Goal: Subscribe to service/newsletter: Subscribe to service/newsletter

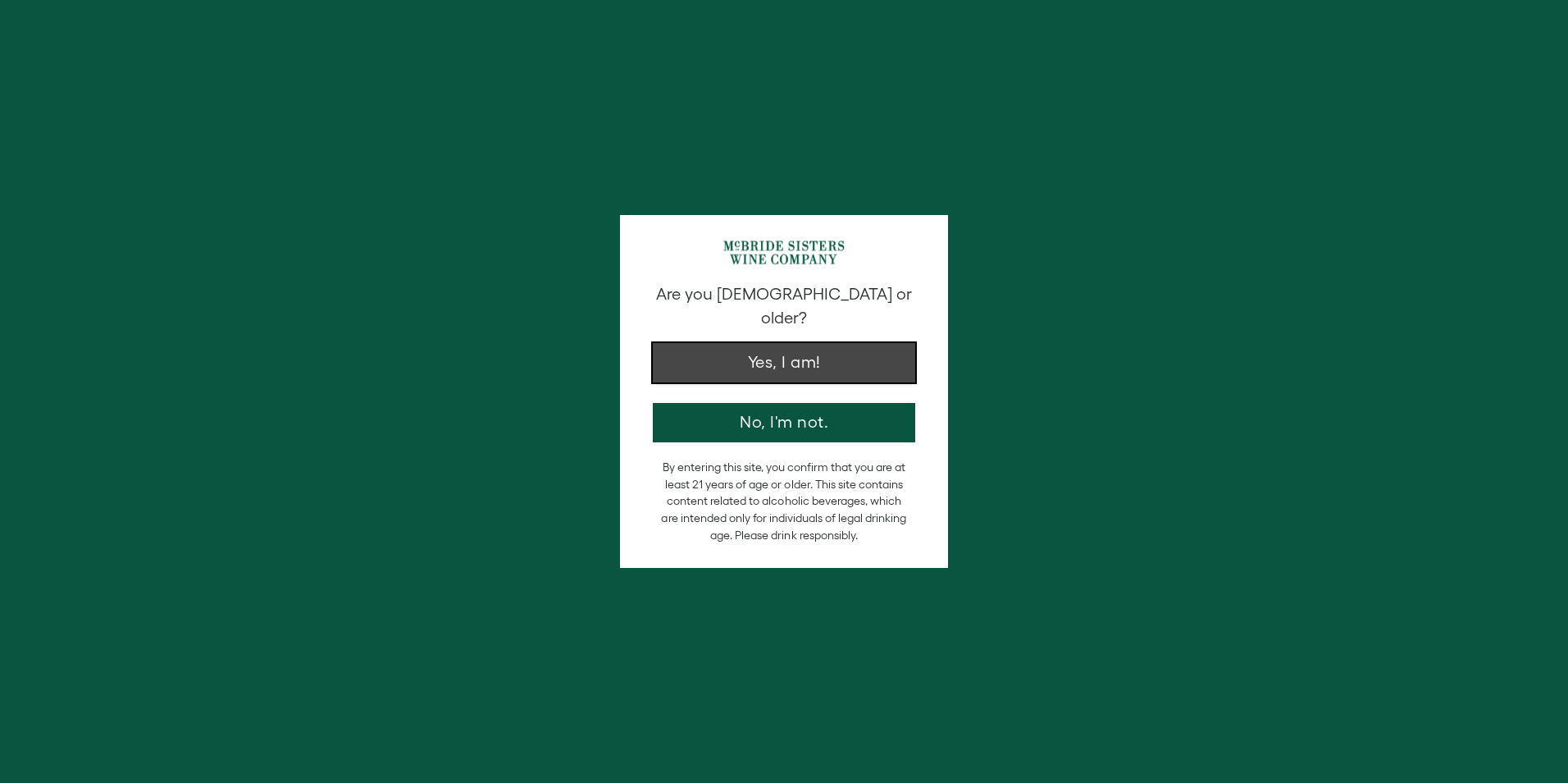
click at [760, 344] on button "Yes, I am!" at bounding box center [784, 363] width 263 height 40
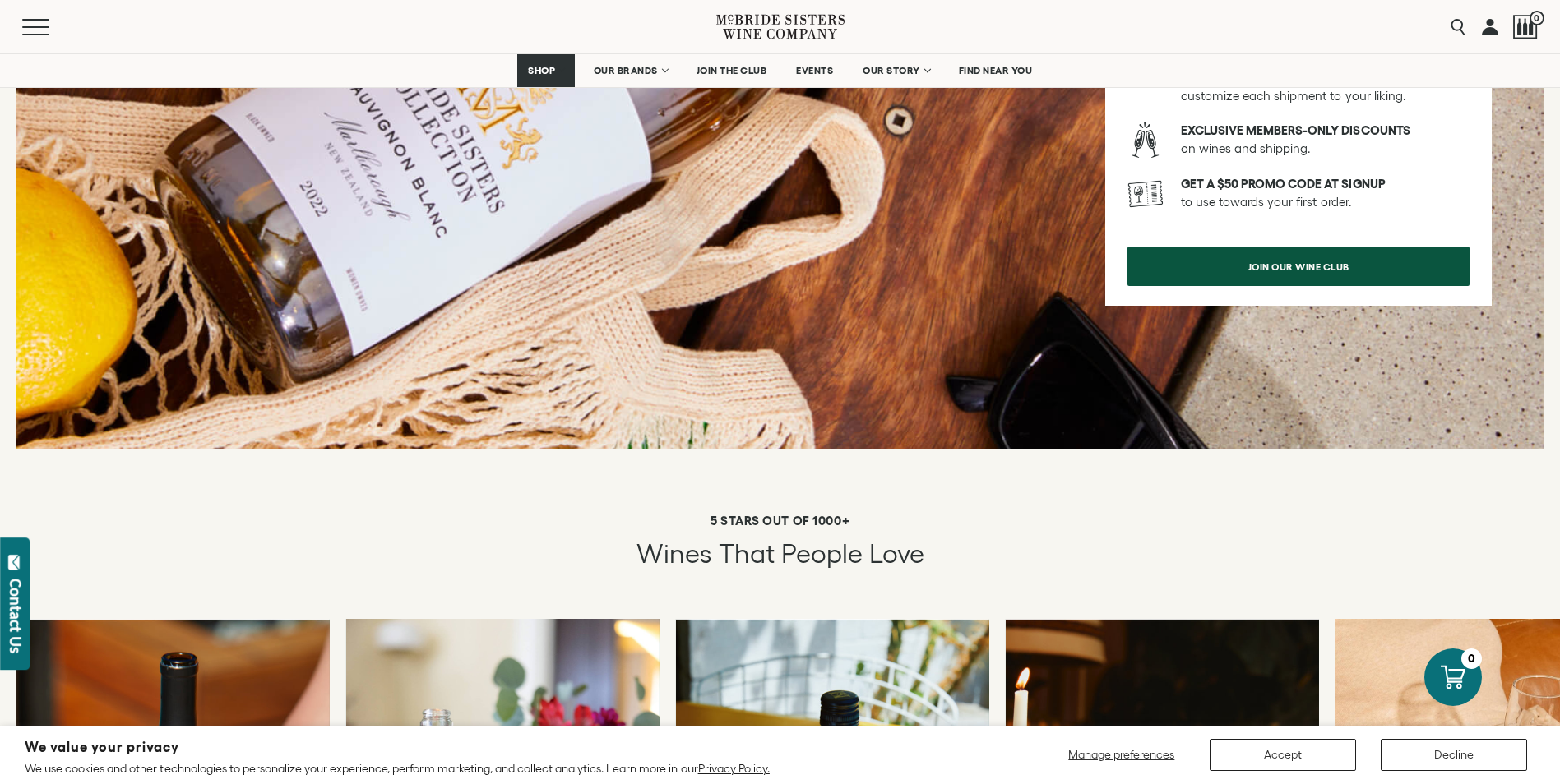
scroll to position [2712, 0]
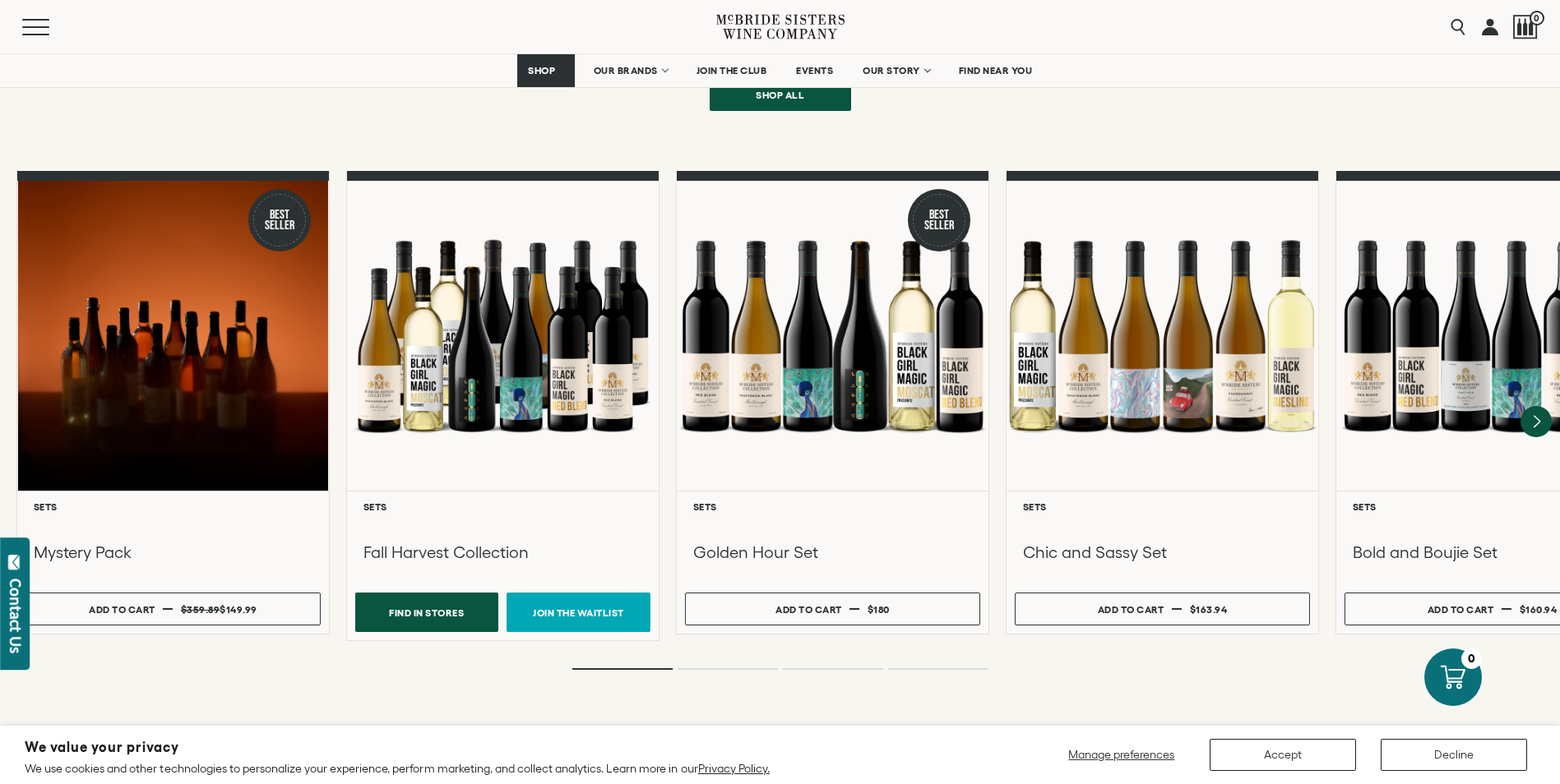
scroll to position [1397, 0]
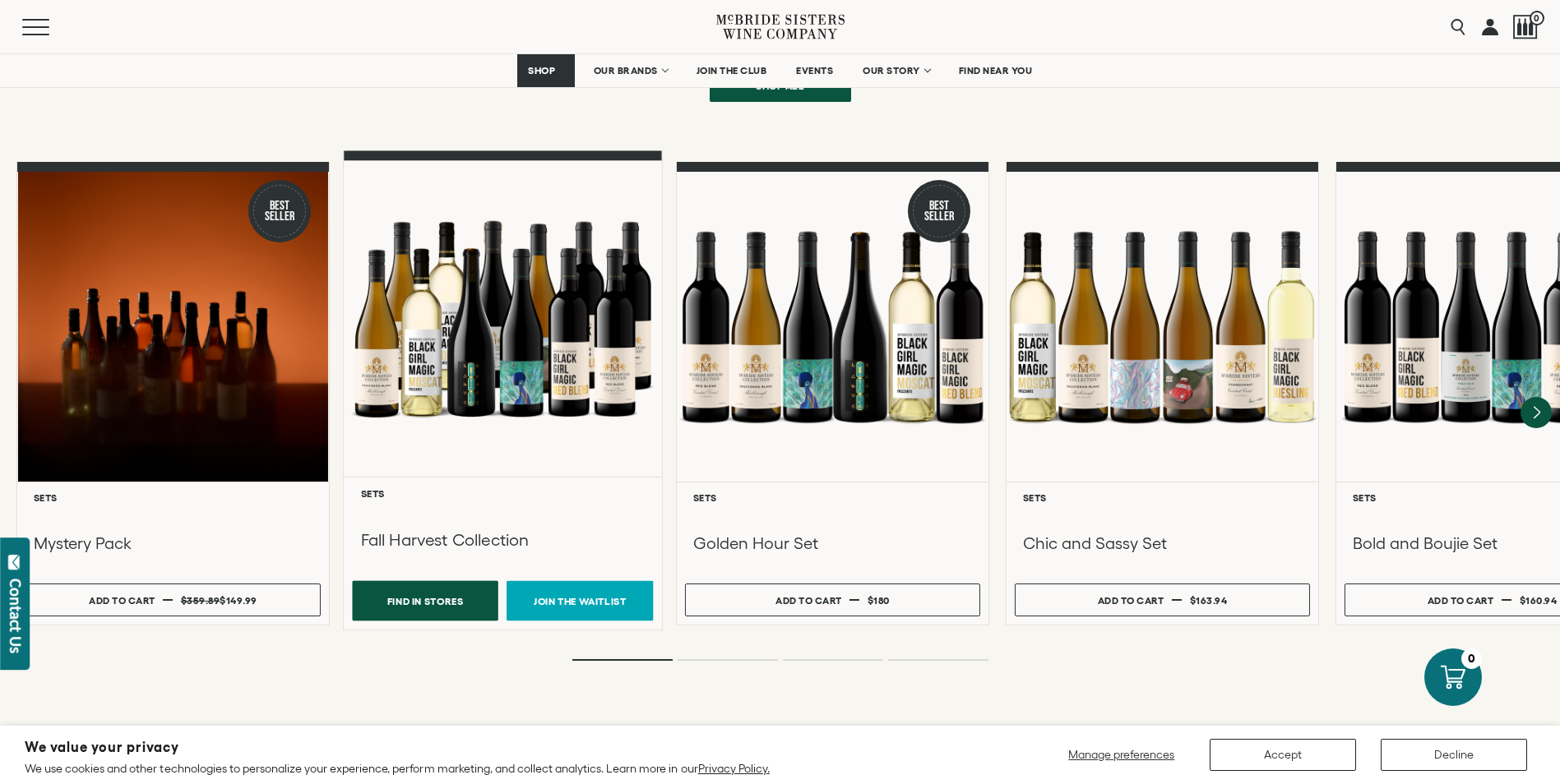
click at [531, 529] on h3 "Fall Harvest Collection" at bounding box center [502, 540] width 284 height 22
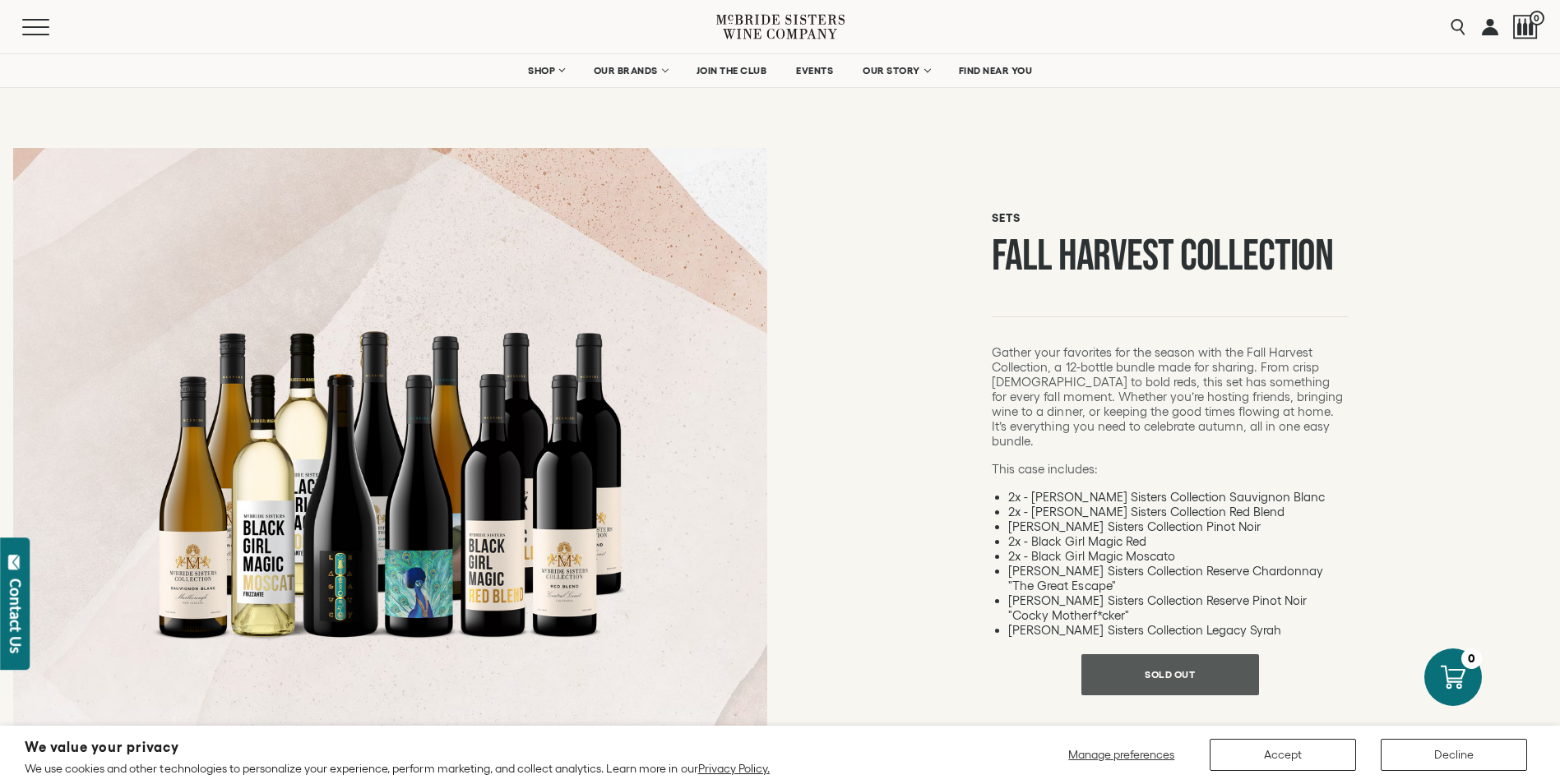
scroll to position [164, 0]
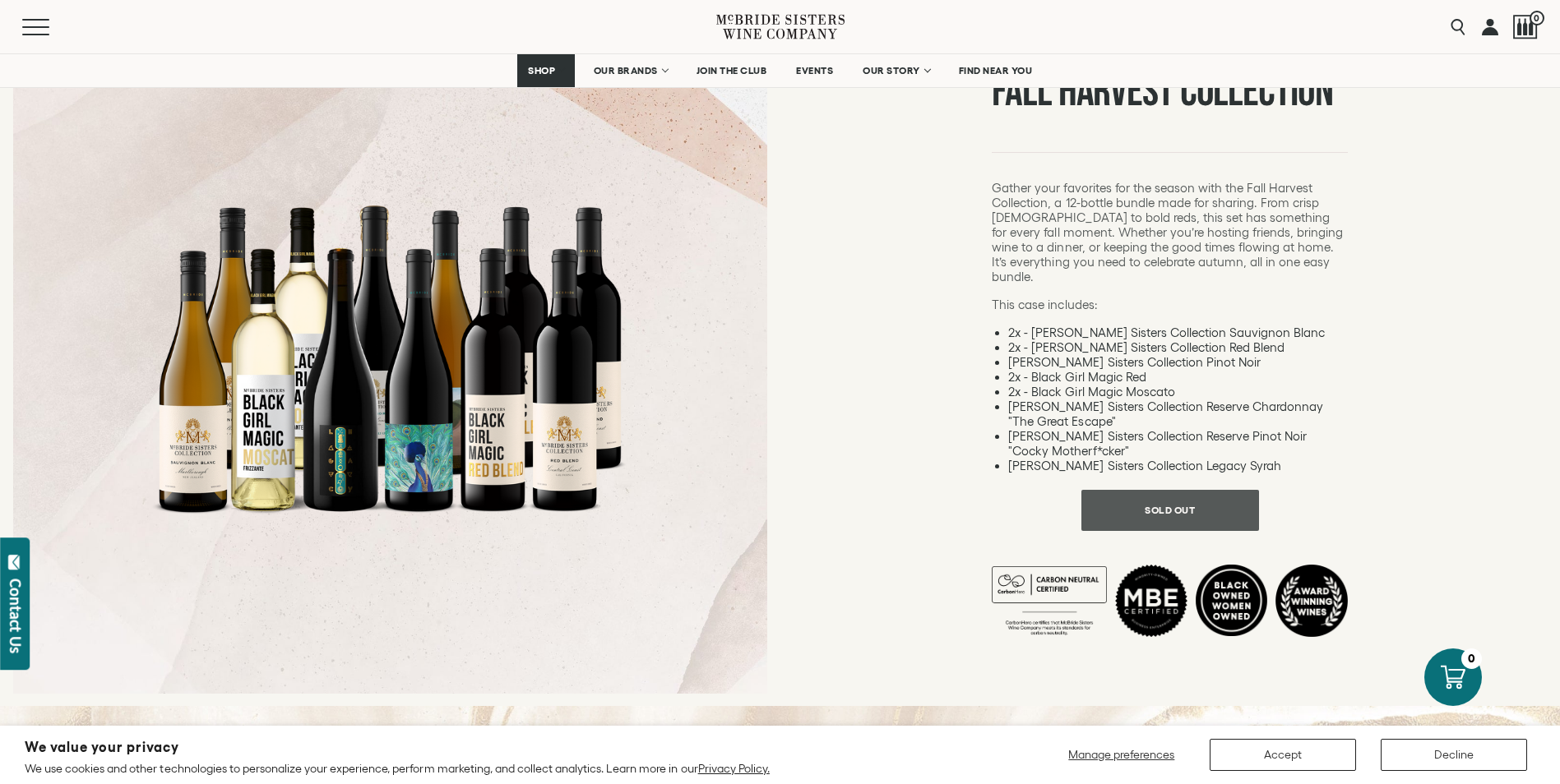
click at [558, 463] on div at bounding box center [390, 358] width 493 height 493
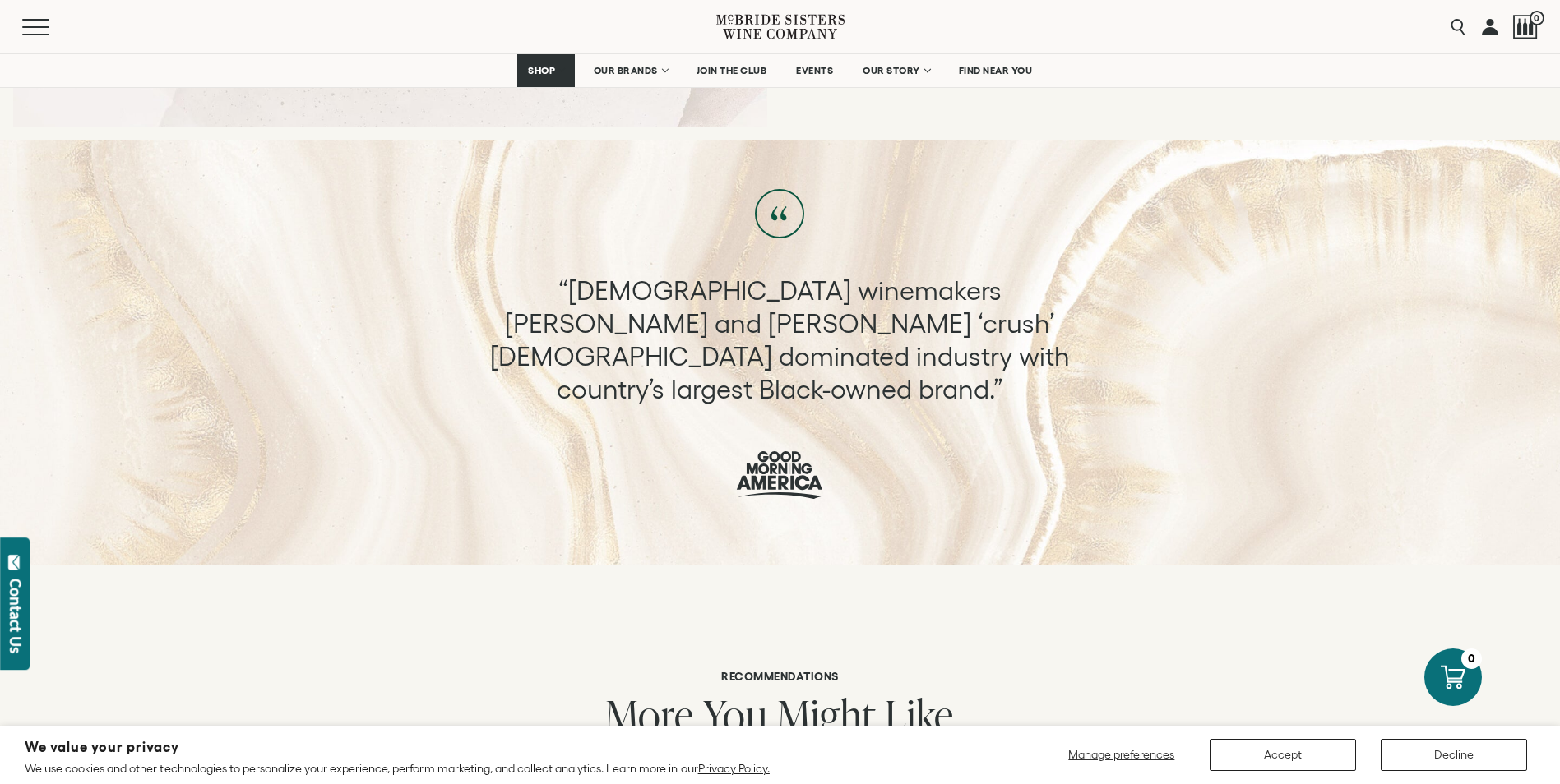
scroll to position [739, 0]
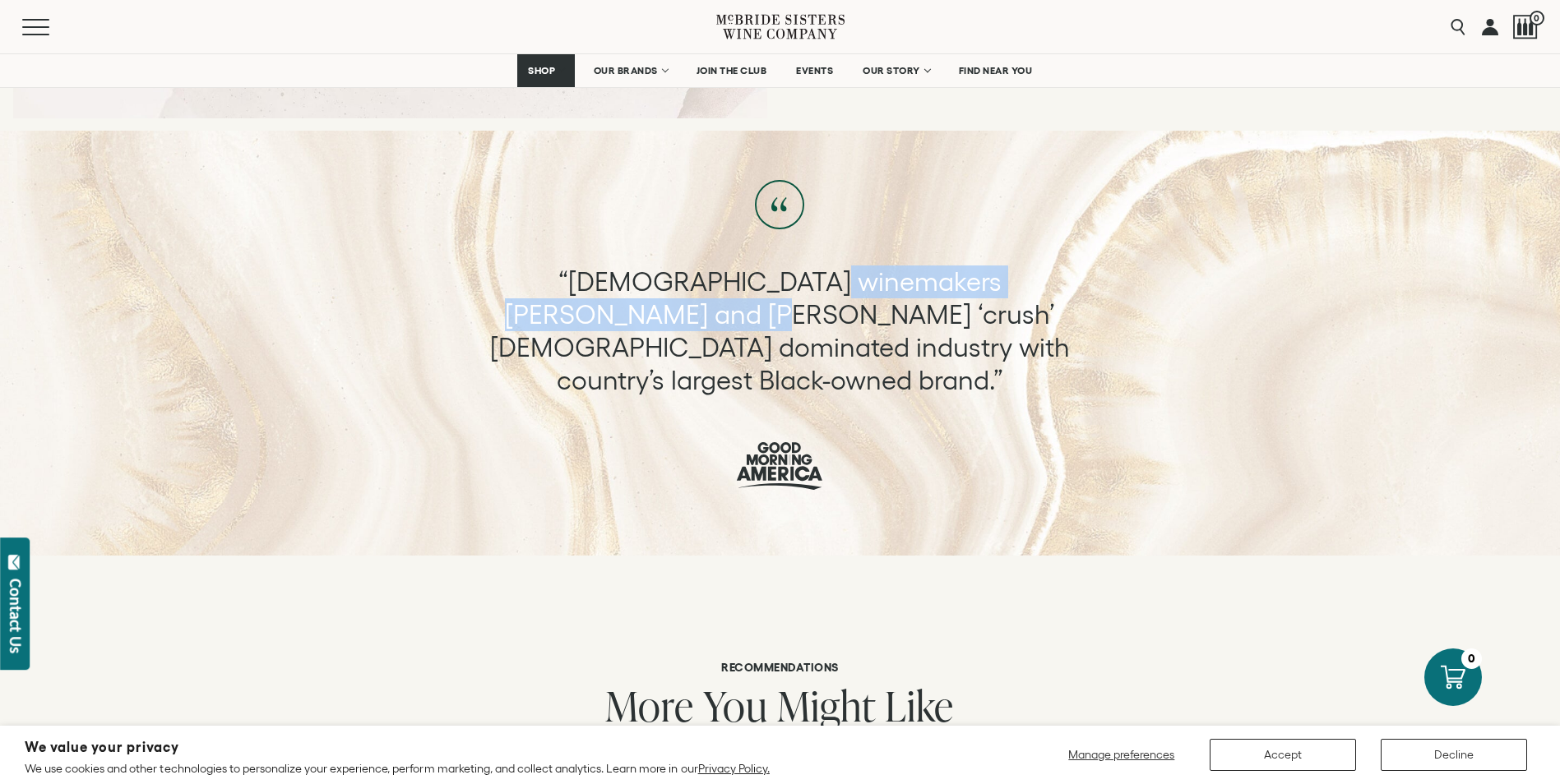
drag, startPoint x: 754, startPoint y: 283, endPoint x: 582, endPoint y: 320, distance: 175.9
click at [582, 320] on p "“[DEMOGRAPHIC_DATA] winemakers [PERSON_NAME] and [PERSON_NAME] ‘crush’ [DEMOGRA…" at bounding box center [780, 331] width 612 height 131
drag, startPoint x: 582, startPoint y: 320, endPoint x: 559, endPoint y: 311, distance: 24.7
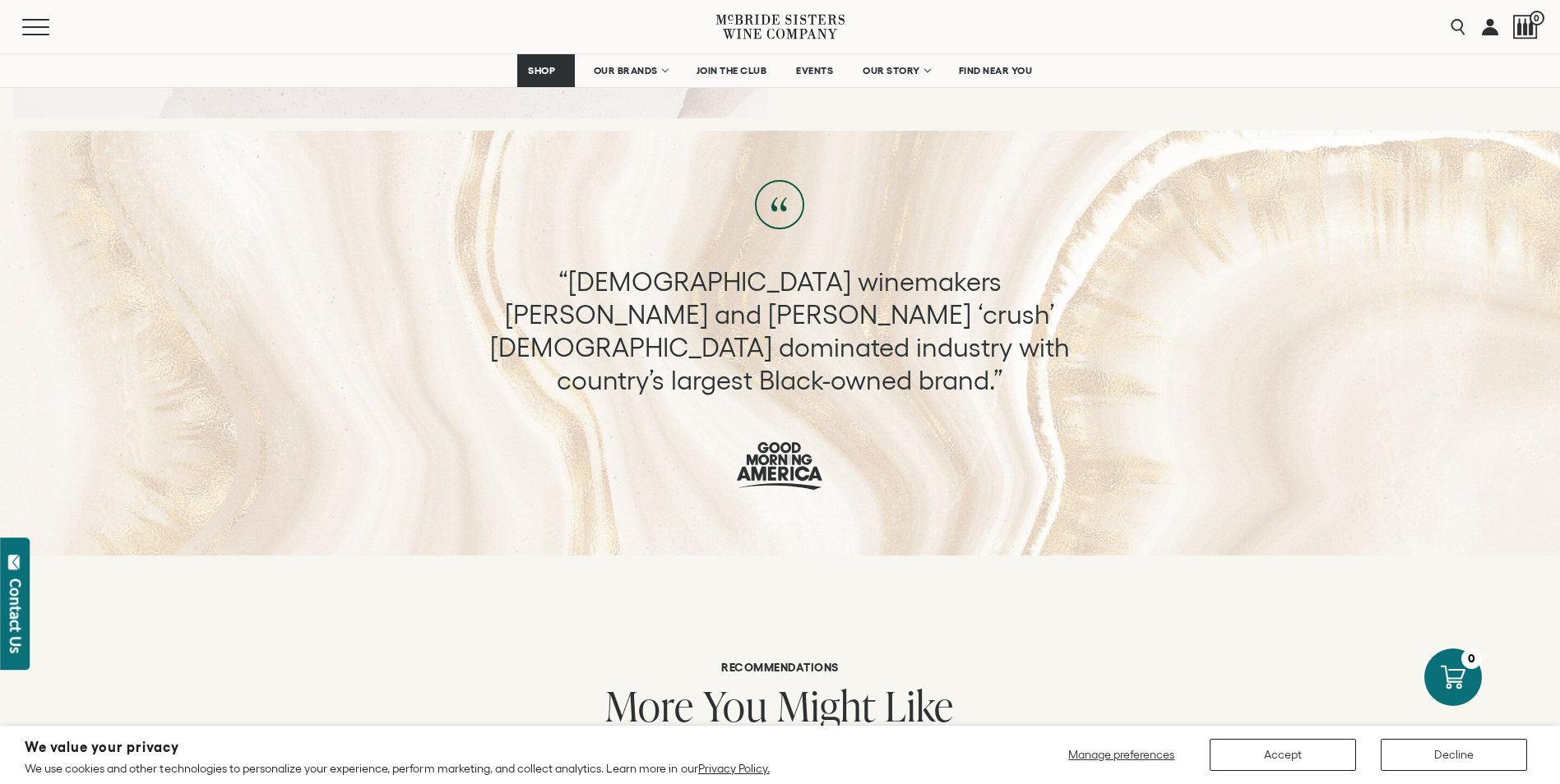
click at [693, 346] on p "“[DEMOGRAPHIC_DATA] winemakers [PERSON_NAME] and [PERSON_NAME] ‘crush’ [DEMOGRA…" at bounding box center [780, 331] width 612 height 131
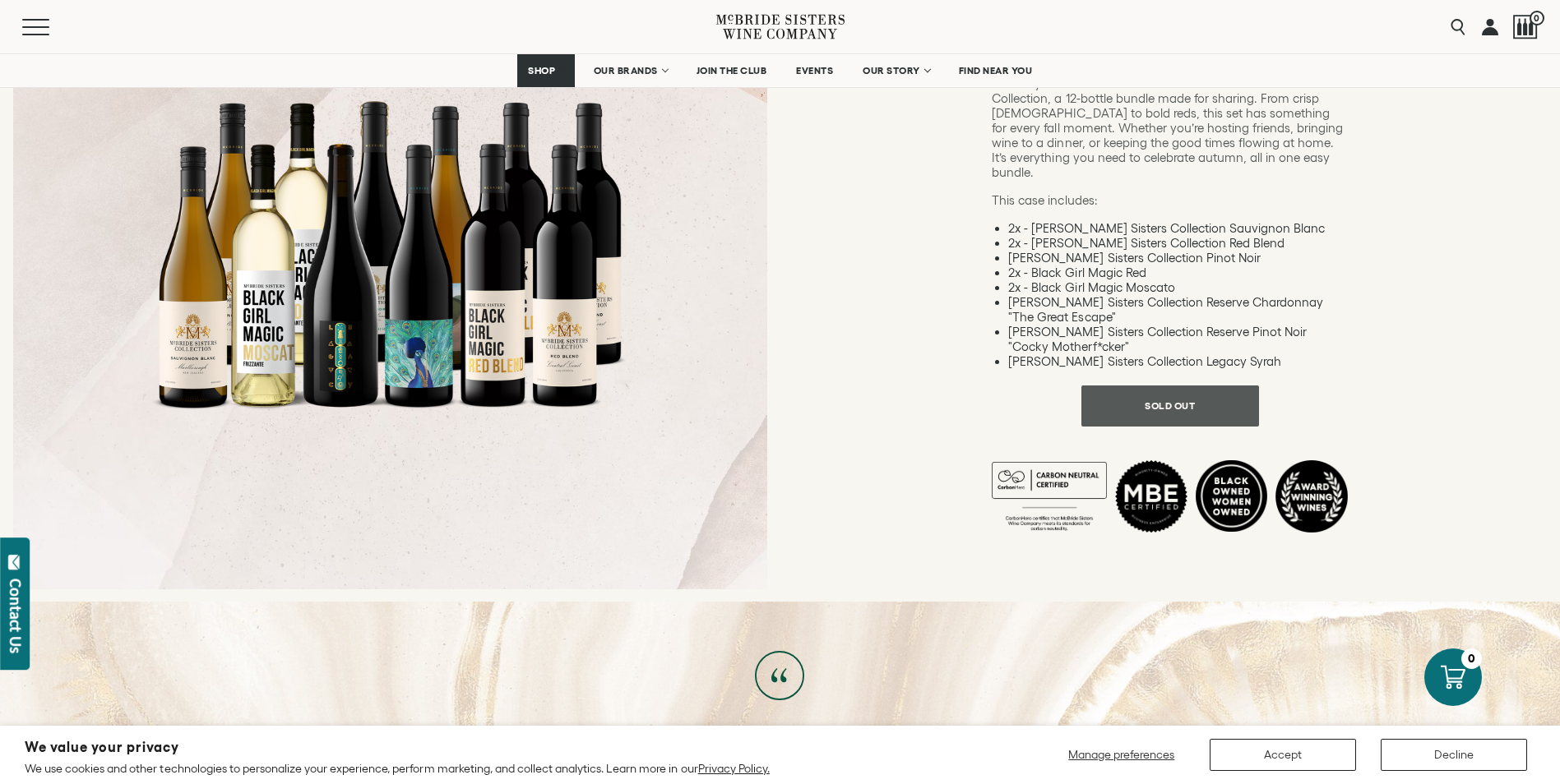
scroll to position [0, 0]
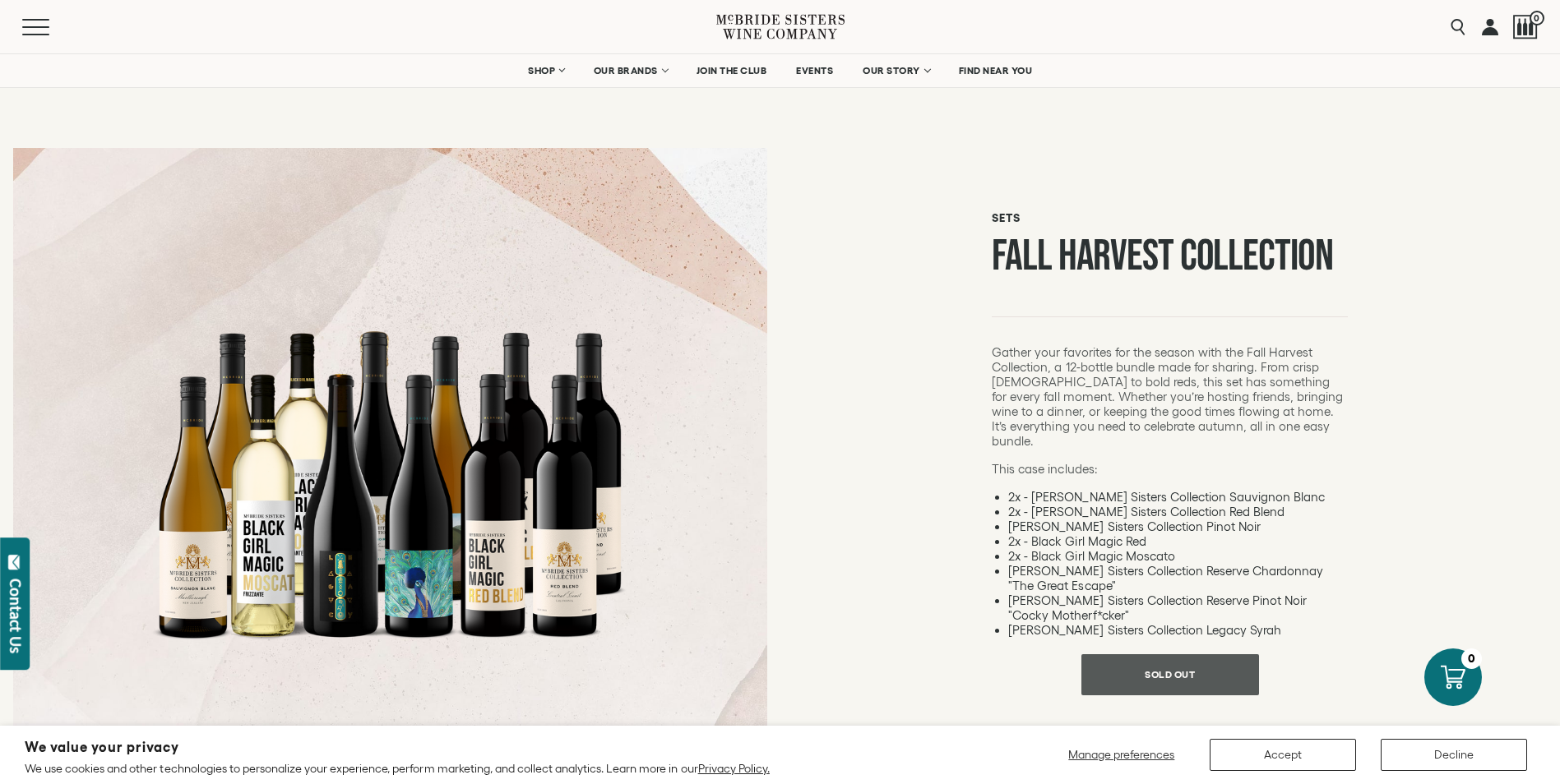
click at [764, 17] on icon at bounding box center [780, 26] width 128 height 47
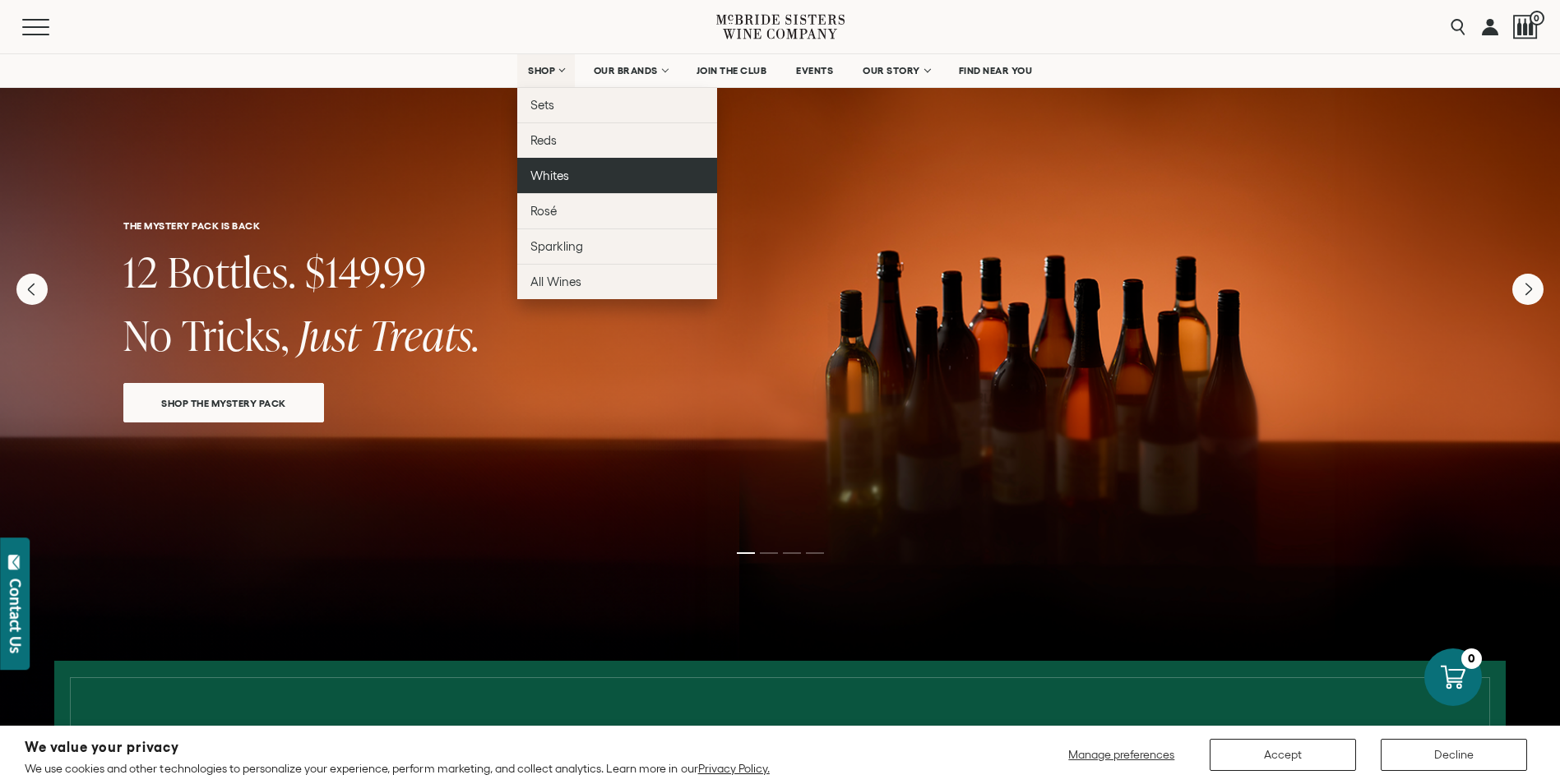
click at [557, 176] on span "Whites" at bounding box center [549, 176] width 39 height 14
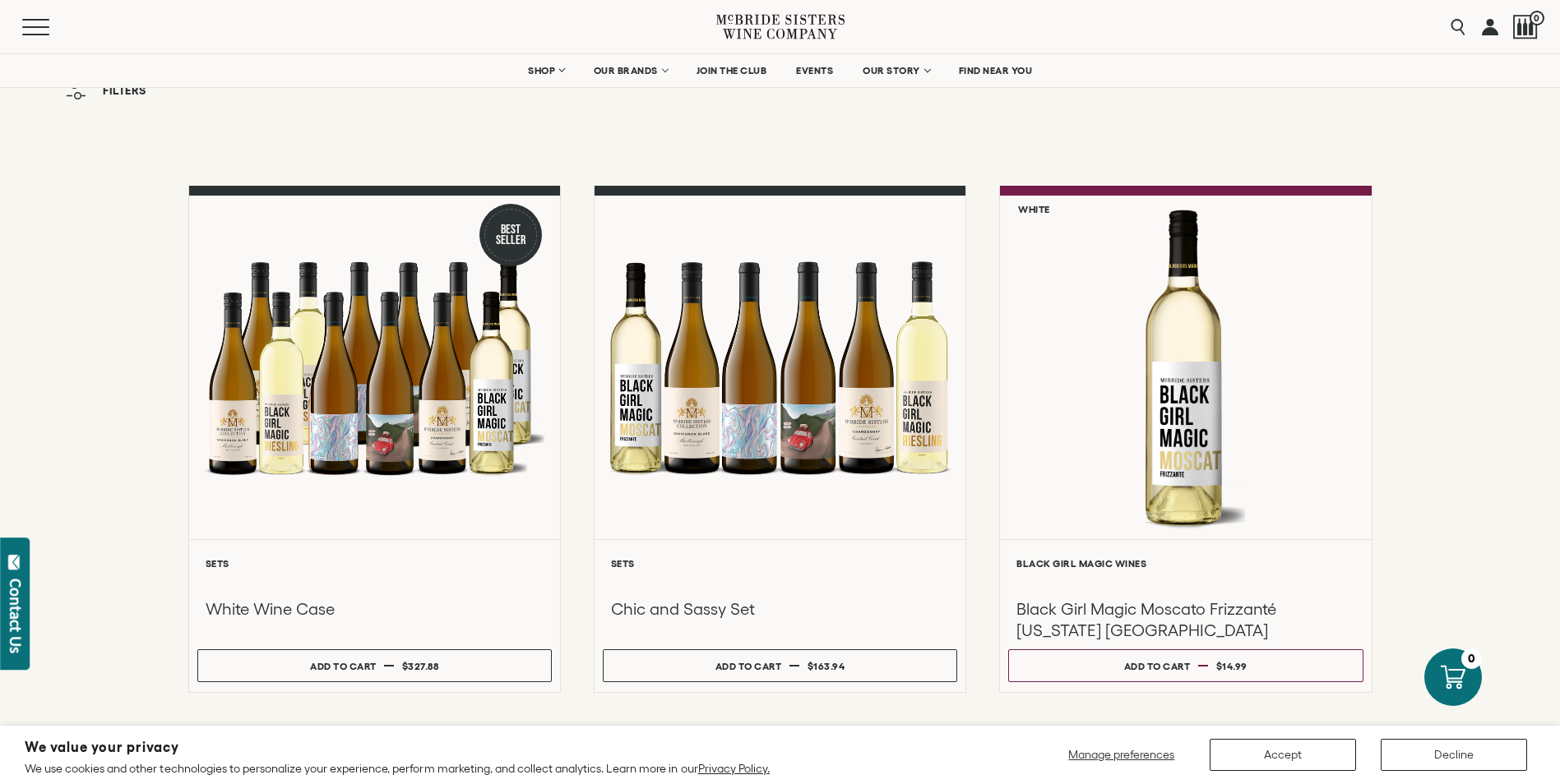
scroll to position [246, 0]
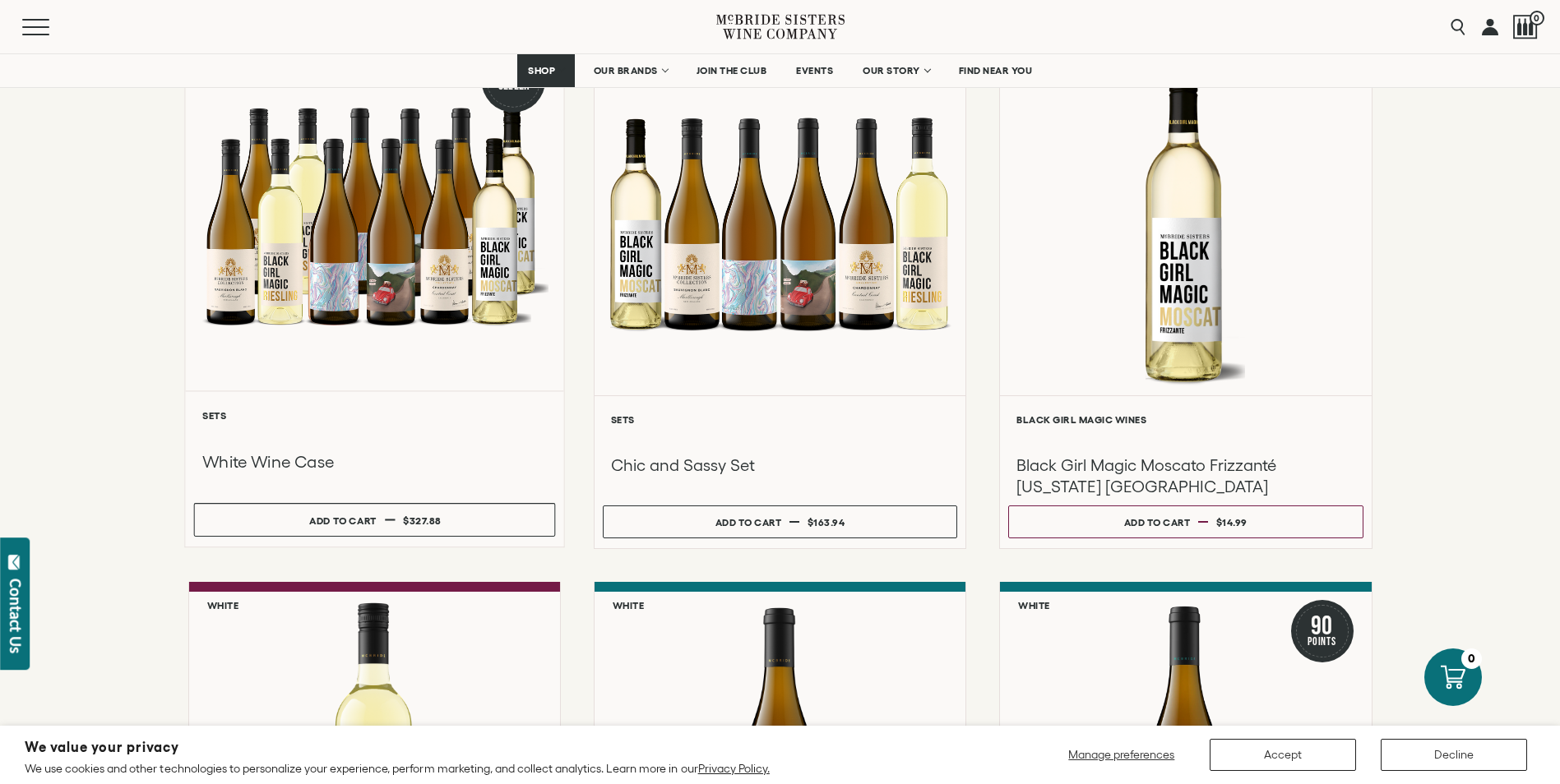
click at [271, 330] on div at bounding box center [374, 216] width 378 height 350
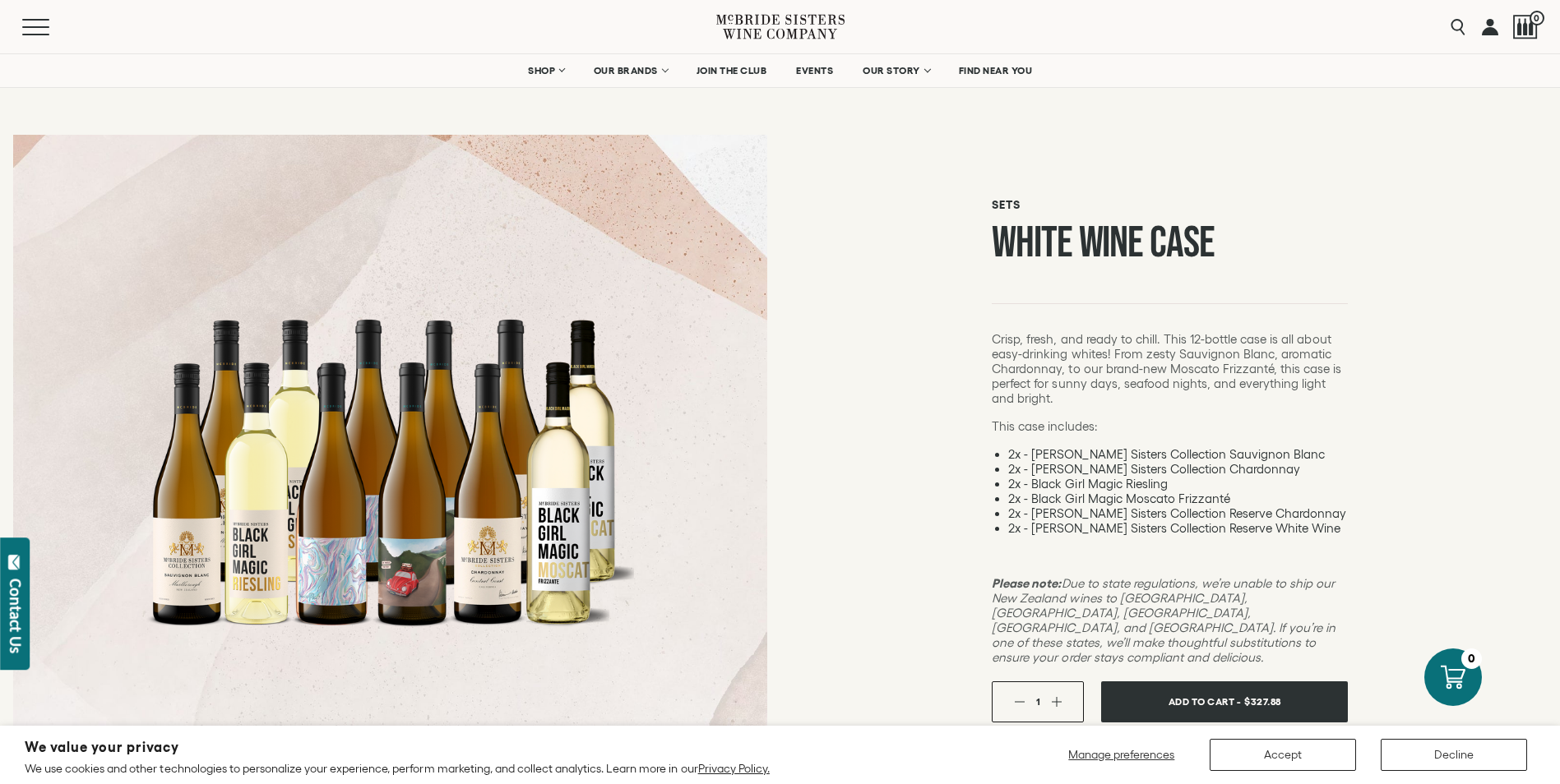
scroll to position [164, 0]
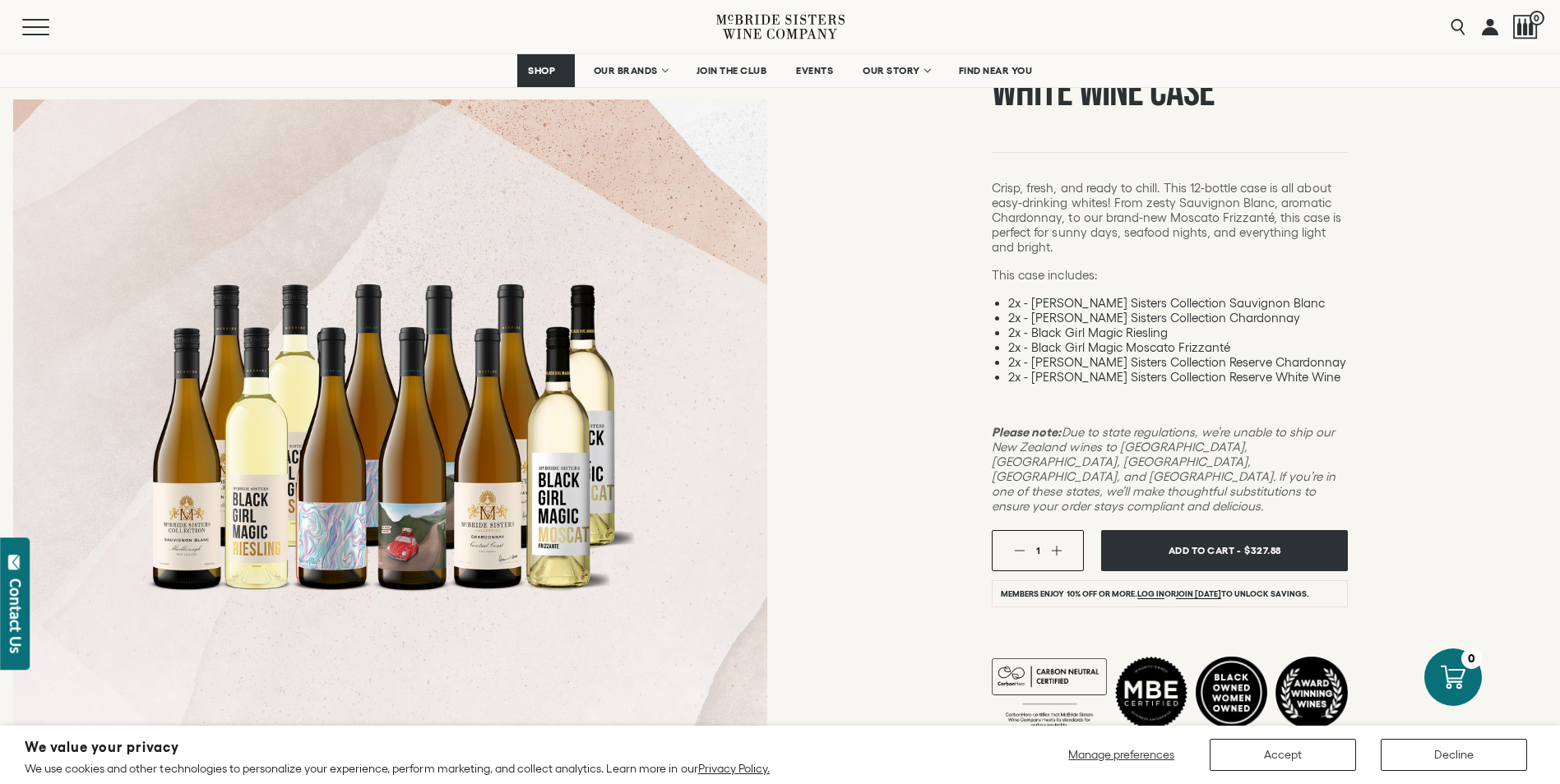
click at [517, 520] on div at bounding box center [390, 435] width 493 height 493
drag, startPoint x: 1232, startPoint y: 316, endPoint x: 1105, endPoint y: 329, distance: 127.7
click at [1105, 329] on ul "2x - McBride Sisters Collection Sauvignon Blanc 2x - McBride Sisters Collection…" at bounding box center [1169, 340] width 356 height 88
click at [1104, 329] on li "2x - Black Girl Magic Riesling" at bounding box center [1177, 332] width 339 height 15
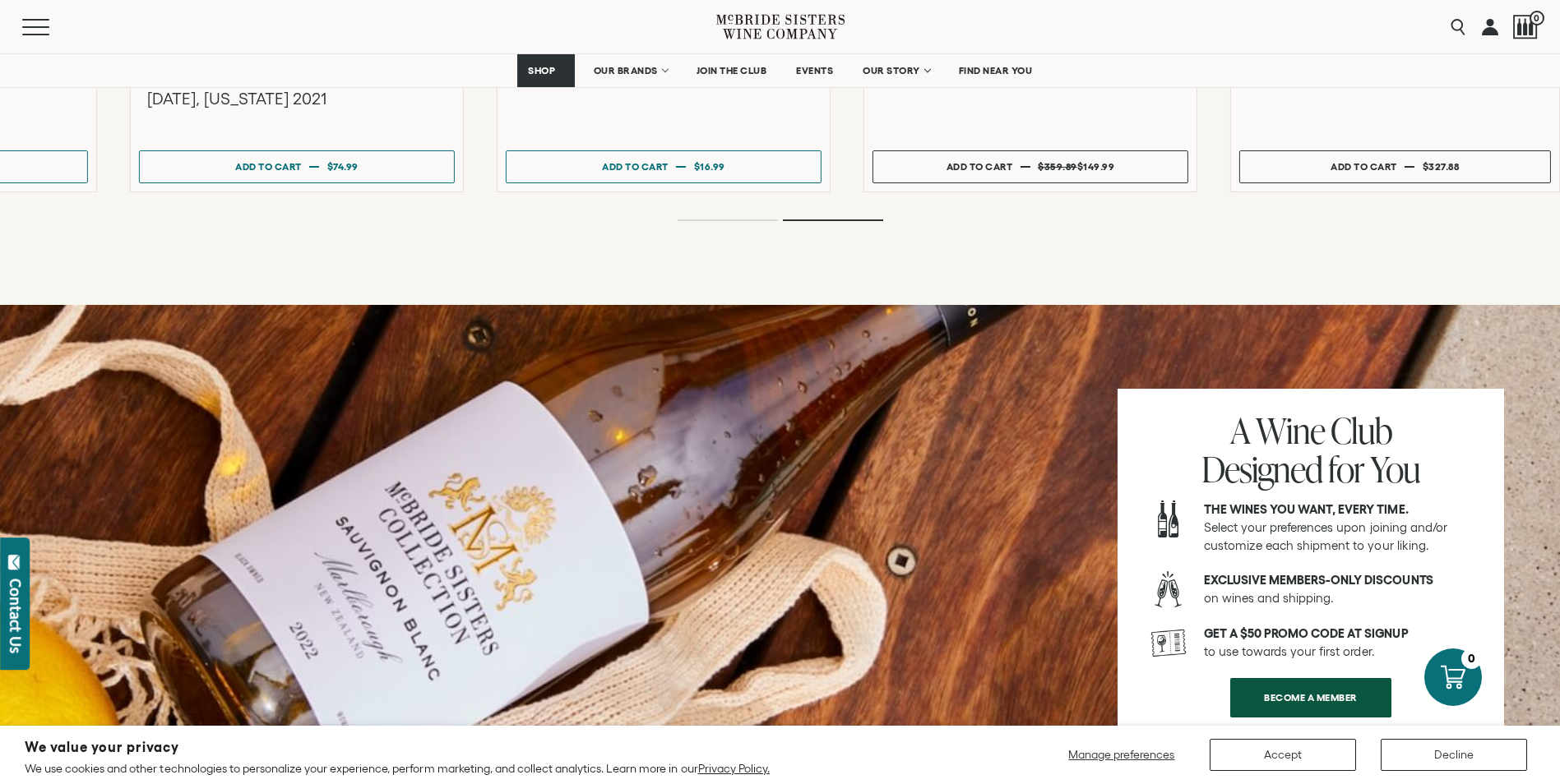
scroll to position [2300, 0]
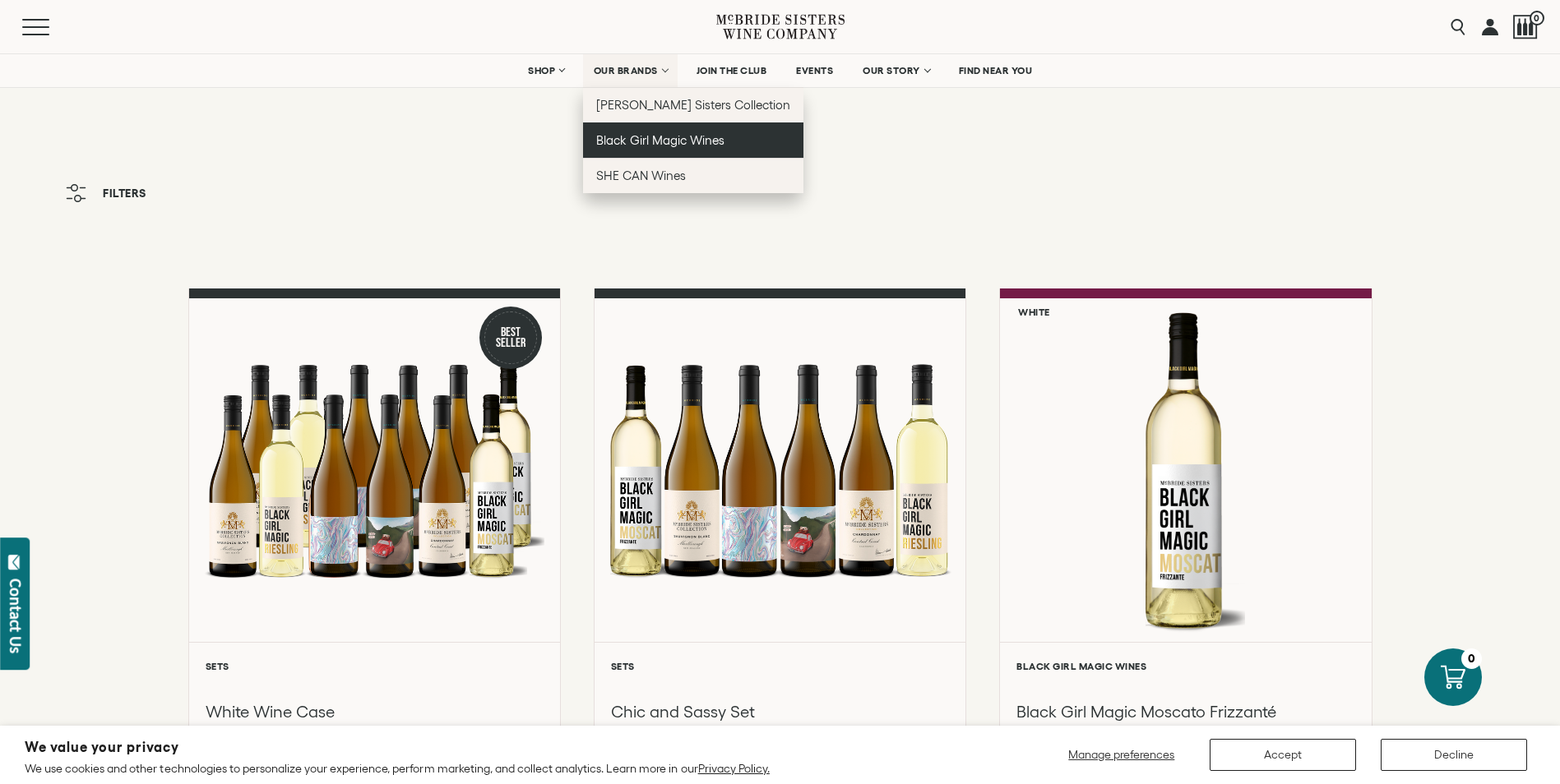
click at [655, 141] on span "Black Girl Magic Wines" at bounding box center [659, 140] width 128 height 14
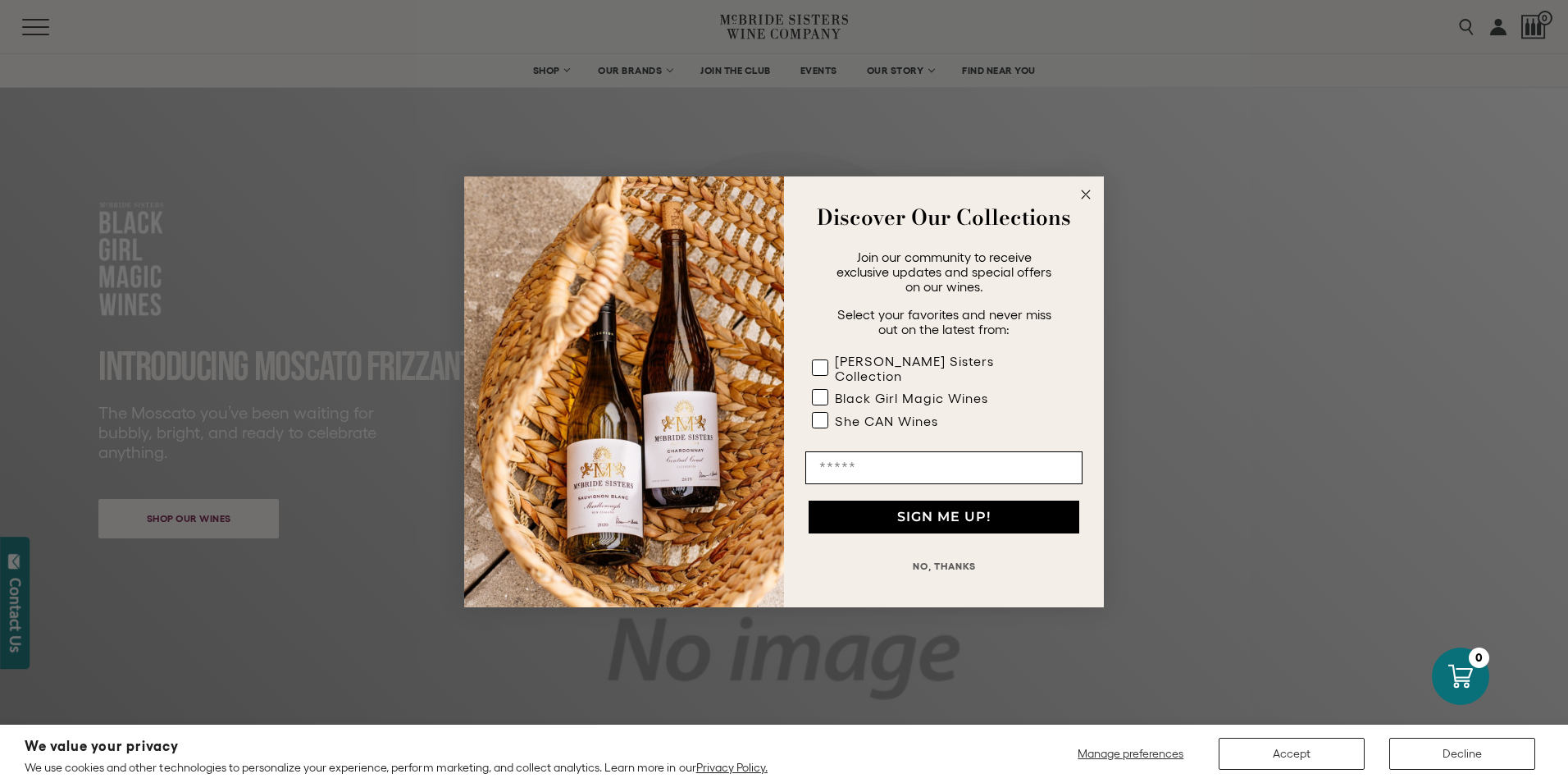
click at [1085, 203] on circle "Close dialog" at bounding box center [1086, 194] width 19 height 19
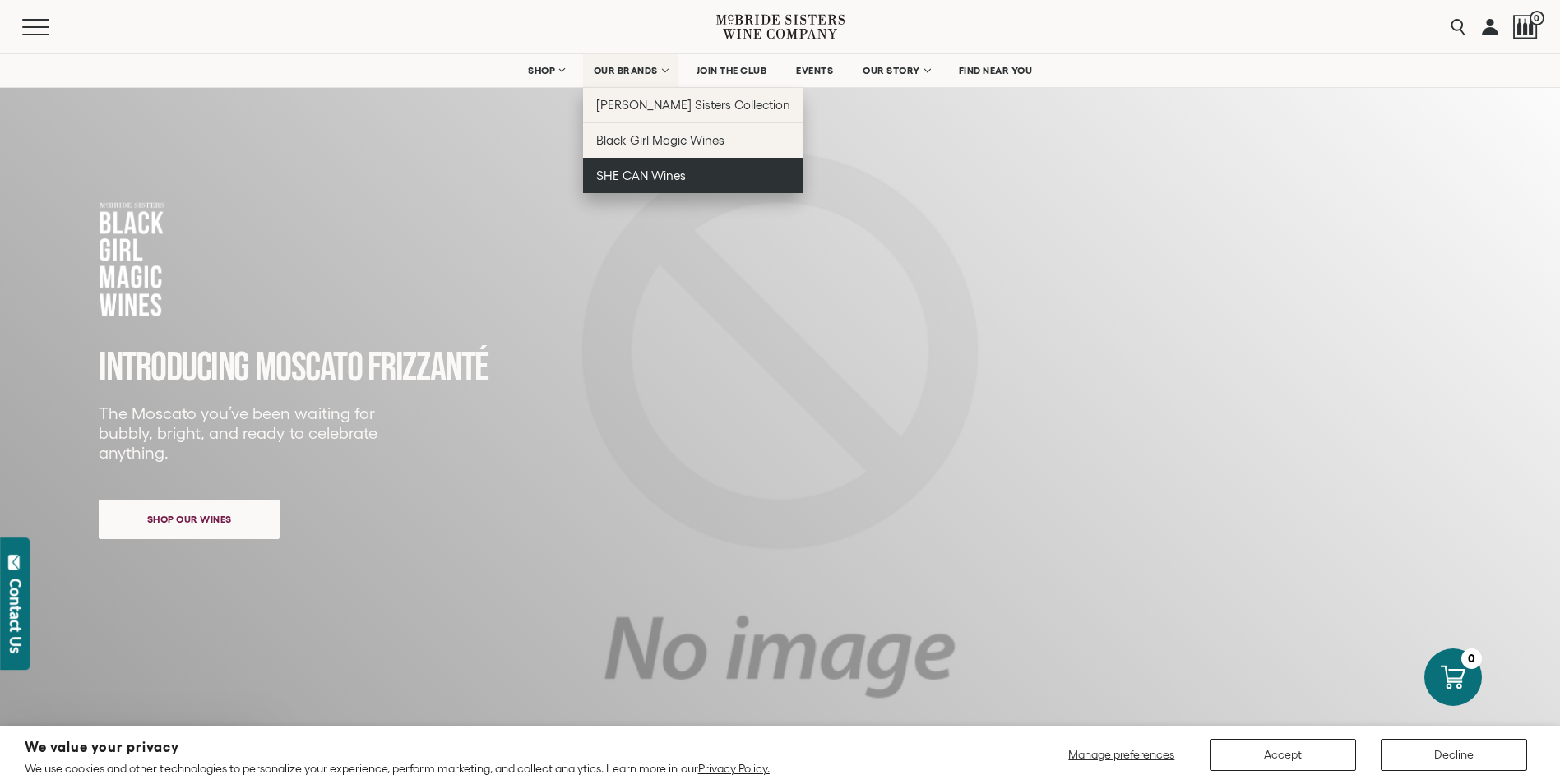
click at [633, 179] on span "SHE CAN Wines" at bounding box center [640, 176] width 89 height 14
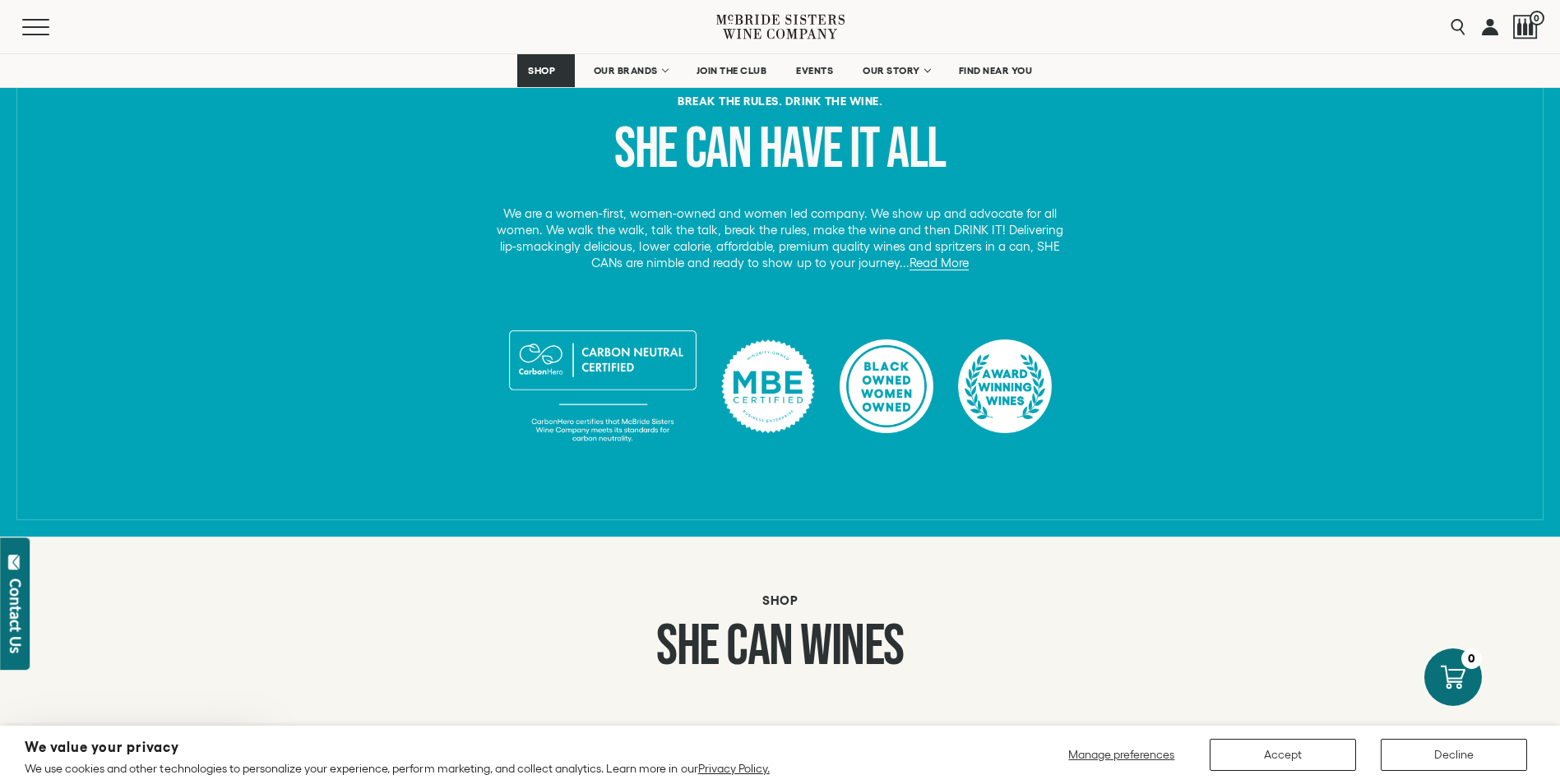
scroll to position [575, 0]
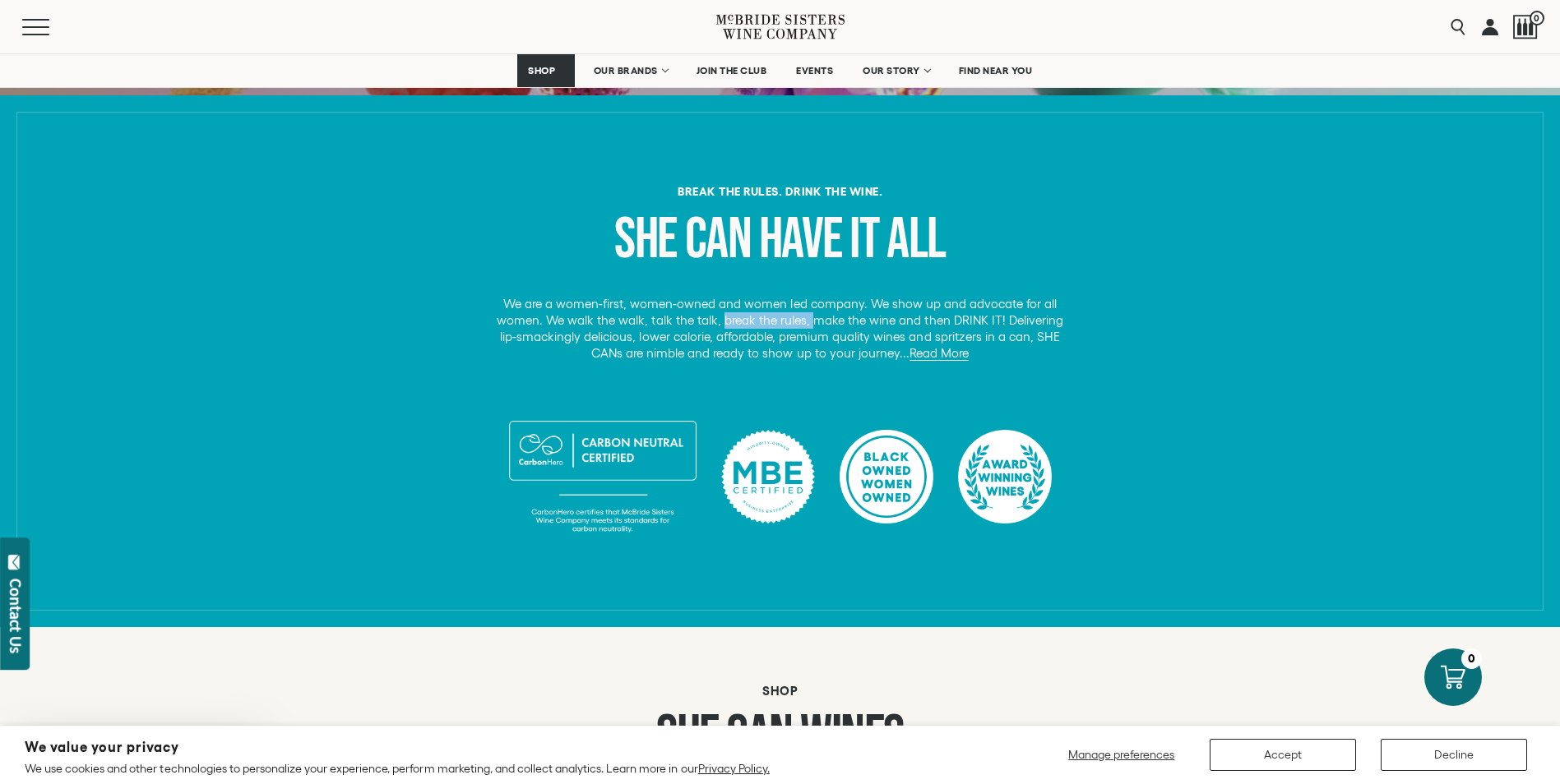
drag, startPoint x: 716, startPoint y: 319, endPoint x: 804, endPoint y: 317, distance: 88.0
click at [804, 317] on p "We are a women-first, women-owned and women led company. We show up and advocat…" at bounding box center [780, 329] width 579 height 66
click at [942, 340] on p "We are a women-first, women-owned and women led company. We show up and advocat…" at bounding box center [780, 329] width 579 height 66
click at [942, 349] on link "Read More" at bounding box center [939, 353] width 60 height 15
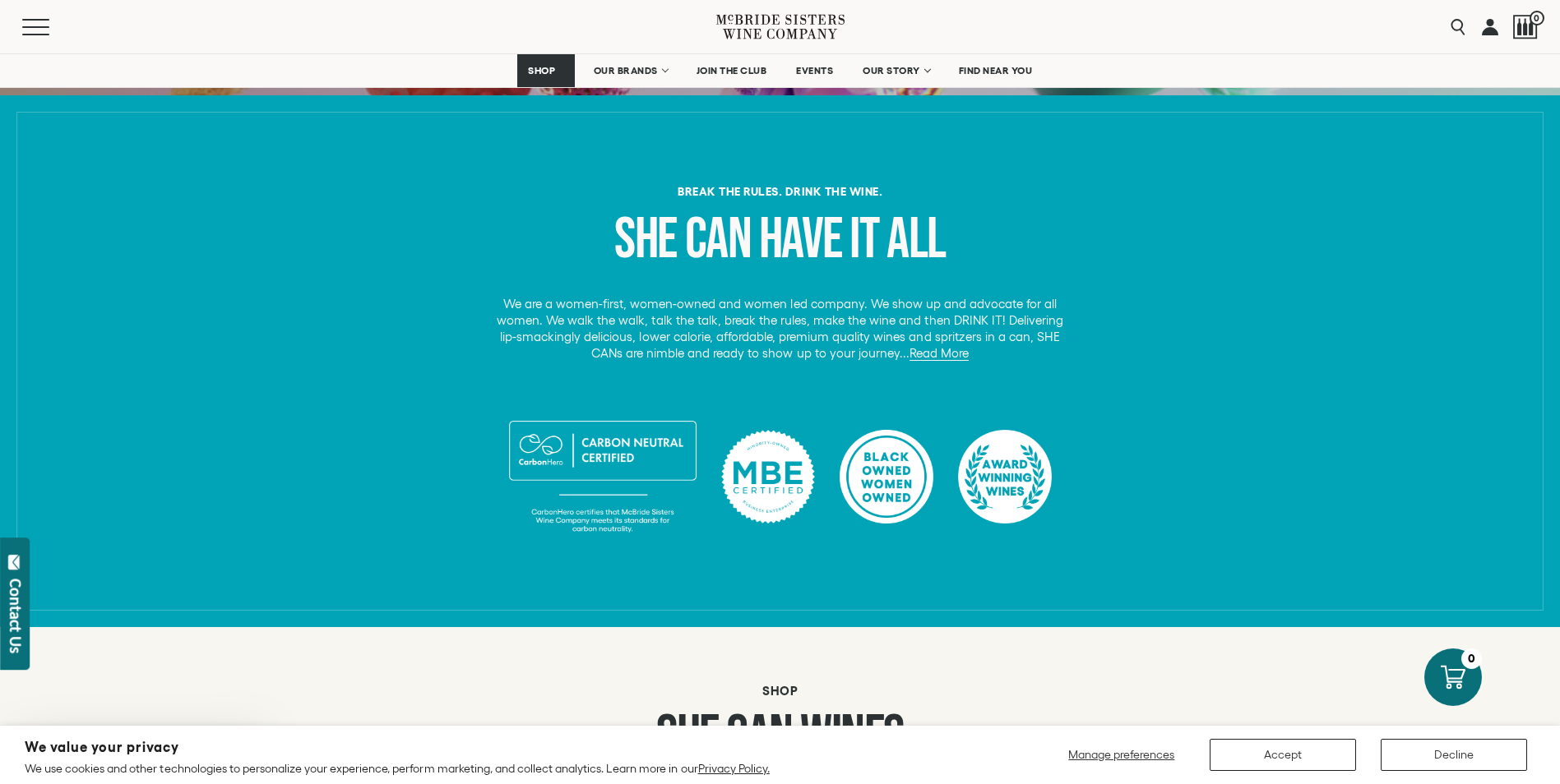
scroll to position [0, 0]
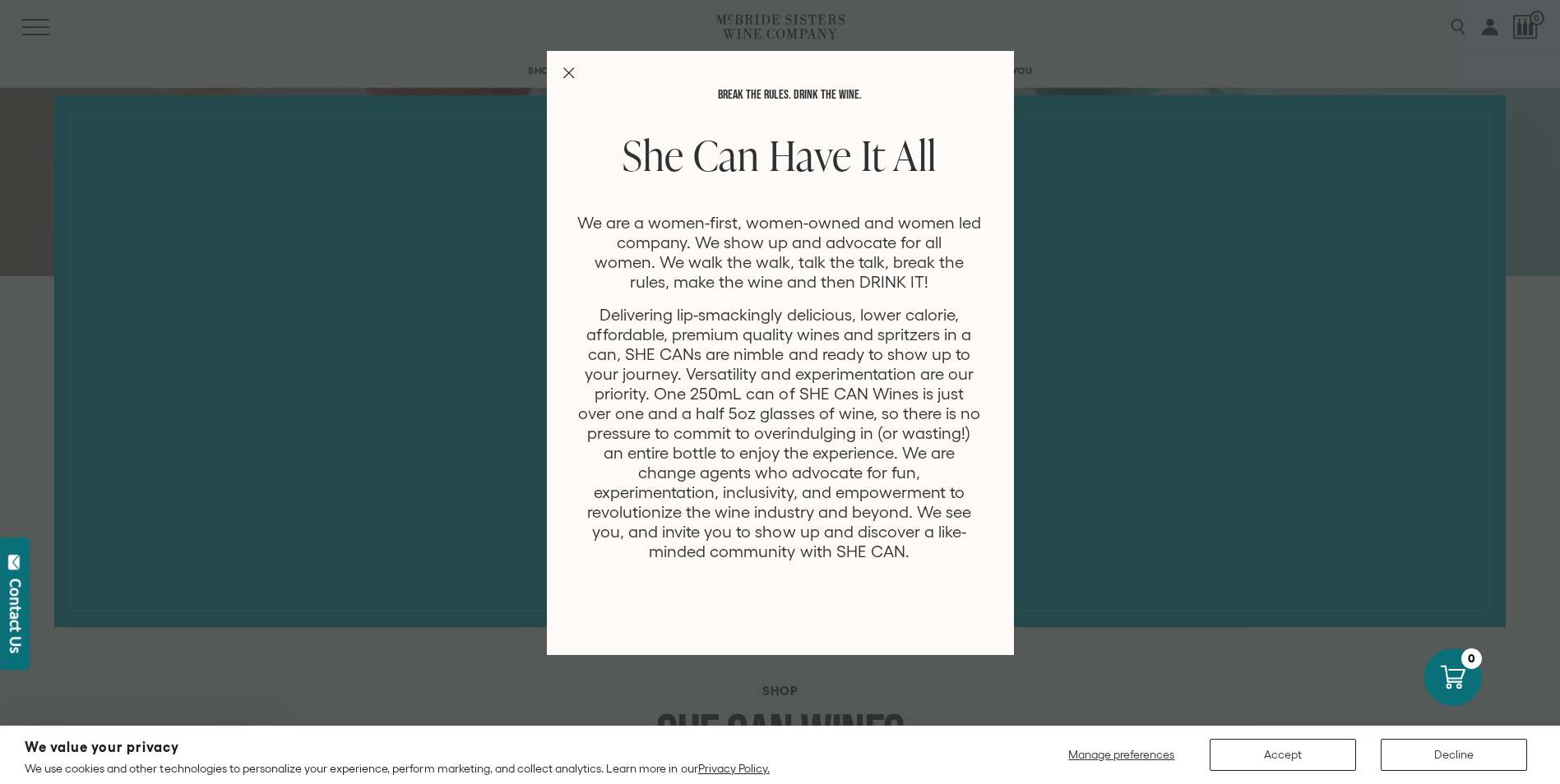
click at [564, 71] on icon "Close Modal" at bounding box center [569, 74] width 12 height 12
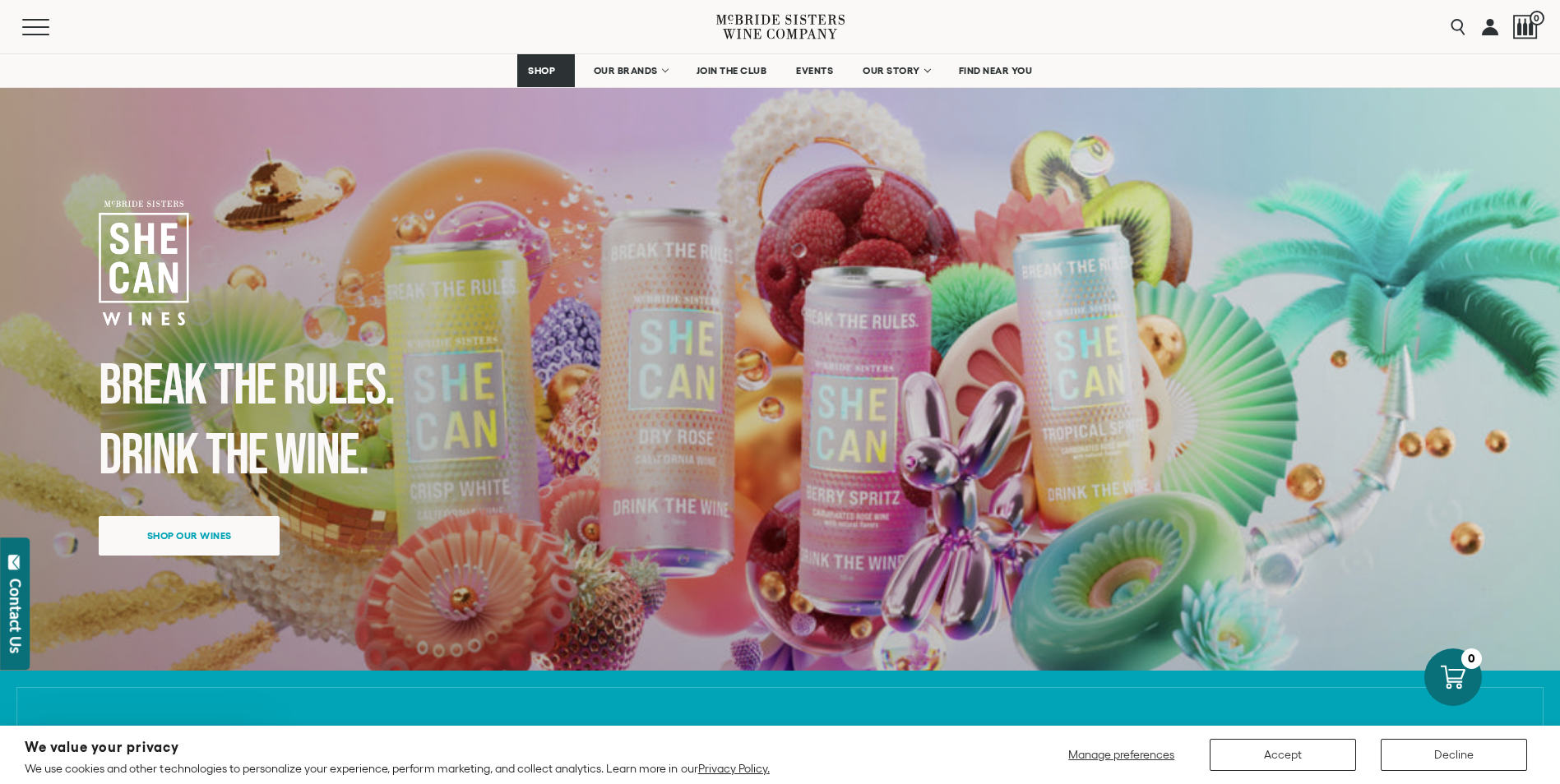
scroll to position [575, 0]
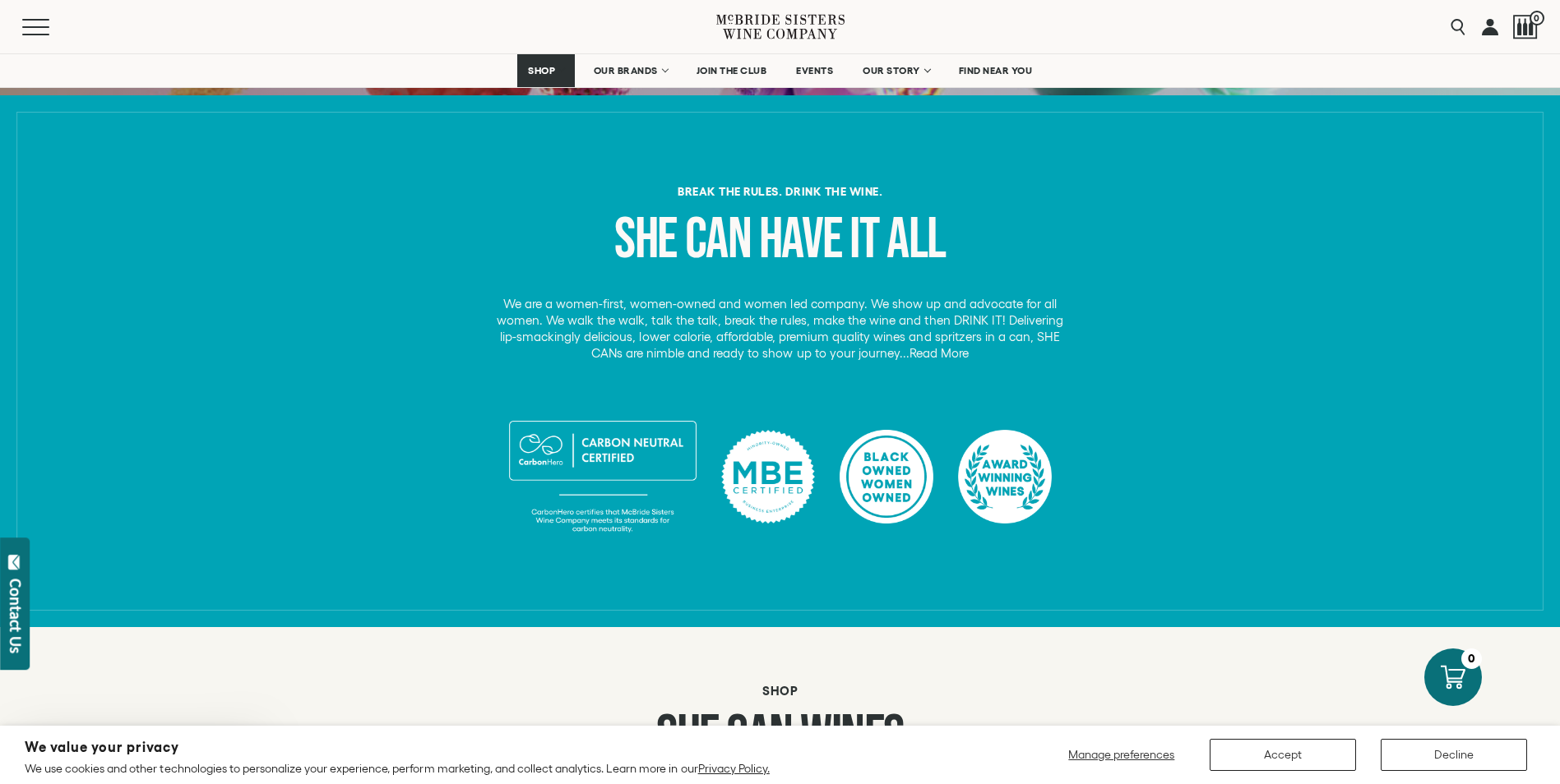
click at [939, 358] on link "Read More" at bounding box center [939, 353] width 60 height 15
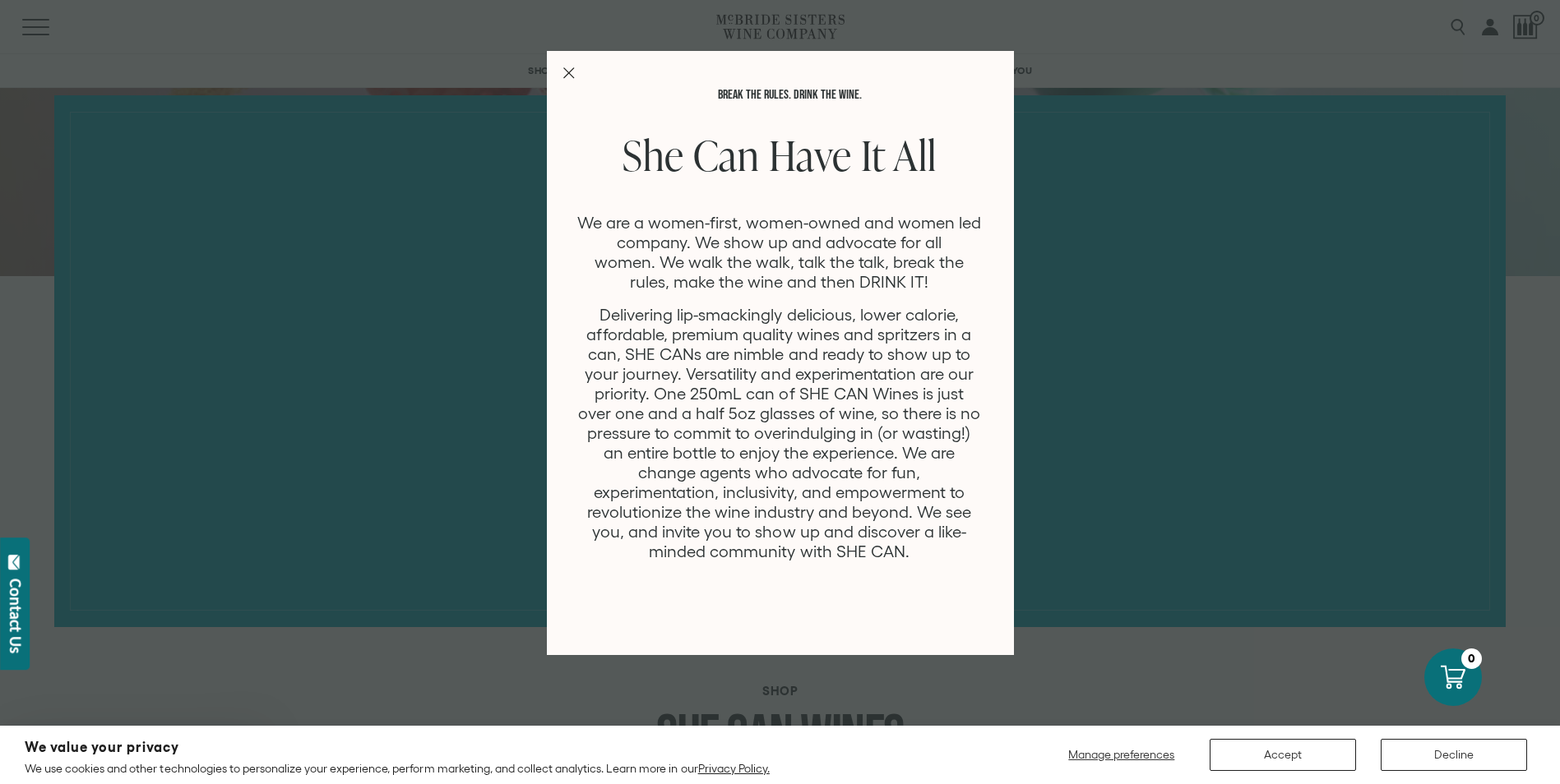
click at [562, 68] on div "Break the rules. Drink the Wine. She Can Have It All We are a women-first, wome…" at bounding box center [780, 353] width 467 height 604
click at [577, 76] on div "Break the rules. Drink the Wine. She Can Have It All We are a women-first, wome…" at bounding box center [780, 353] width 467 height 604
click at [559, 64] on div "Break the rules. Drink the Wine. She Can Have It All We are a women-first, wome…" at bounding box center [780, 353] width 467 height 604
click at [577, 75] on div "Break the rules. Drink the Wine. She Can Have It All We are a women-first, wome…" at bounding box center [780, 353] width 467 height 604
click at [570, 76] on icon "Close Modal" at bounding box center [569, 74] width 12 height 12
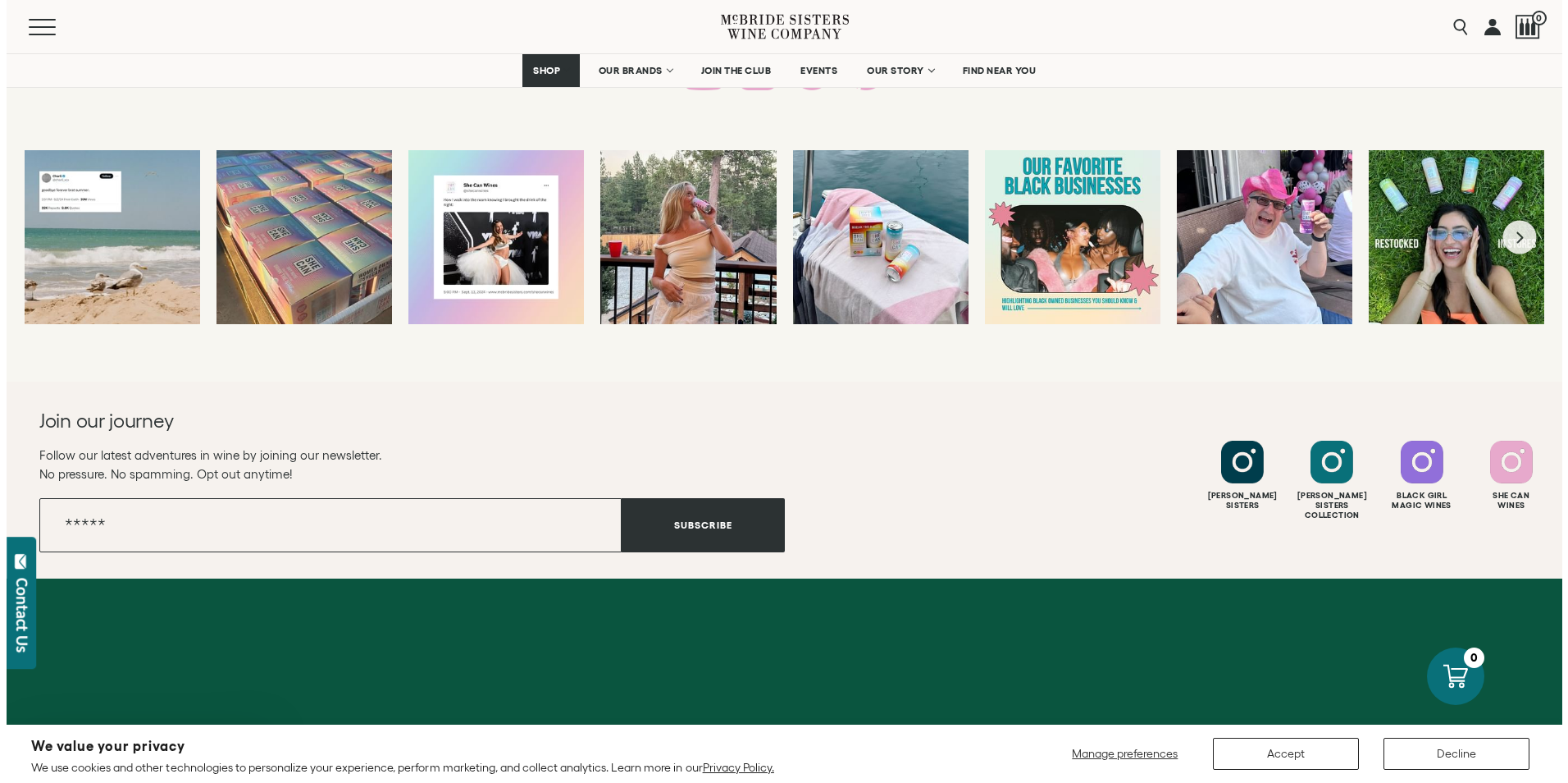
scroll to position [3200, 0]
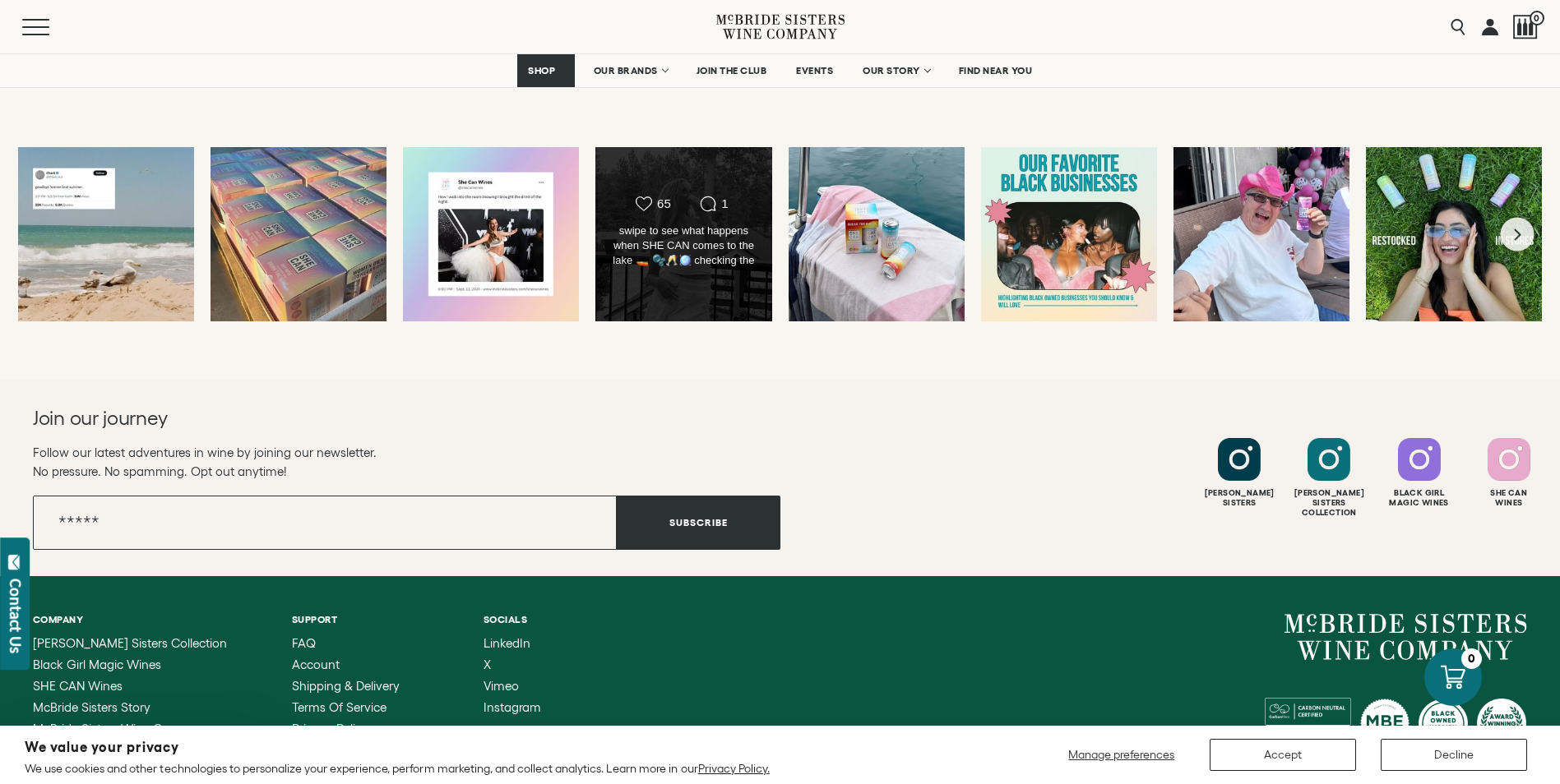
click at [693, 164] on div "Likes Count 65 Comments Count 1 swipe to see what happens when SHE CAN comes to…" at bounding box center [683, 234] width 178 height 176
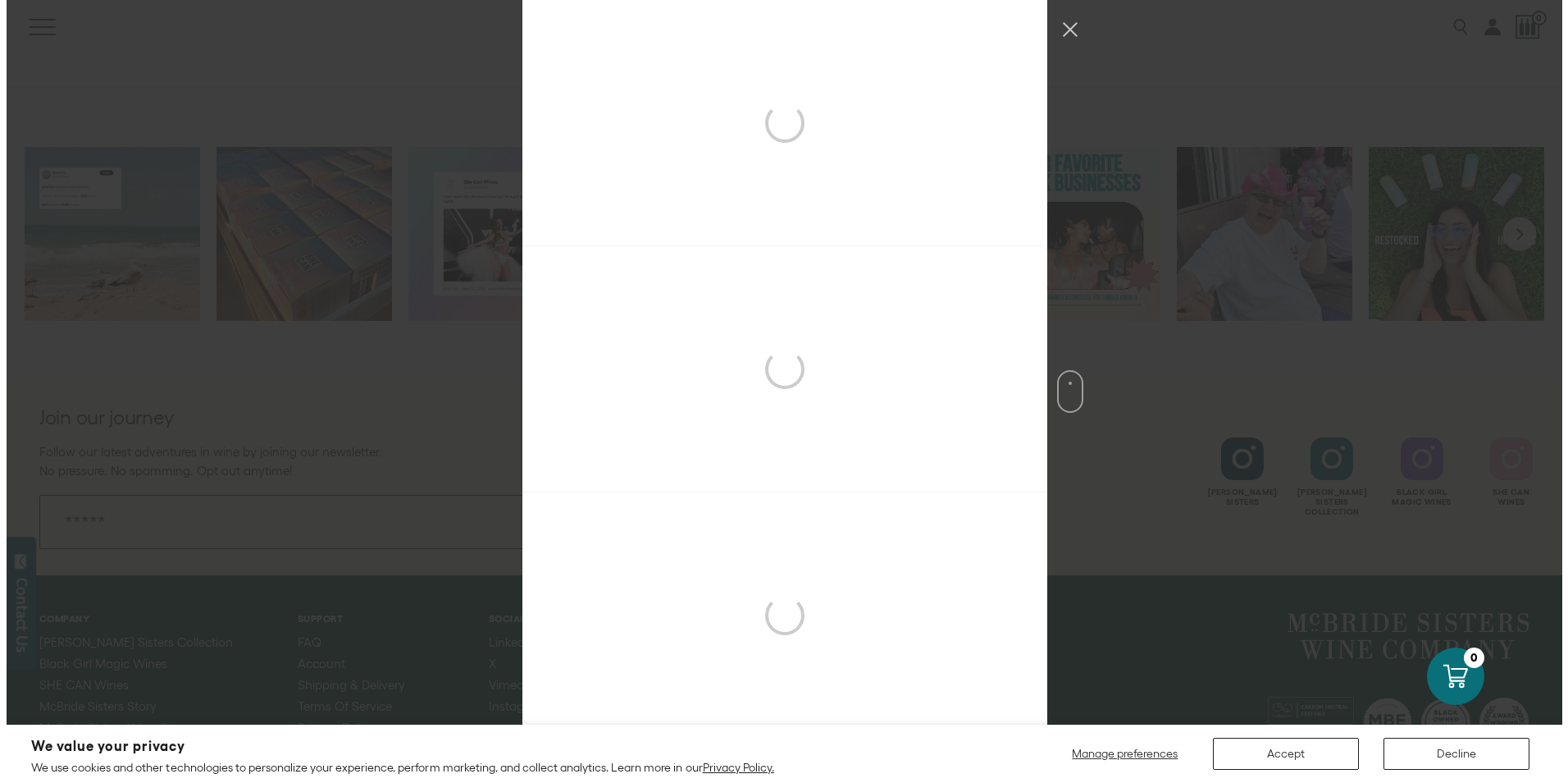
scroll to position [738, 0]
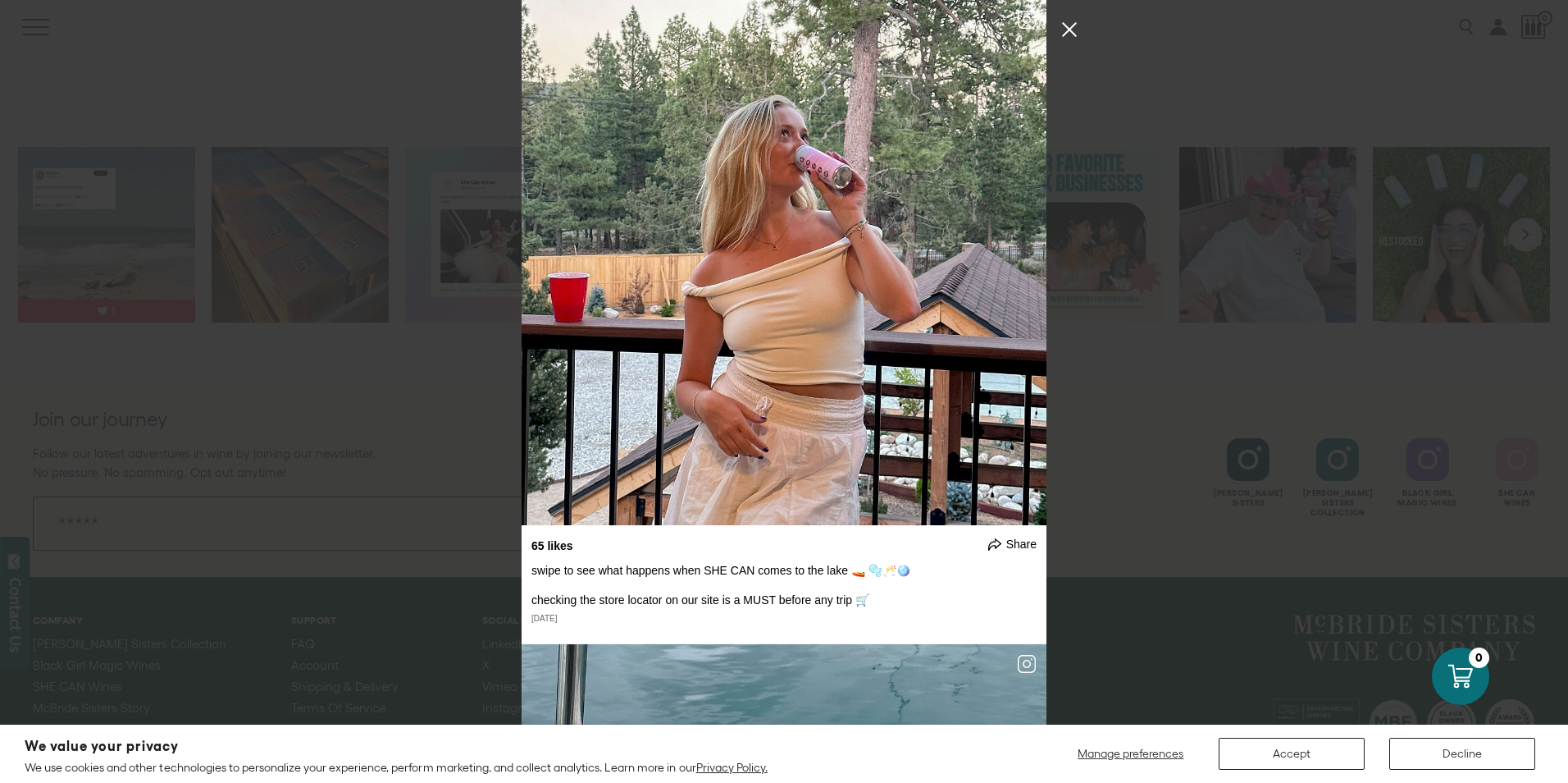
click at [1077, 24] on button "Close Instagram Feed Popup" at bounding box center [1069, 30] width 26 height 26
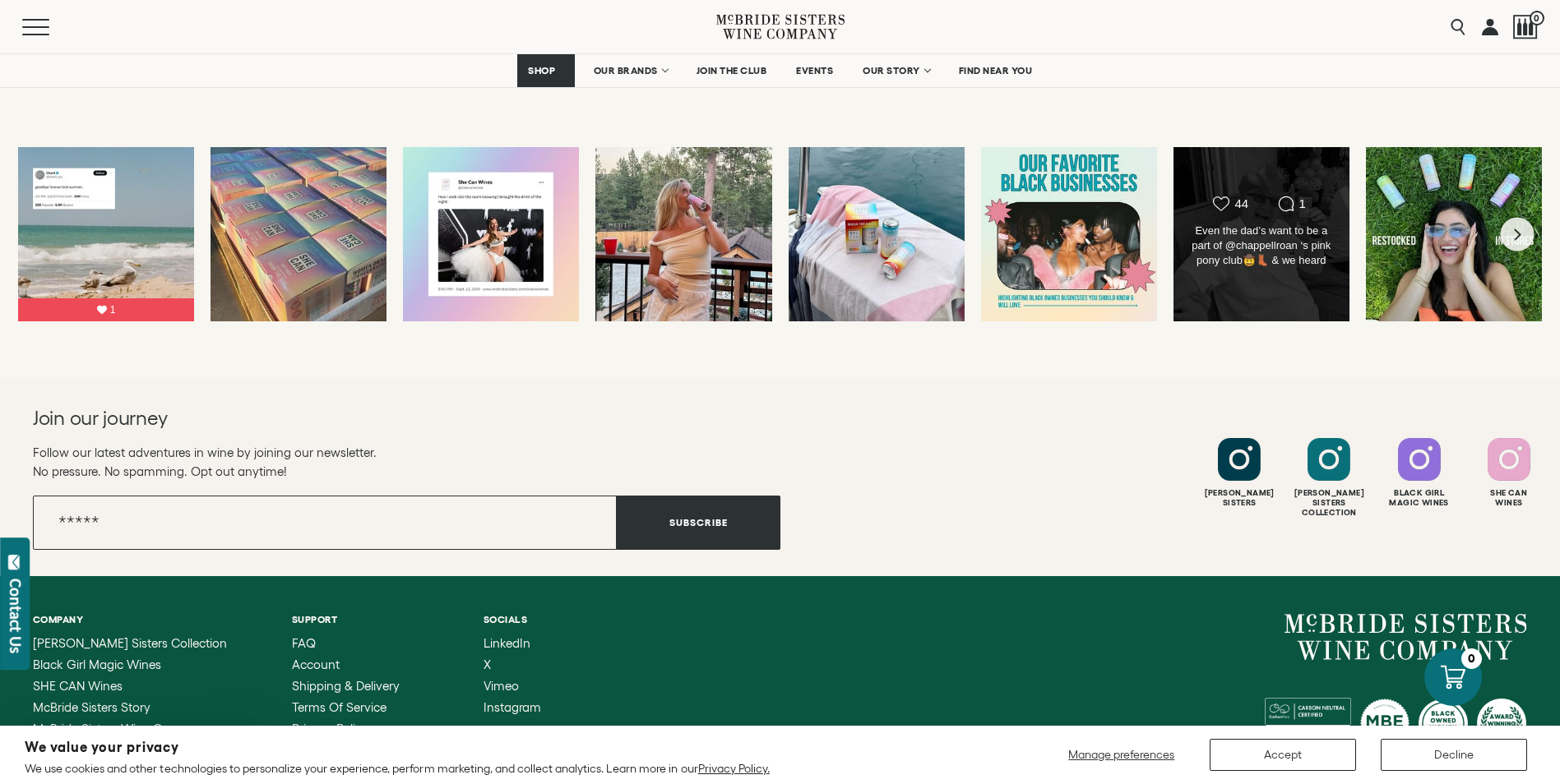
click at [1187, 182] on div "Likes Count 44 Comments Count 1 Even the dad’s want to be a part of @chappellro…" at bounding box center [1261, 234] width 178 height 176
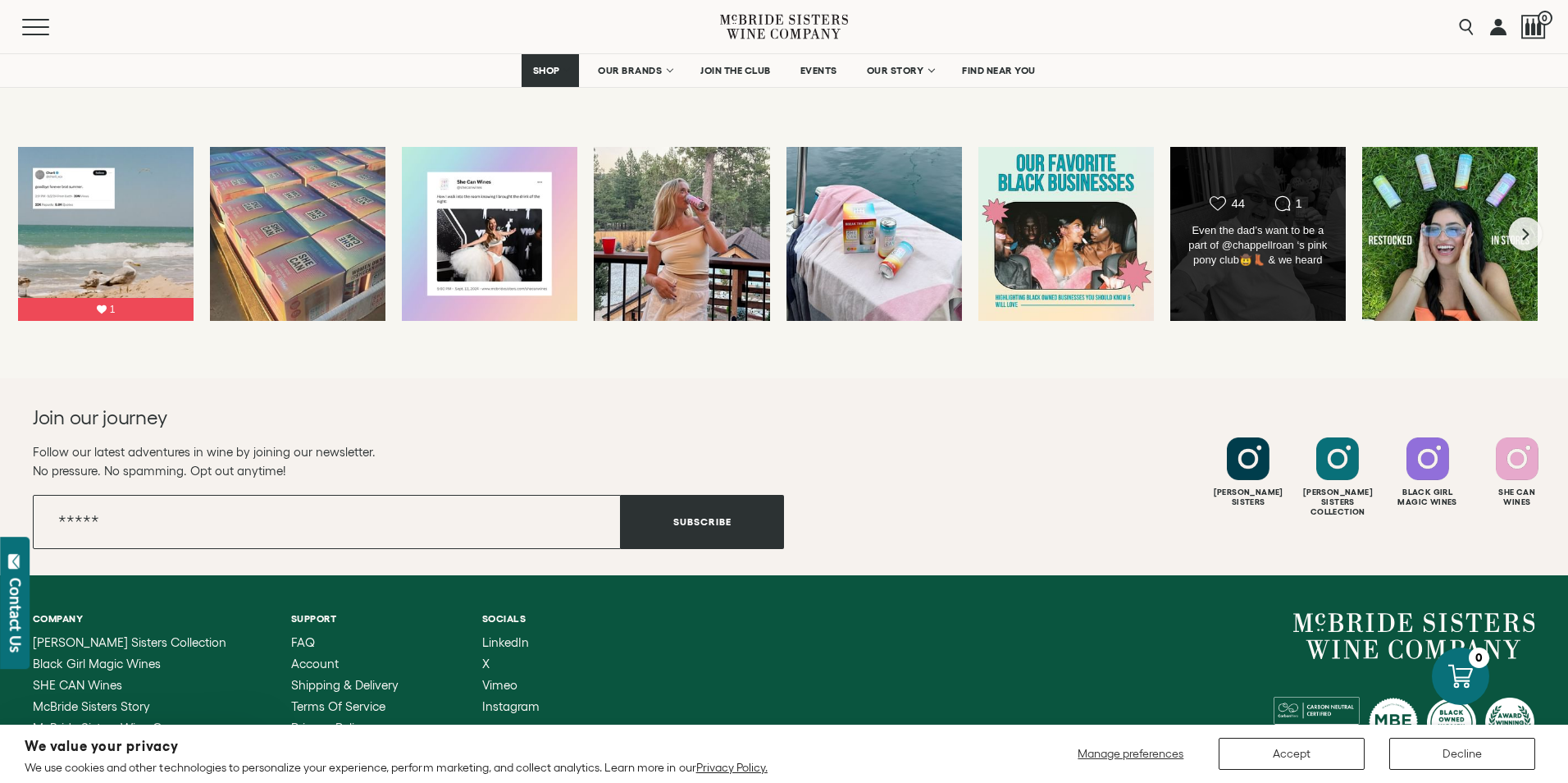
scroll to position [2715, 0]
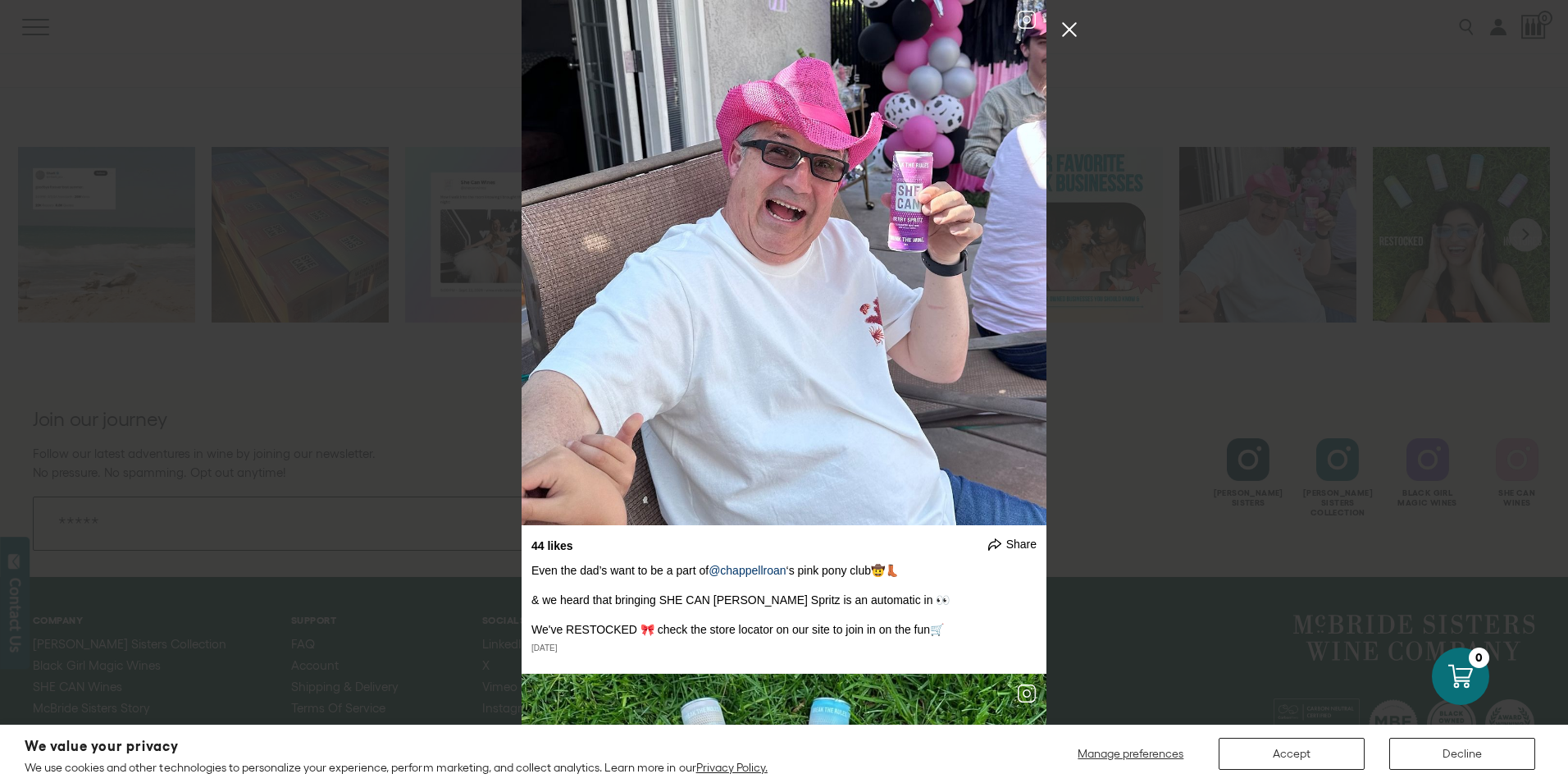
click at [1073, 33] on button "Close Instagram Feed Popup" at bounding box center [1069, 30] width 26 height 26
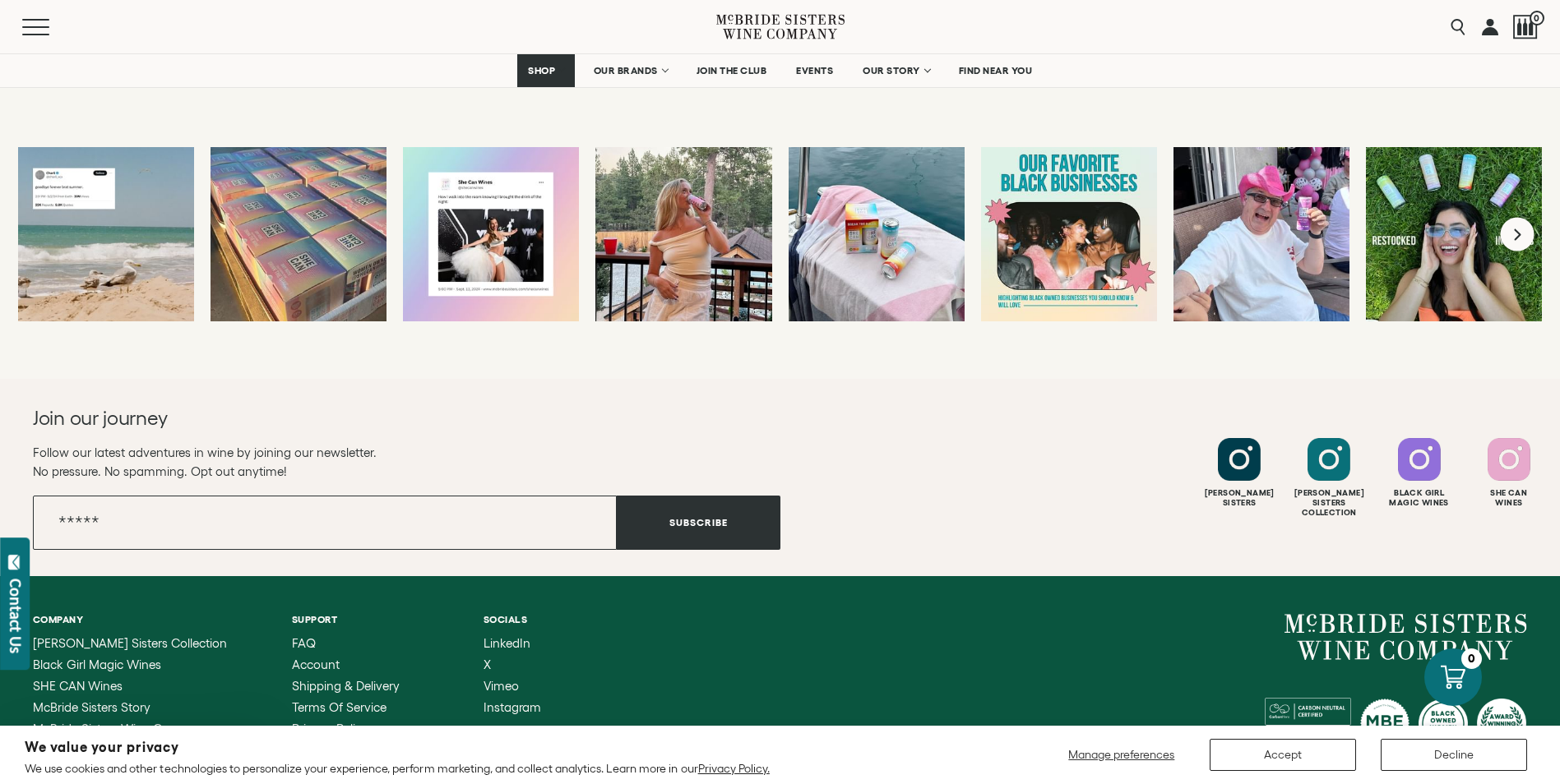
click at [1521, 238] on icon "Next slide" at bounding box center [1517, 234] width 10 height 13
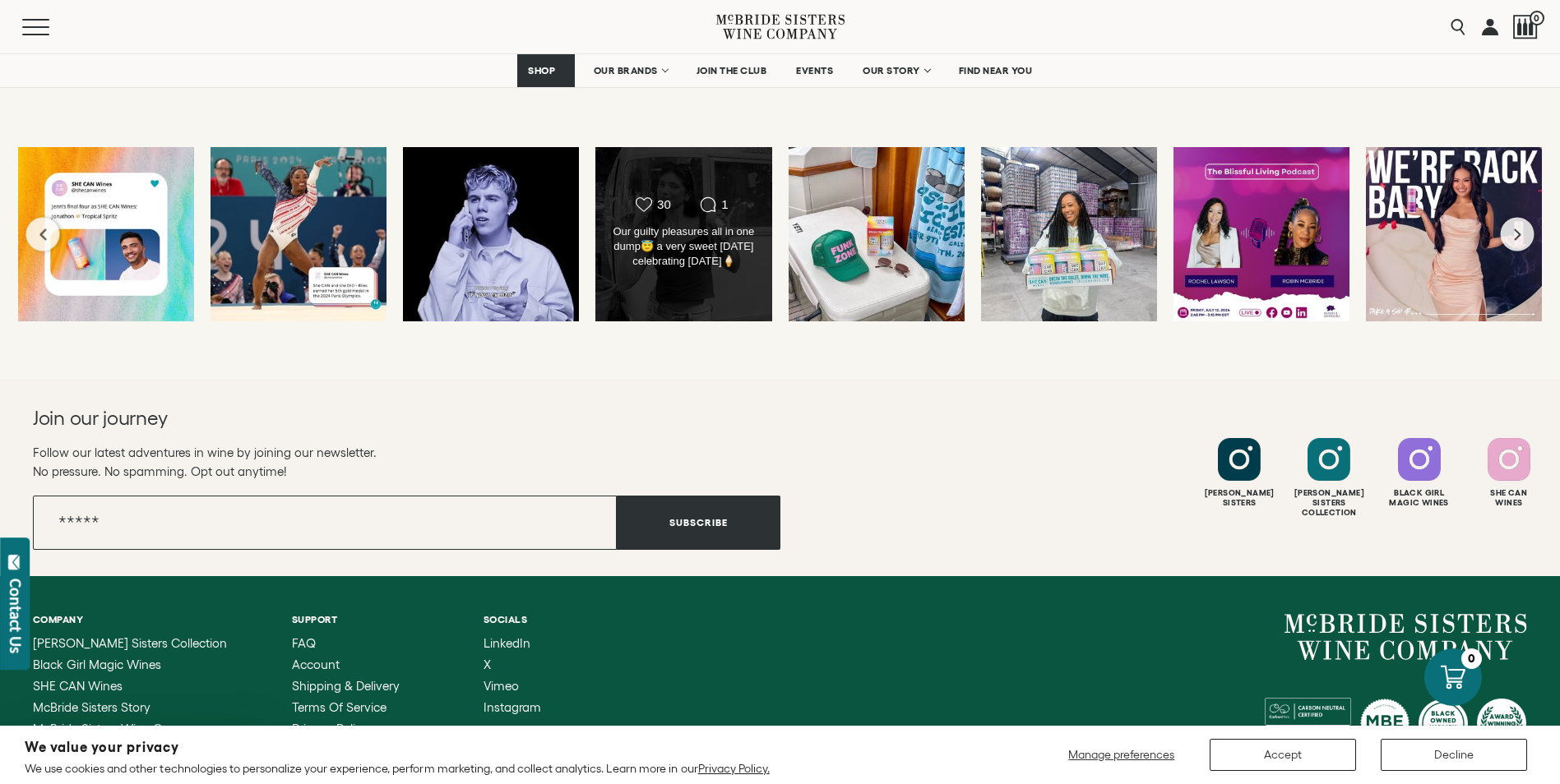
click at [673, 221] on div "Likes Count 30 Comments Count 1 Our guilty pleasures all in one dump😇 a very sw…" at bounding box center [683, 235] width 142 height 76
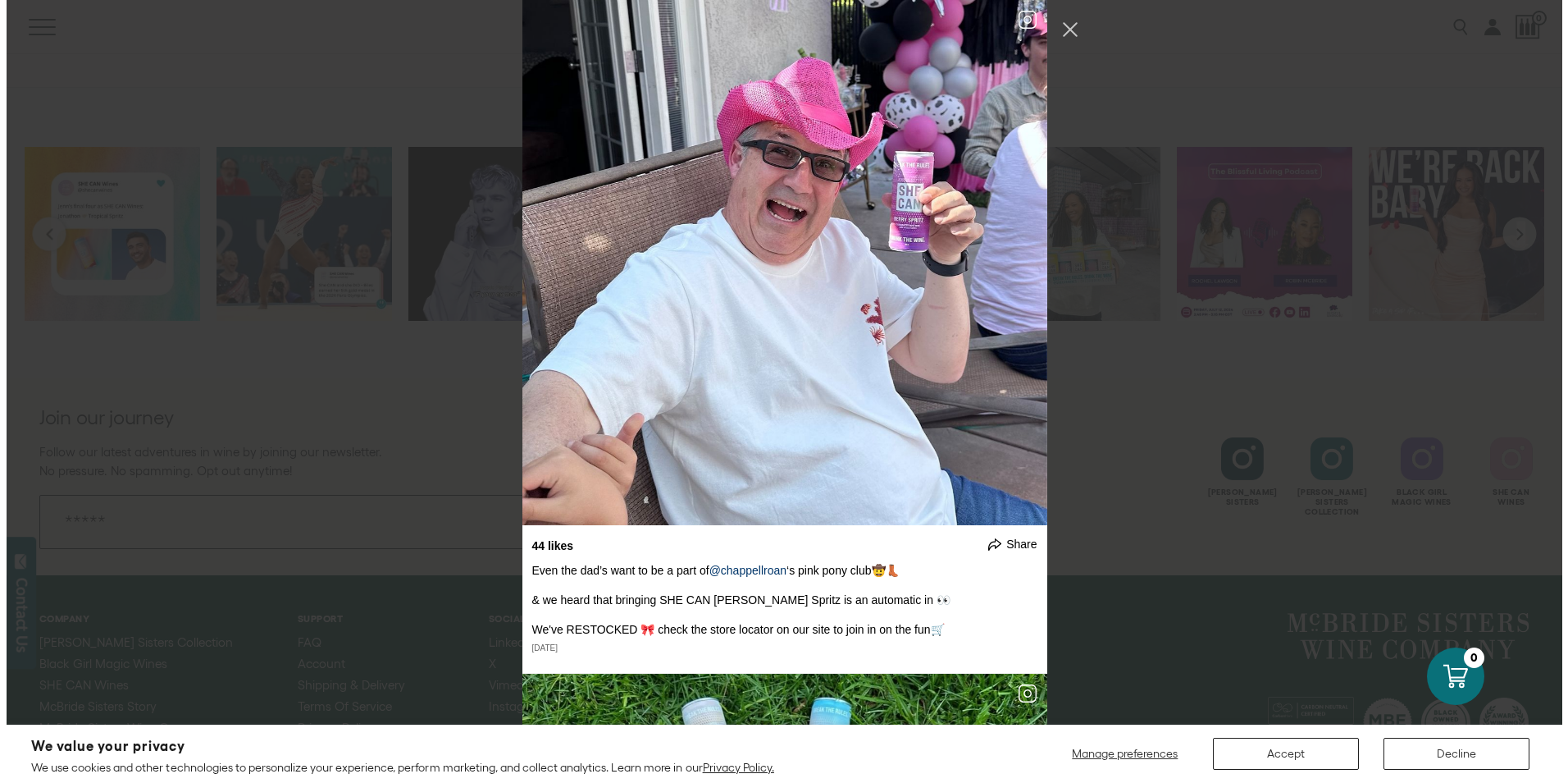
scroll to position [5140, 0]
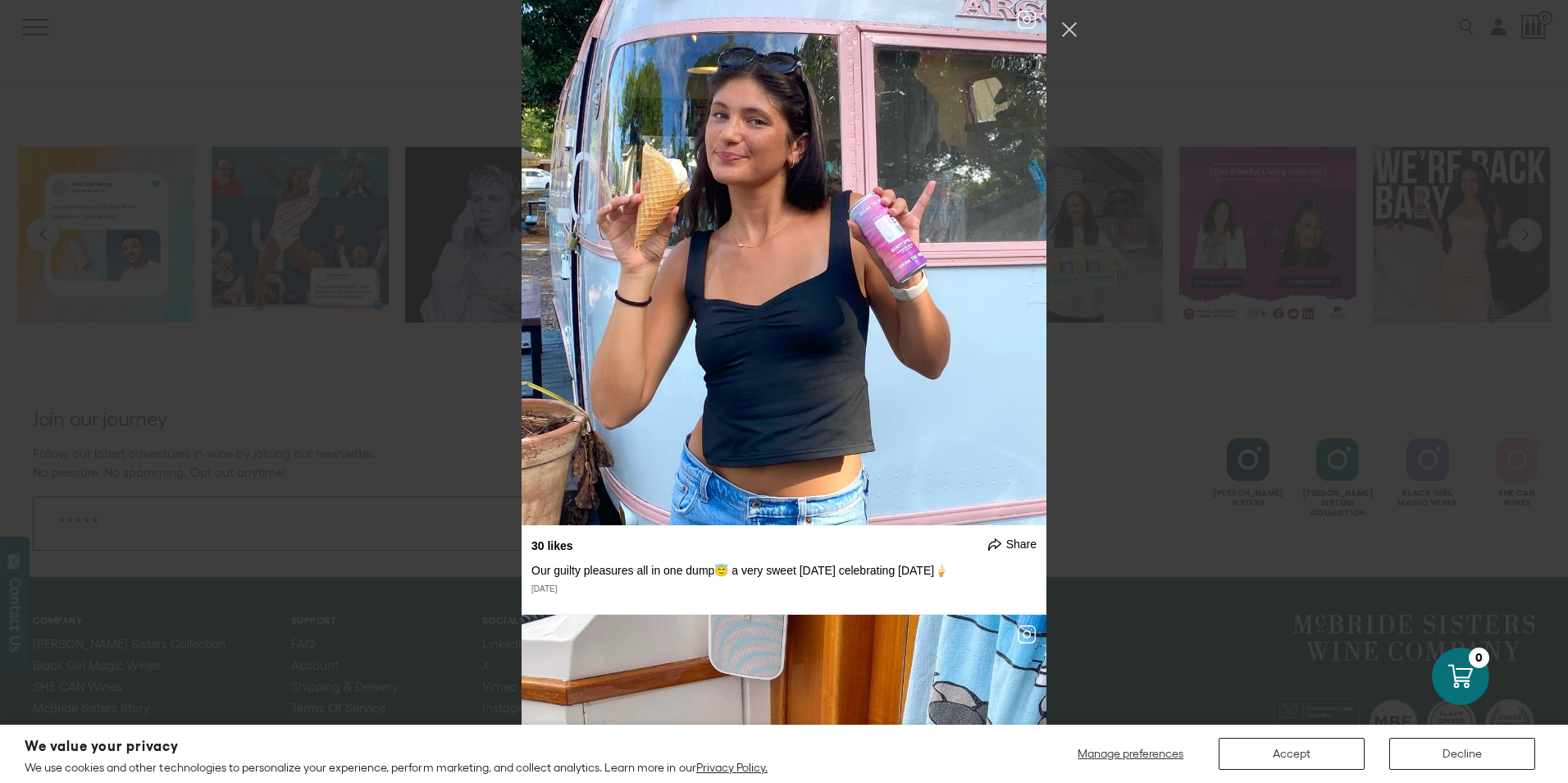
click at [1051, 10] on div "undefined Share cue the tears... September 20, 2024" at bounding box center [784, 391] width 1568 height 783
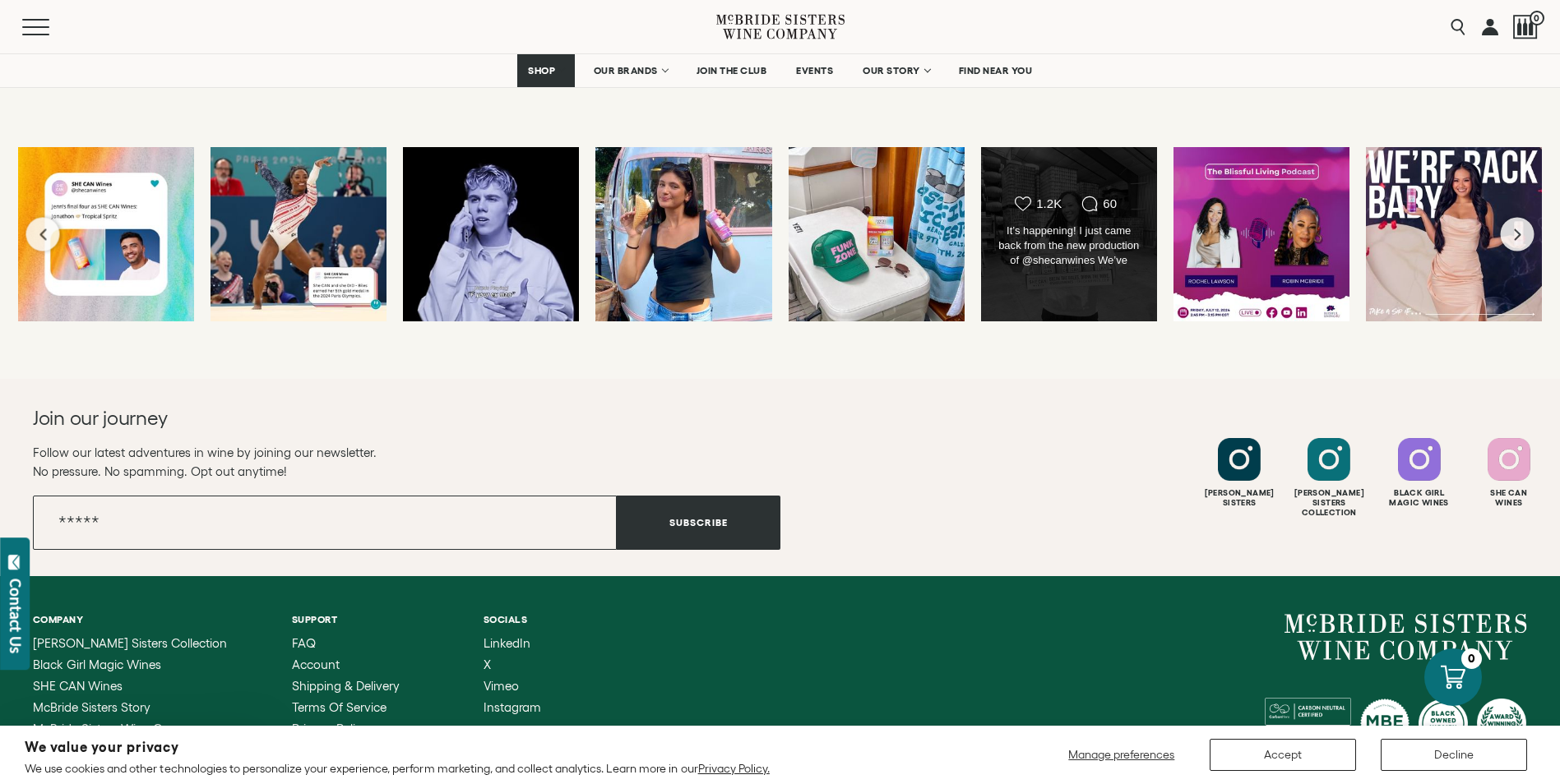
click at [1031, 164] on div "Likes Count 1.2K Comments Count 60 It’s happening! I just came back from the ne…" at bounding box center [1069, 234] width 178 height 176
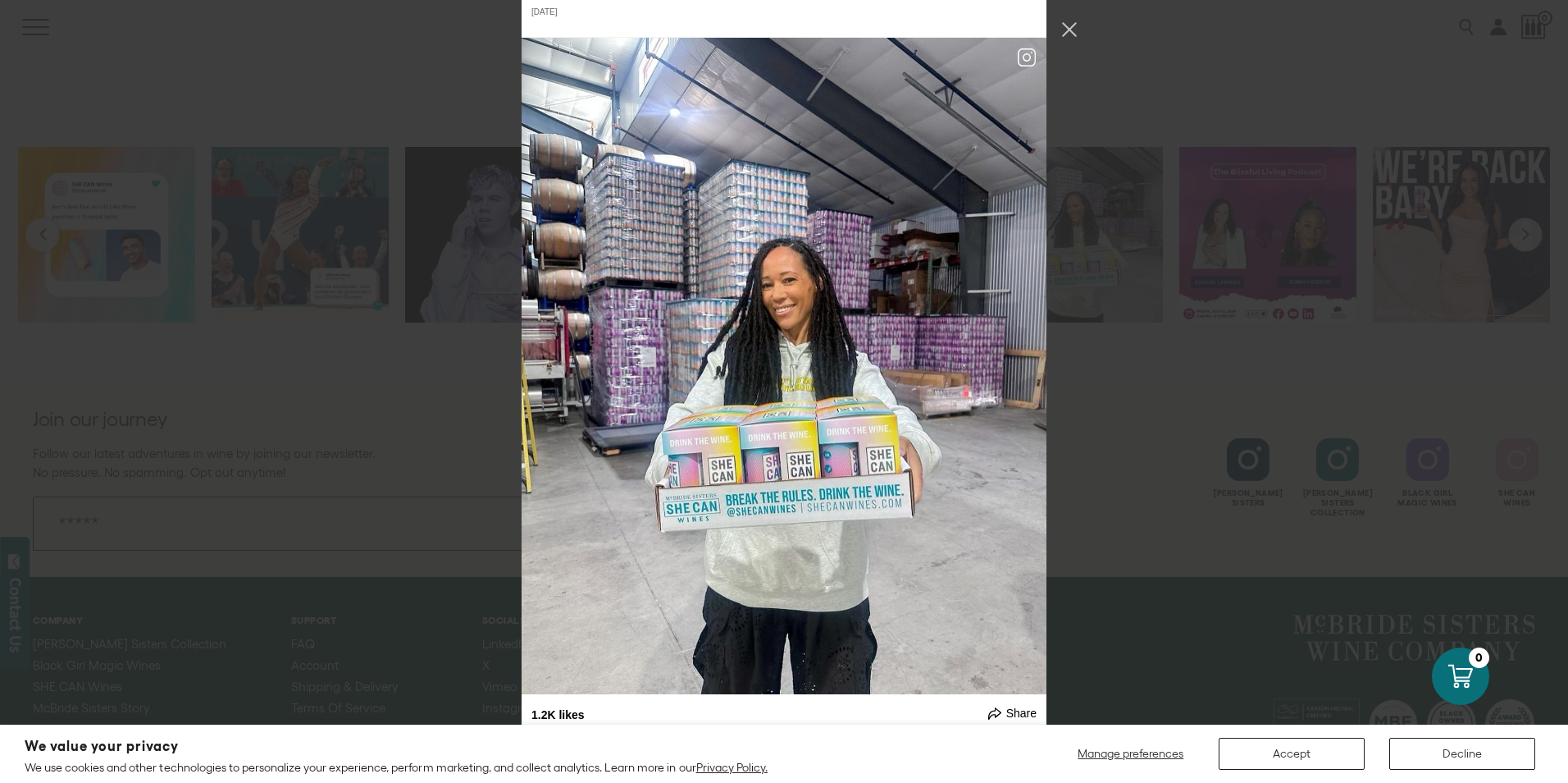
scroll to position [6495, 0]
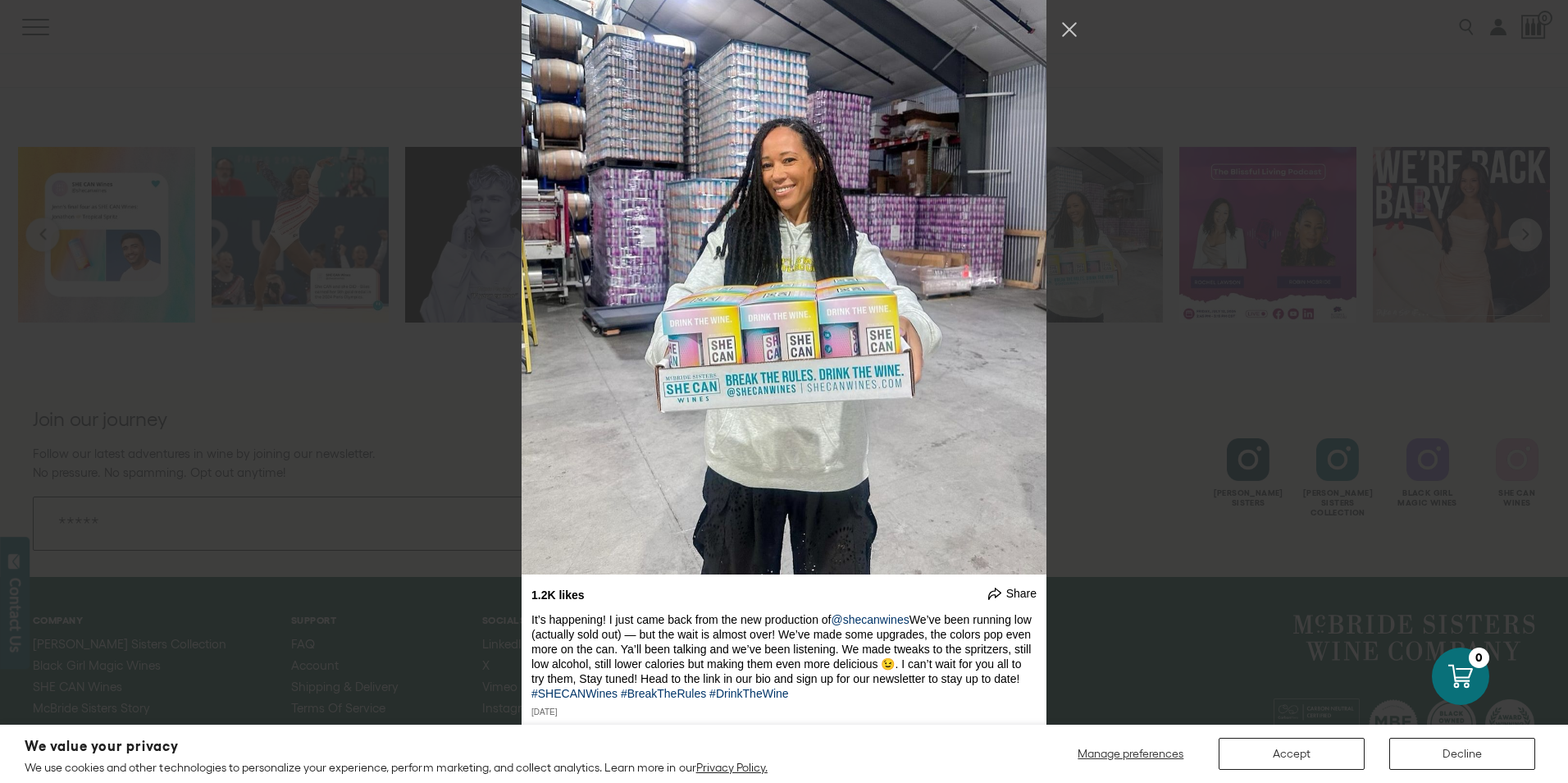
click at [1229, 436] on div "undefined Share cue the tears... September 20, 2024" at bounding box center [784, 391] width 1568 height 783
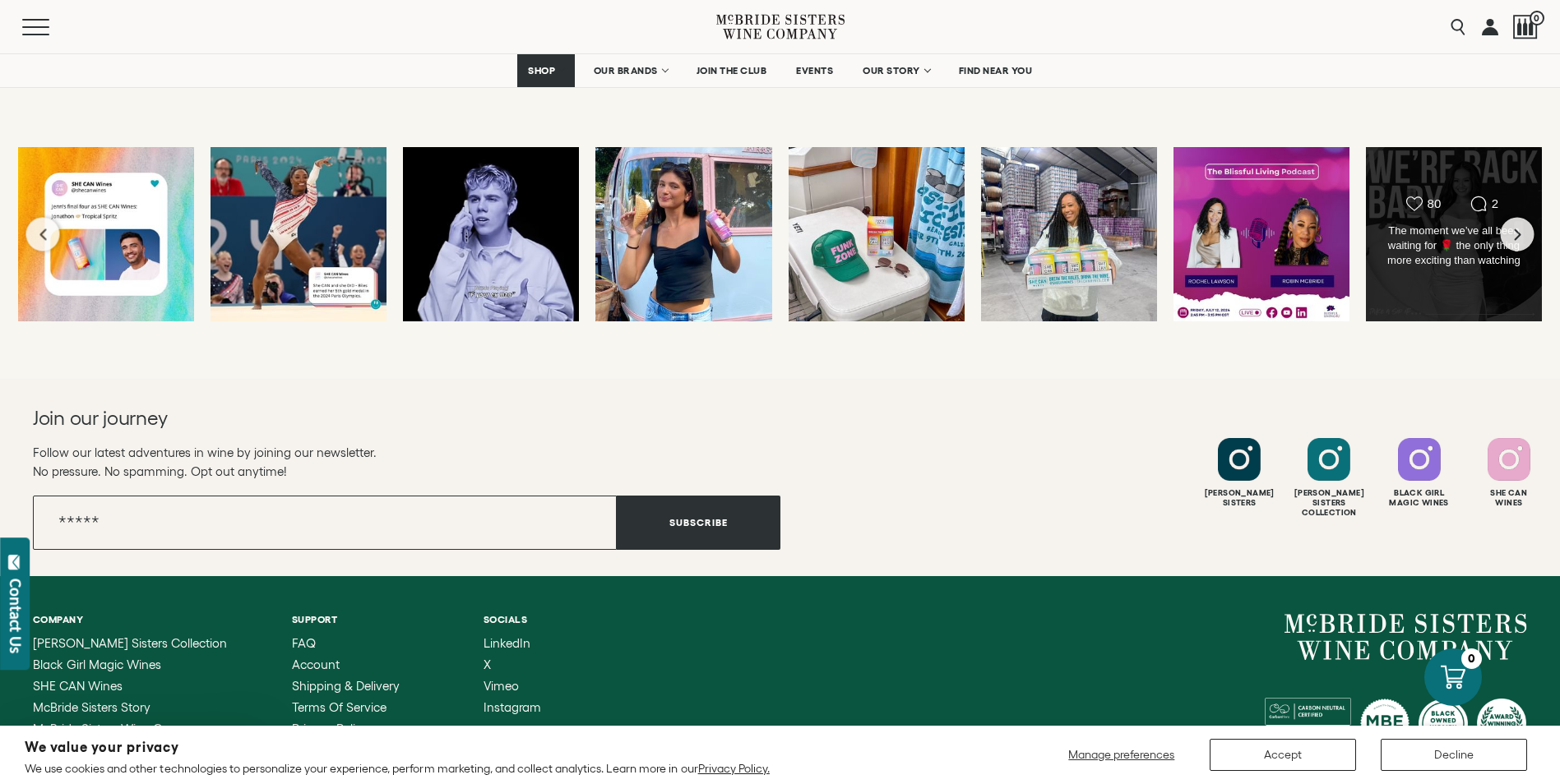
click at [1531, 244] on div "Likes Count 80 Comments Count 2 The moment we’ve all been waiting for 🌹 the onl…" at bounding box center [1454, 234] width 178 height 176
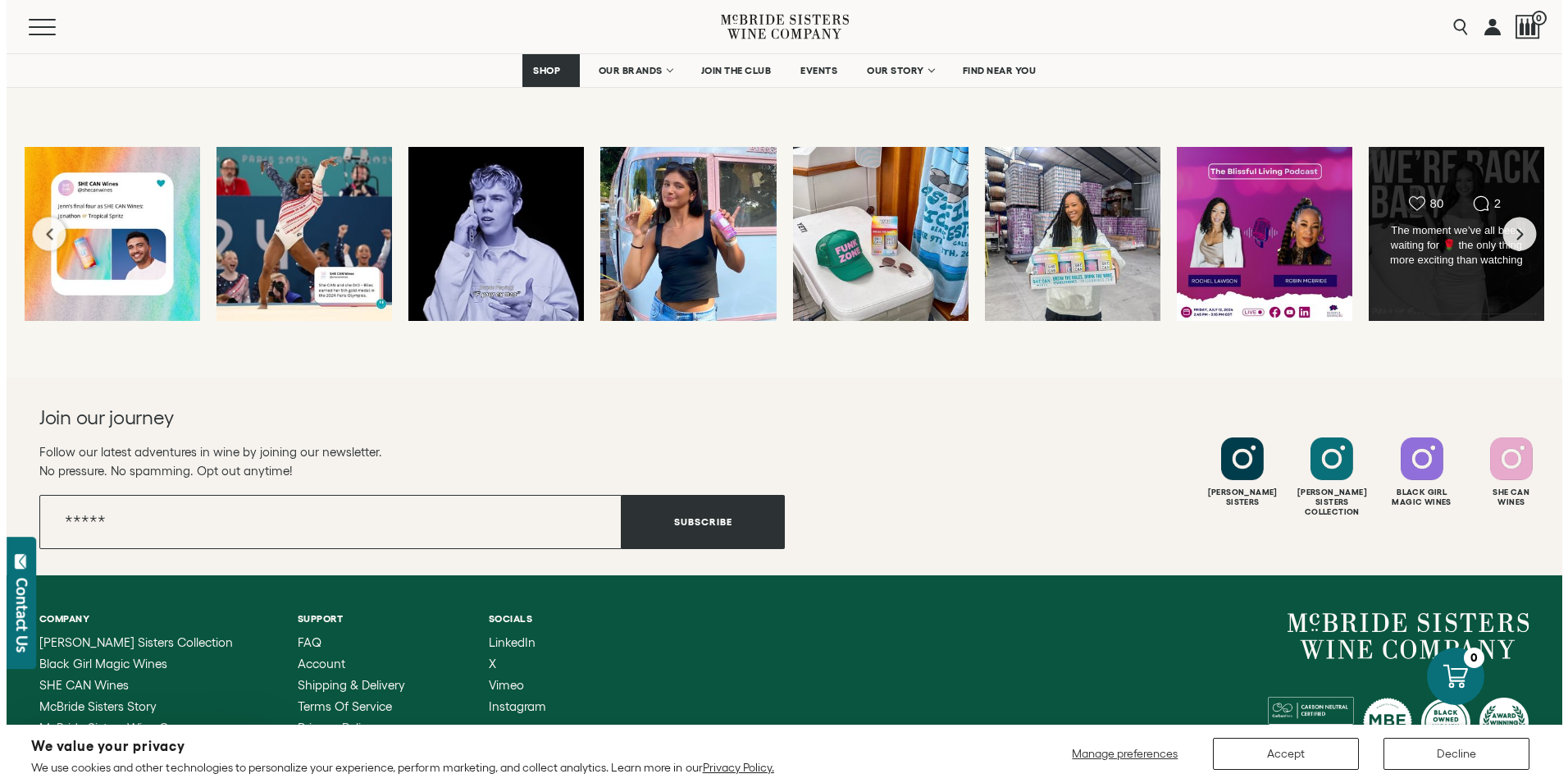
scroll to position [8317, 0]
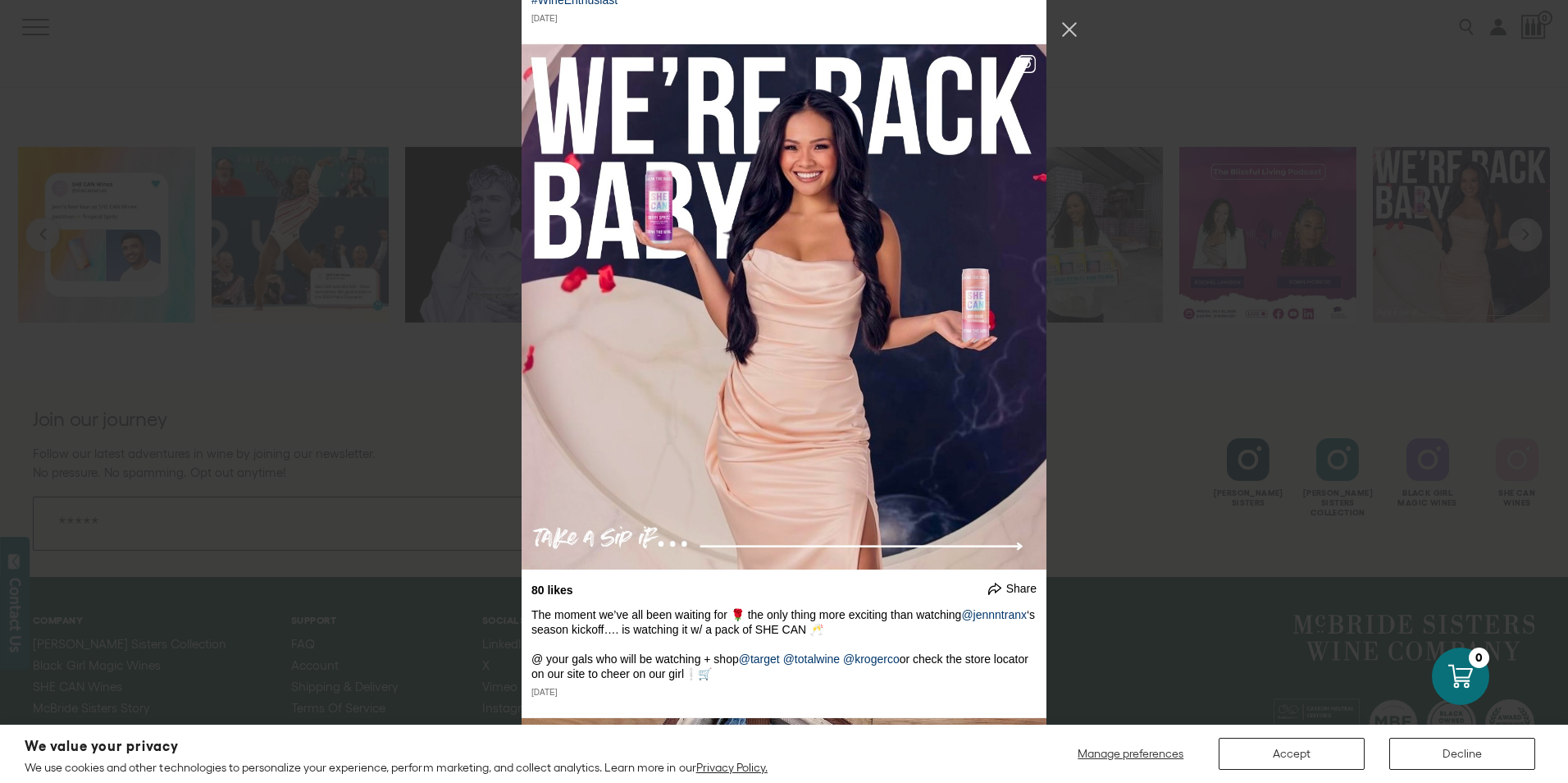
click at [1522, 244] on div "undefined Share cue the tears... September 20, 2024" at bounding box center [784, 391] width 1568 height 783
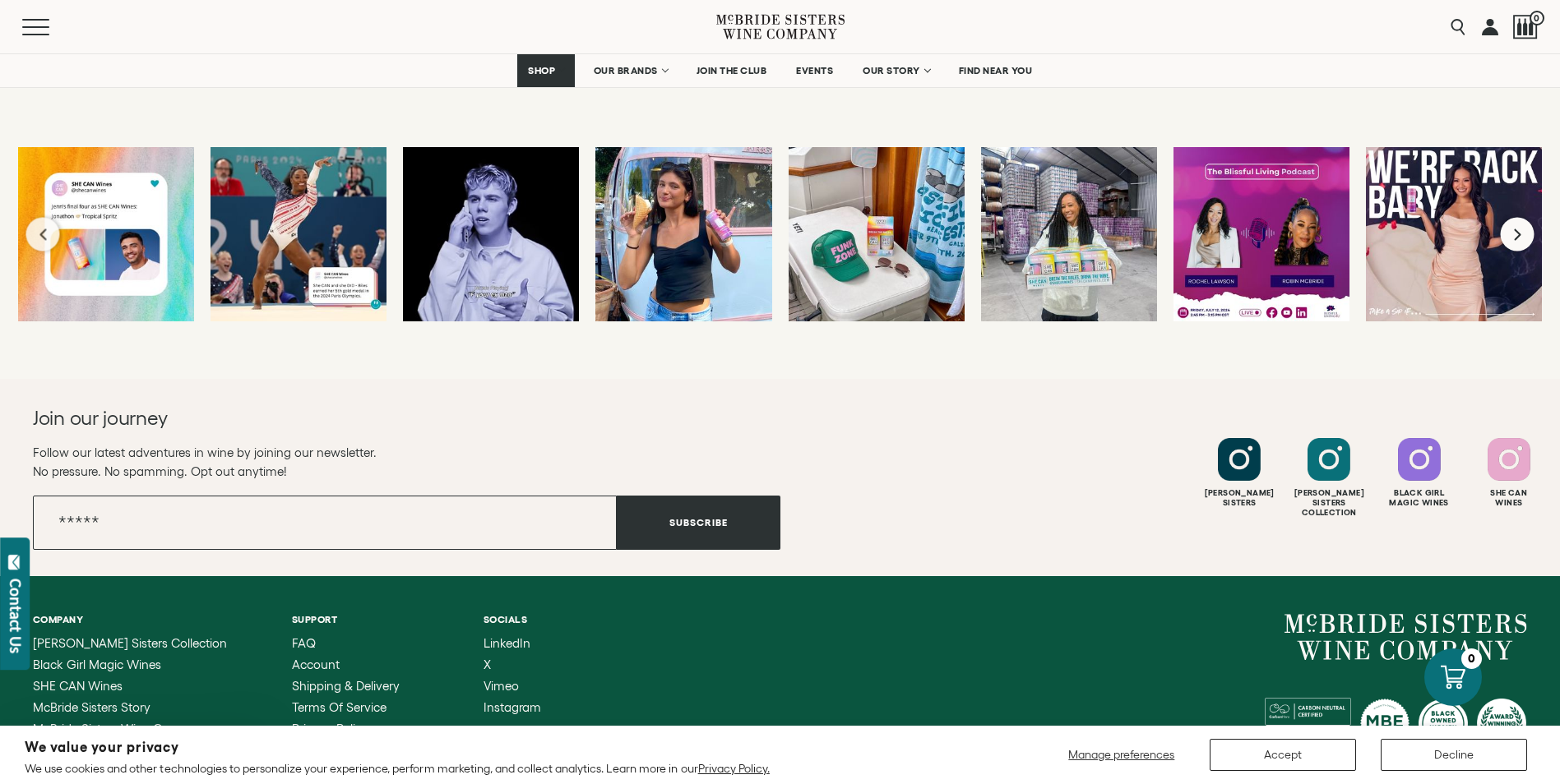
click at [1517, 233] on icon "Next slide" at bounding box center [1516, 235] width 7 height 12
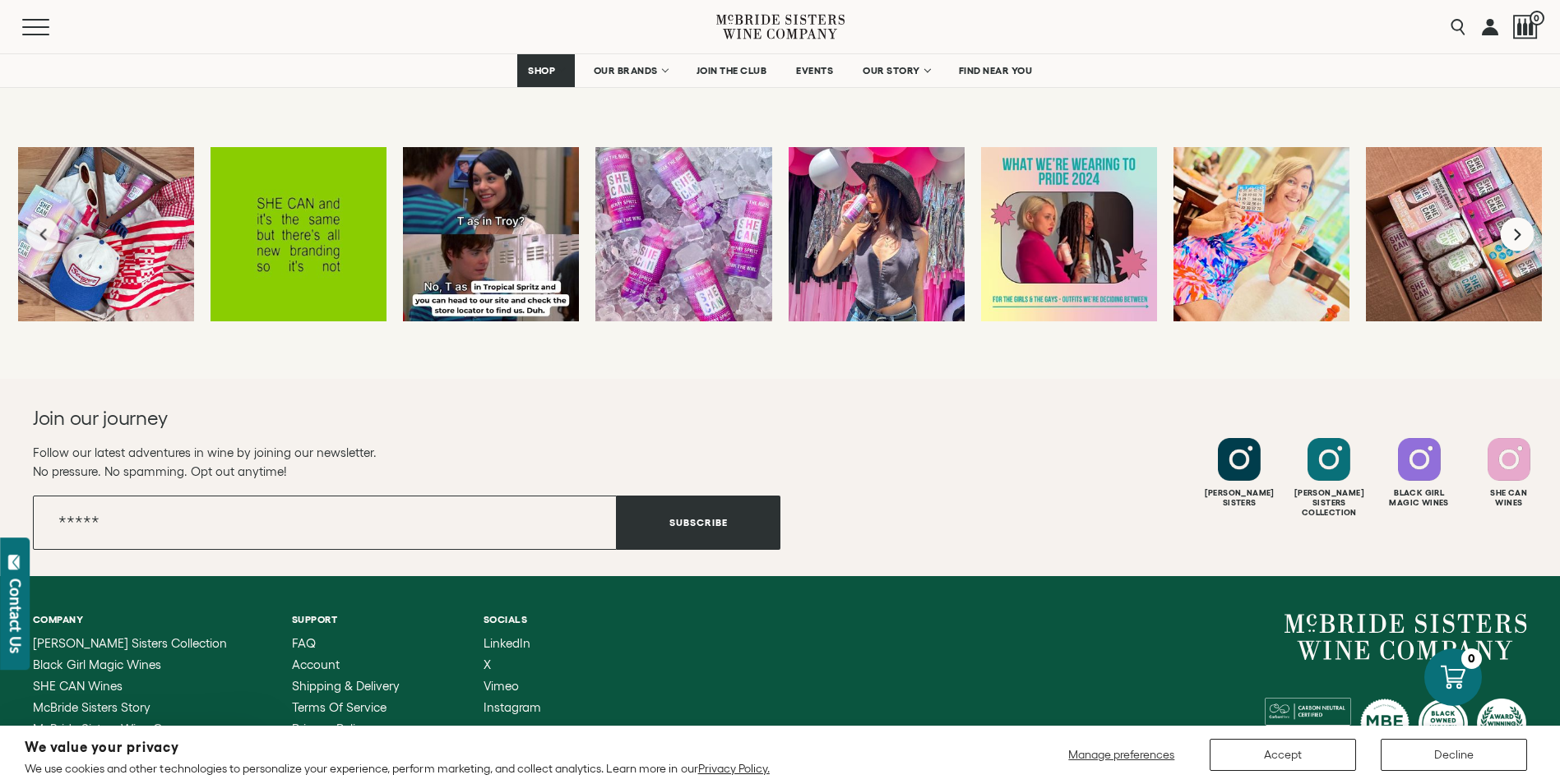
click at [1517, 232] on icon "Next slide" at bounding box center [1516, 235] width 7 height 12
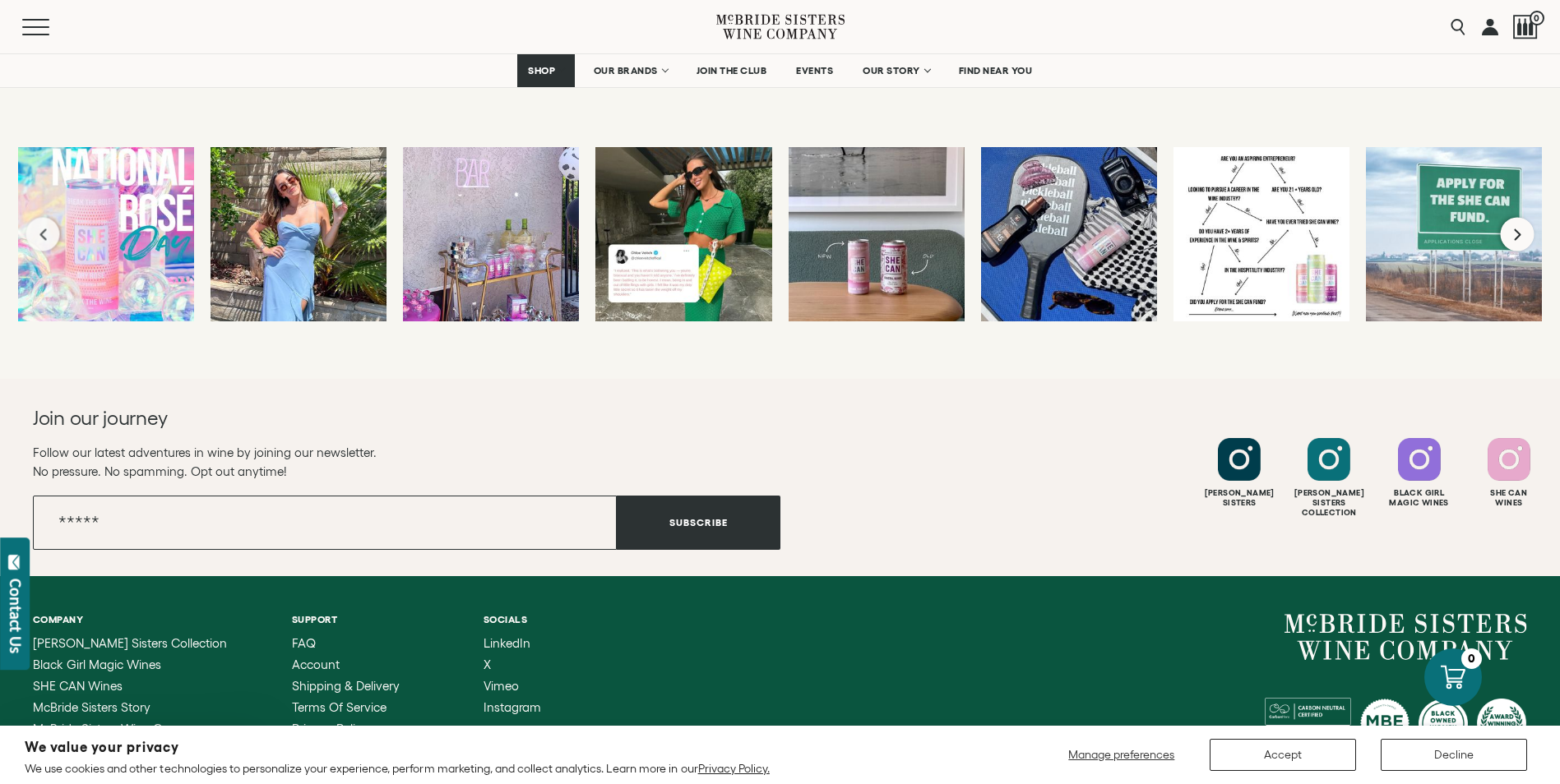
click at [1518, 232] on icon "Next slide" at bounding box center [1516, 235] width 7 height 12
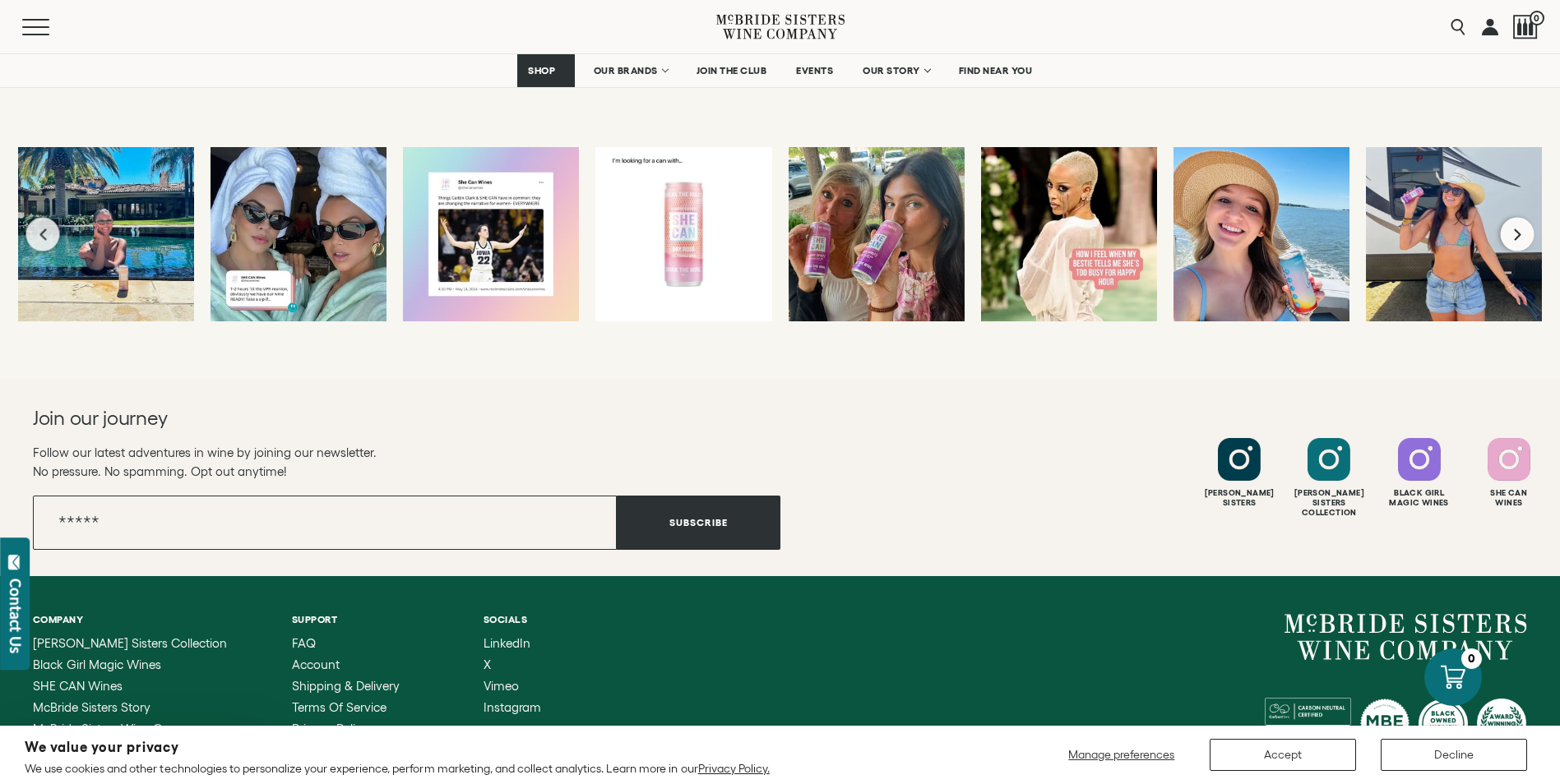
click at [1518, 232] on icon "Next slide" at bounding box center [1516, 235] width 7 height 12
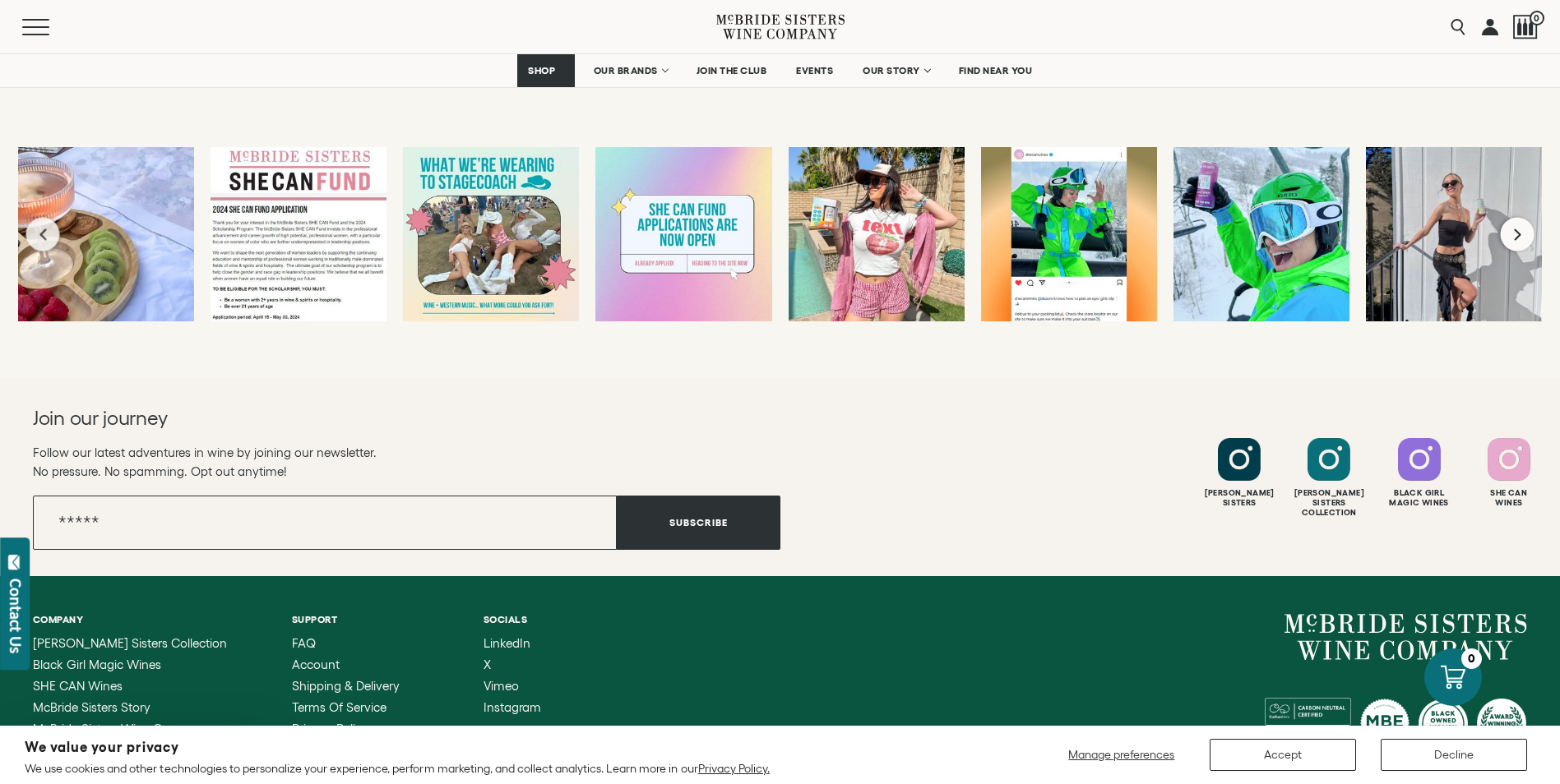
click at [1518, 232] on icon "Next slide" at bounding box center [1516, 235] width 7 height 12
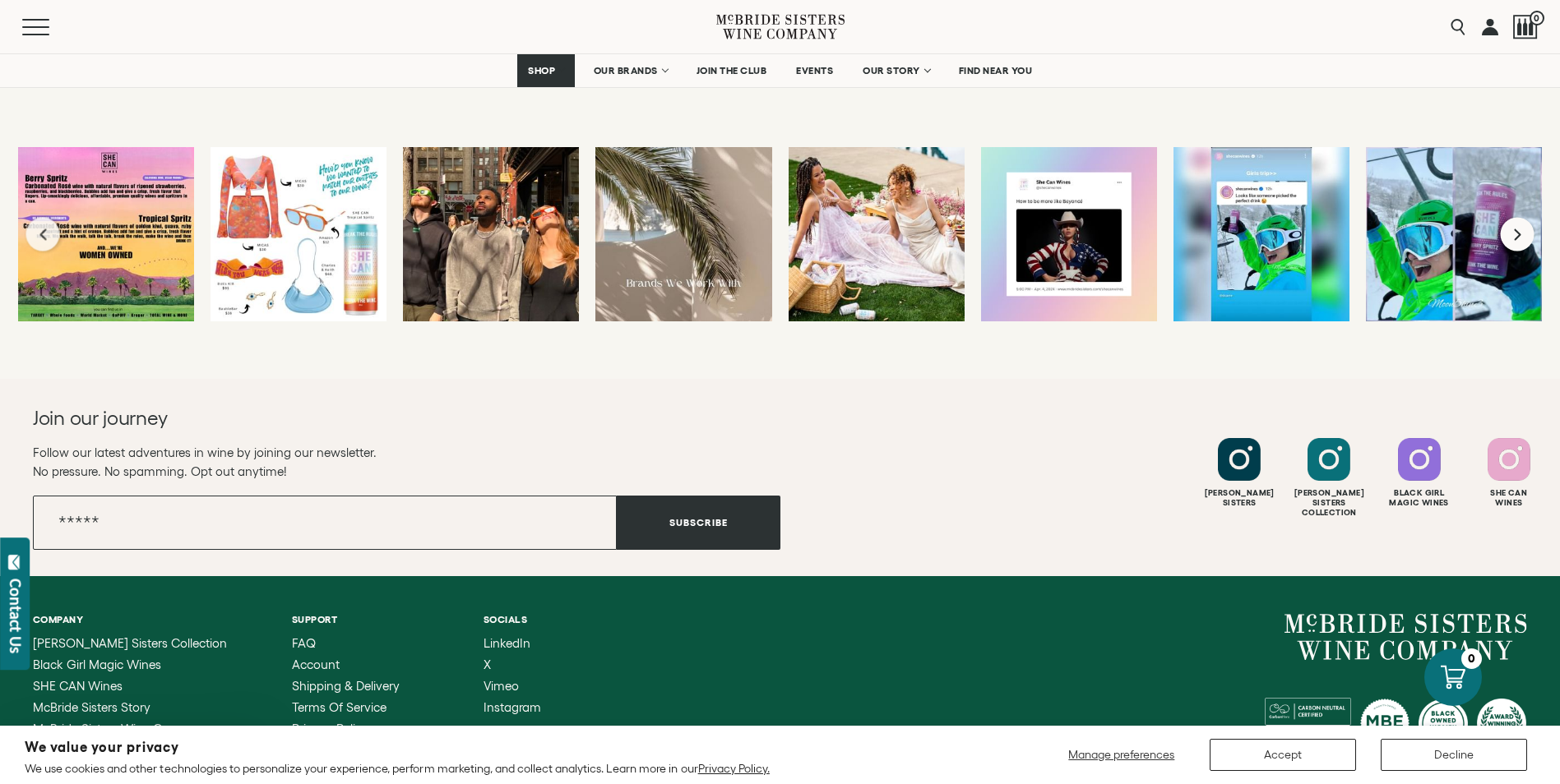
click at [1518, 232] on icon "Next slide" at bounding box center [1516, 235] width 7 height 12
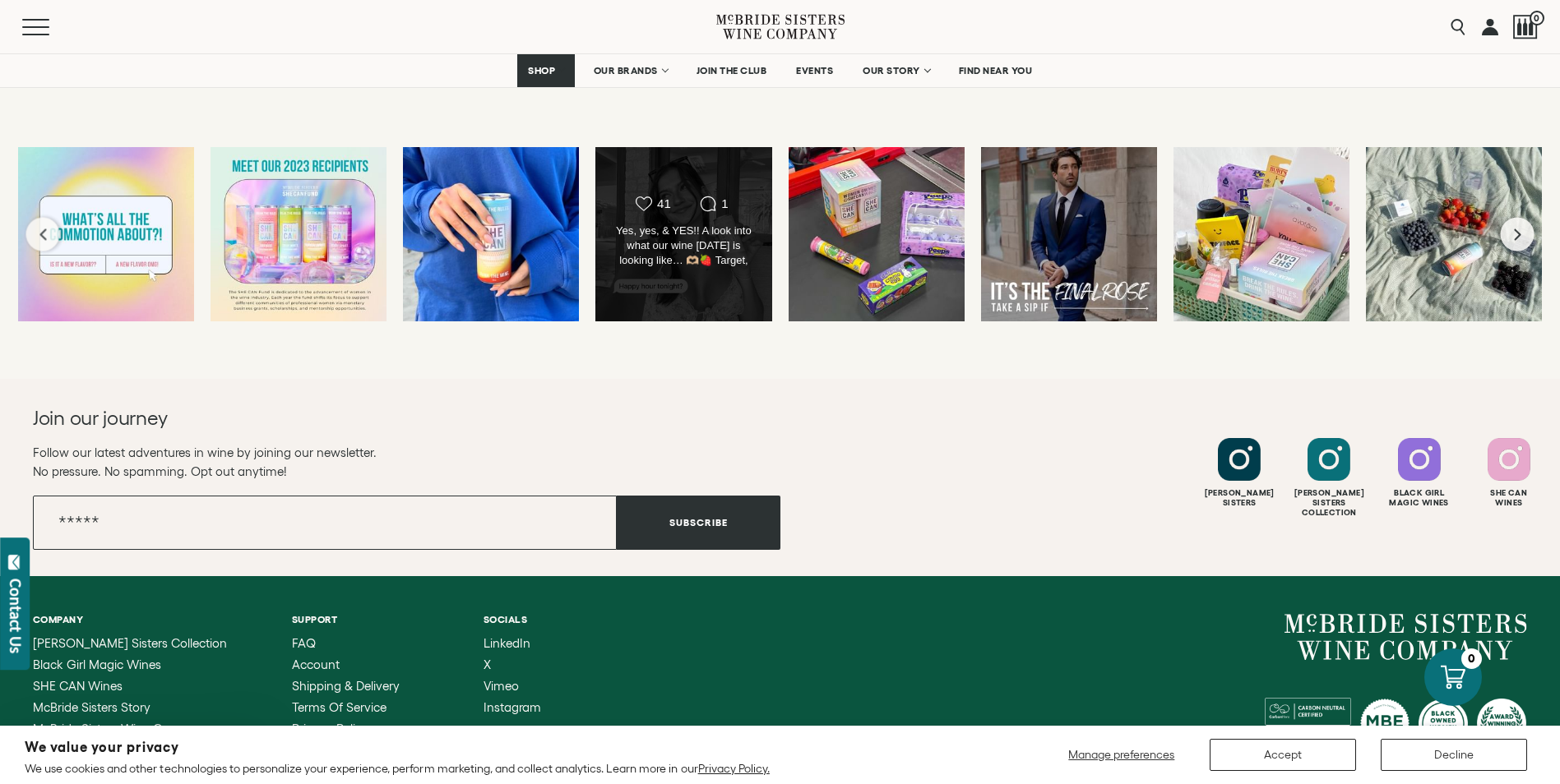
click at [739, 167] on div "Likes Count 41 Comments Count 1 Yes, yes, & YES!! A look into what our wine Wed…" at bounding box center [683, 234] width 178 height 176
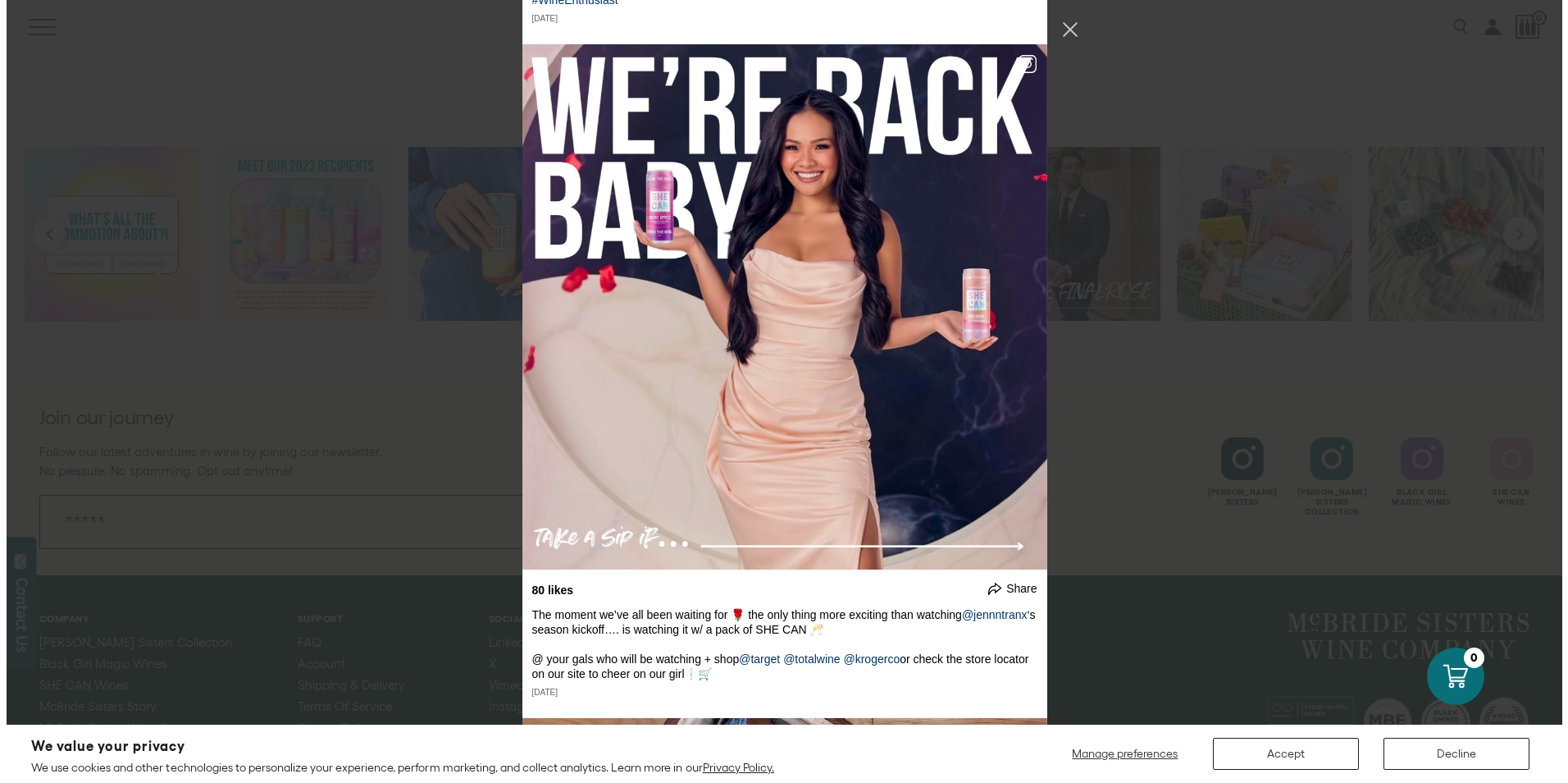
scroll to position [20546, 0]
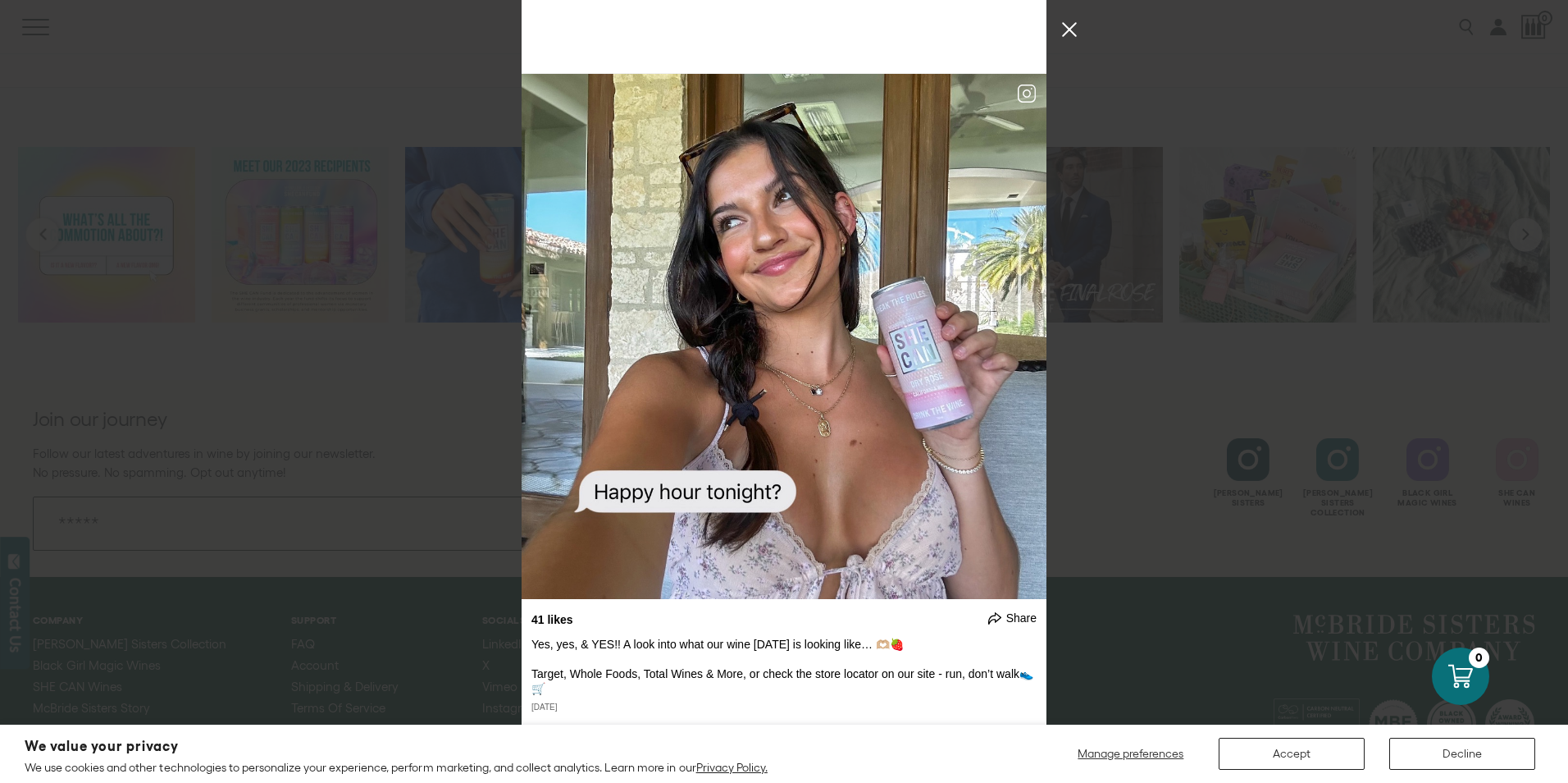
click at [1068, 37] on button "Close Instagram Feed Popup" at bounding box center [1069, 30] width 26 height 26
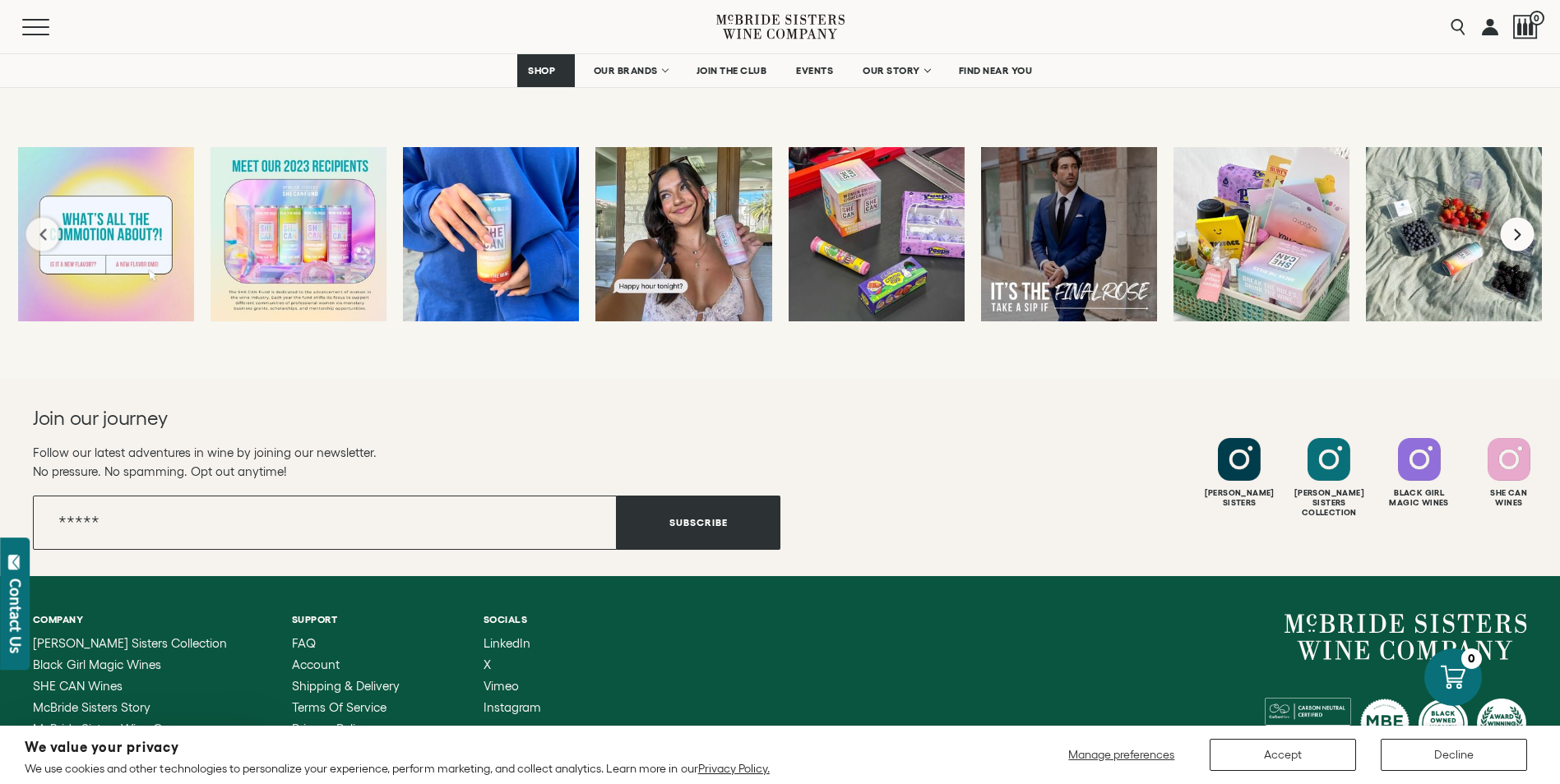
click at [1519, 235] on icon "Next slide" at bounding box center [1516, 235] width 7 height 12
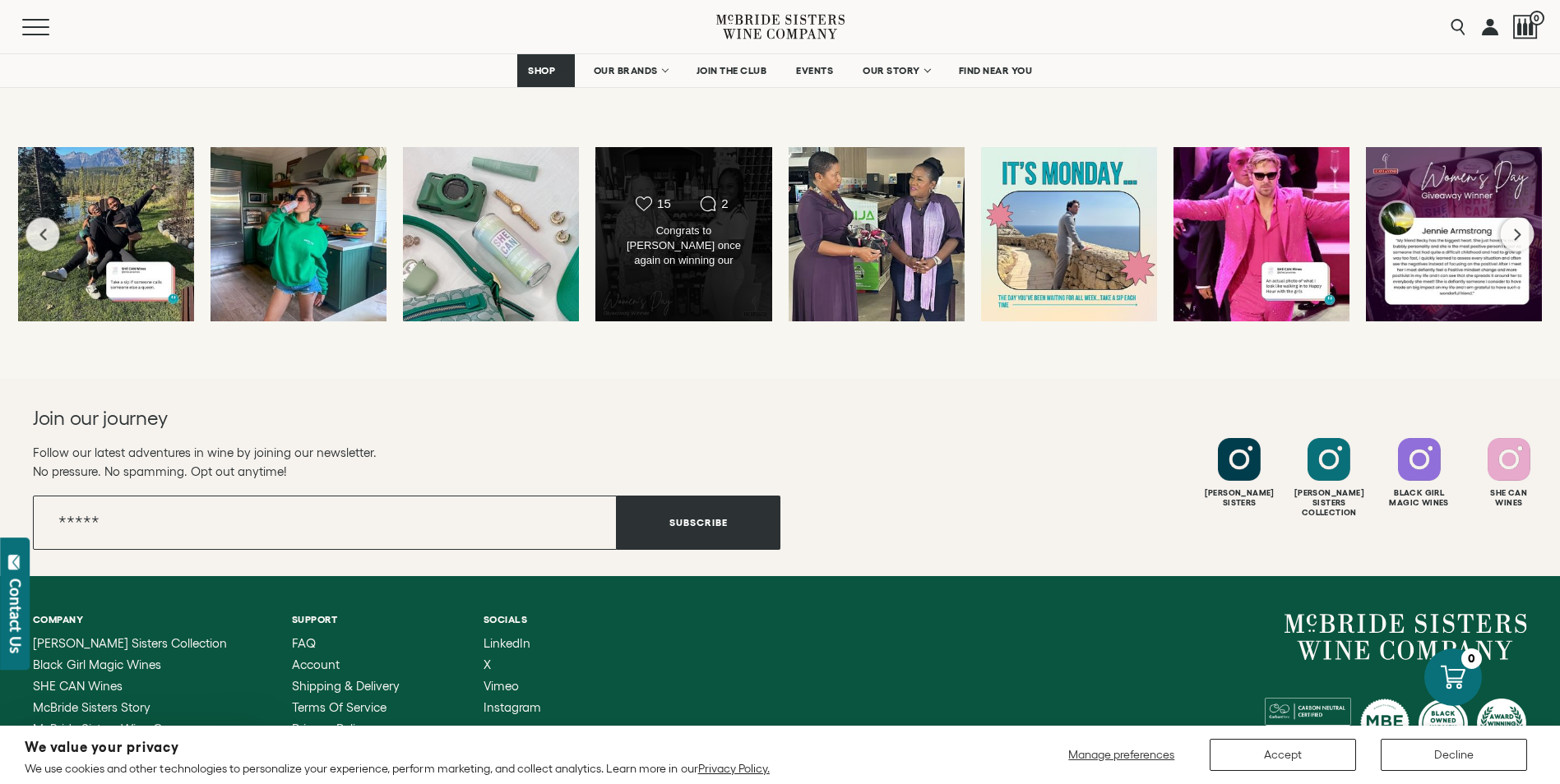
click at [663, 287] on div "Likes Count 15 Comments Count 2 Congrats to Jennie once again on winning our #I…" at bounding box center [683, 234] width 178 height 176
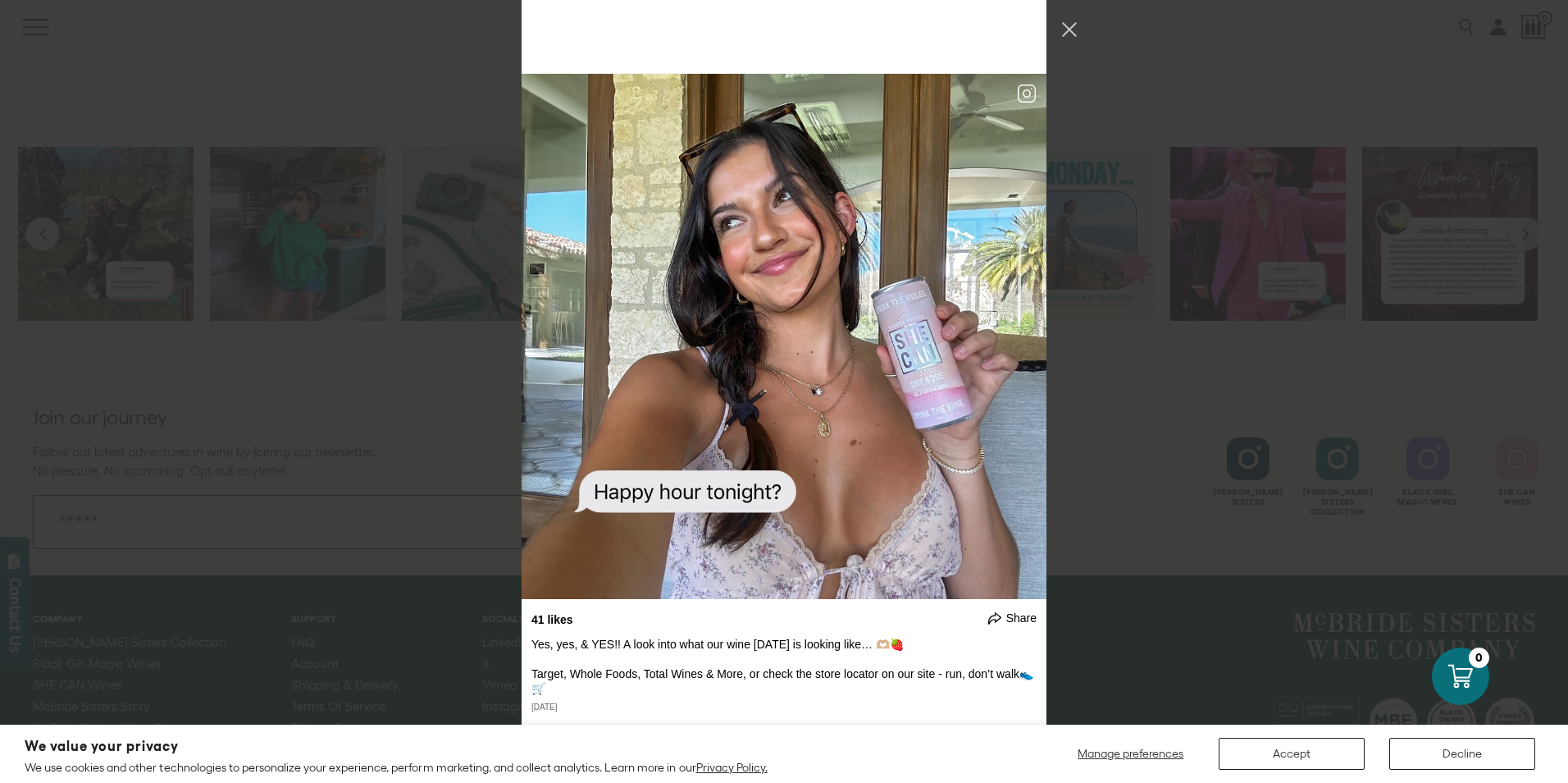
scroll to position [23750, 0]
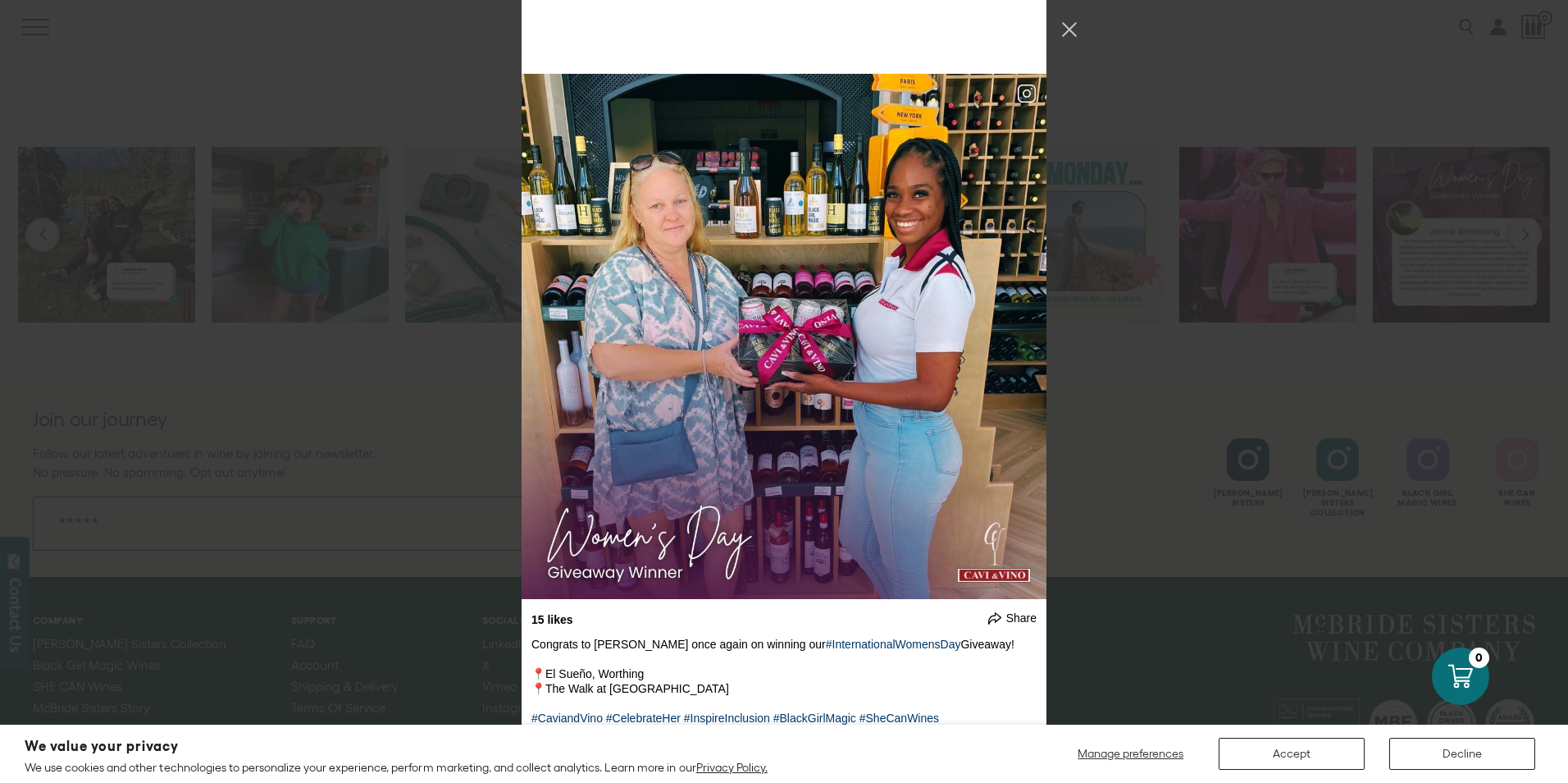
click at [1270, 456] on div "undefined Share cue the tears... September 20, 2024" at bounding box center [784, 391] width 1568 height 783
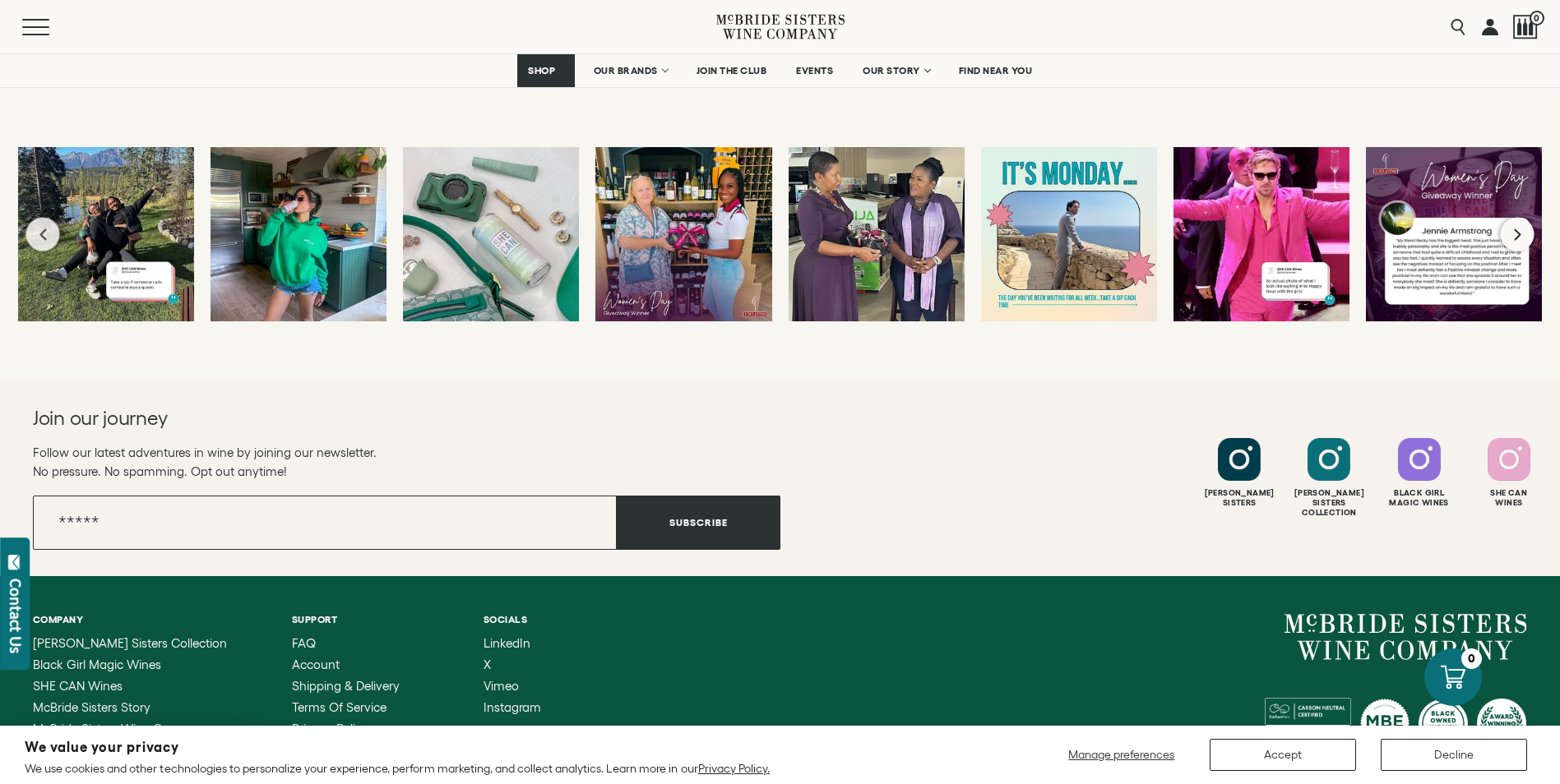
click at [1521, 237] on icon "Next slide" at bounding box center [1517, 234] width 10 height 13
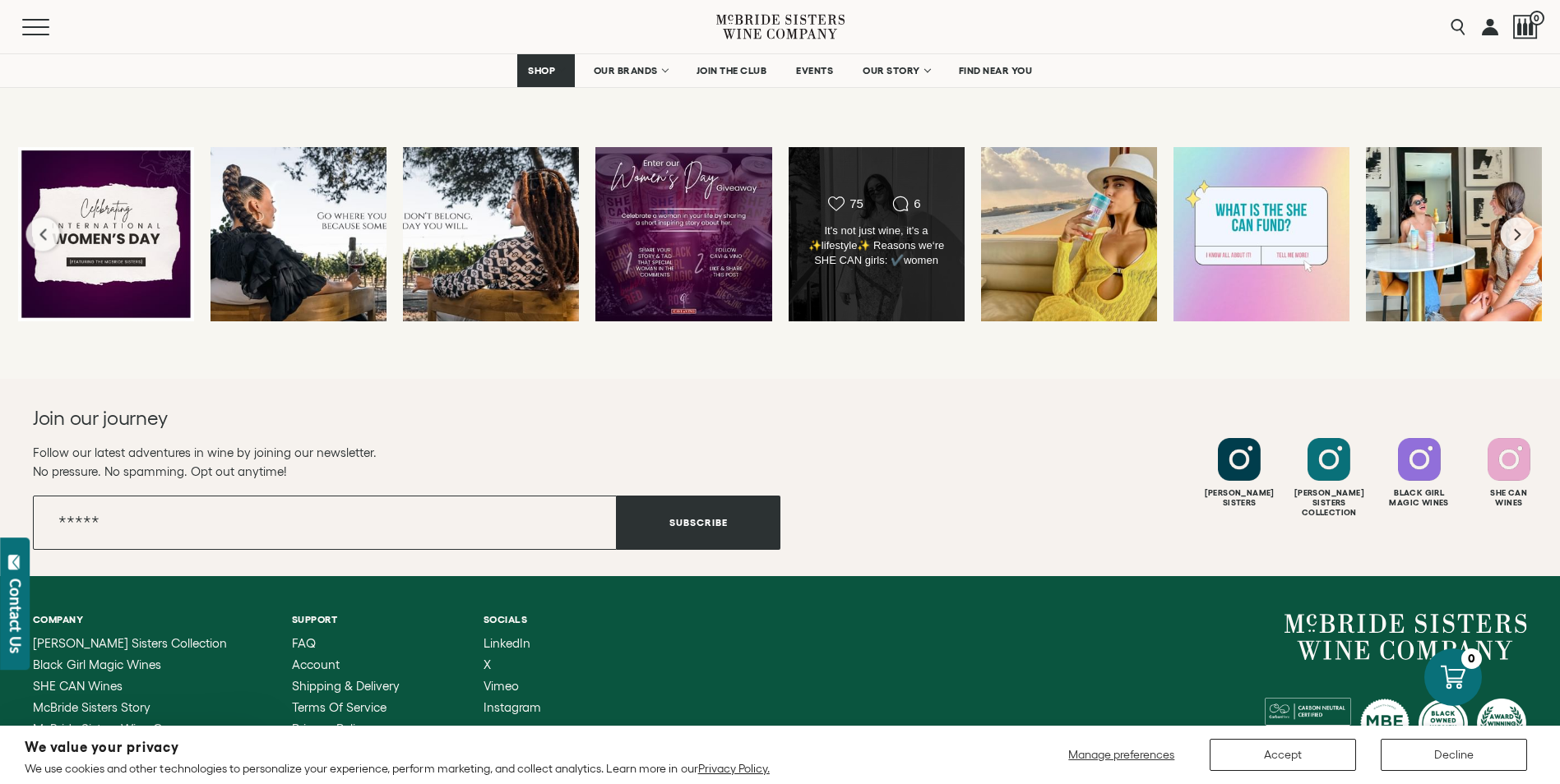
click at [828, 272] on div "Likes Count 75 Comments Count 6 It's not just wine, it's a ✨lifestyle✨ Reasons …" at bounding box center [875, 235] width 142 height 78
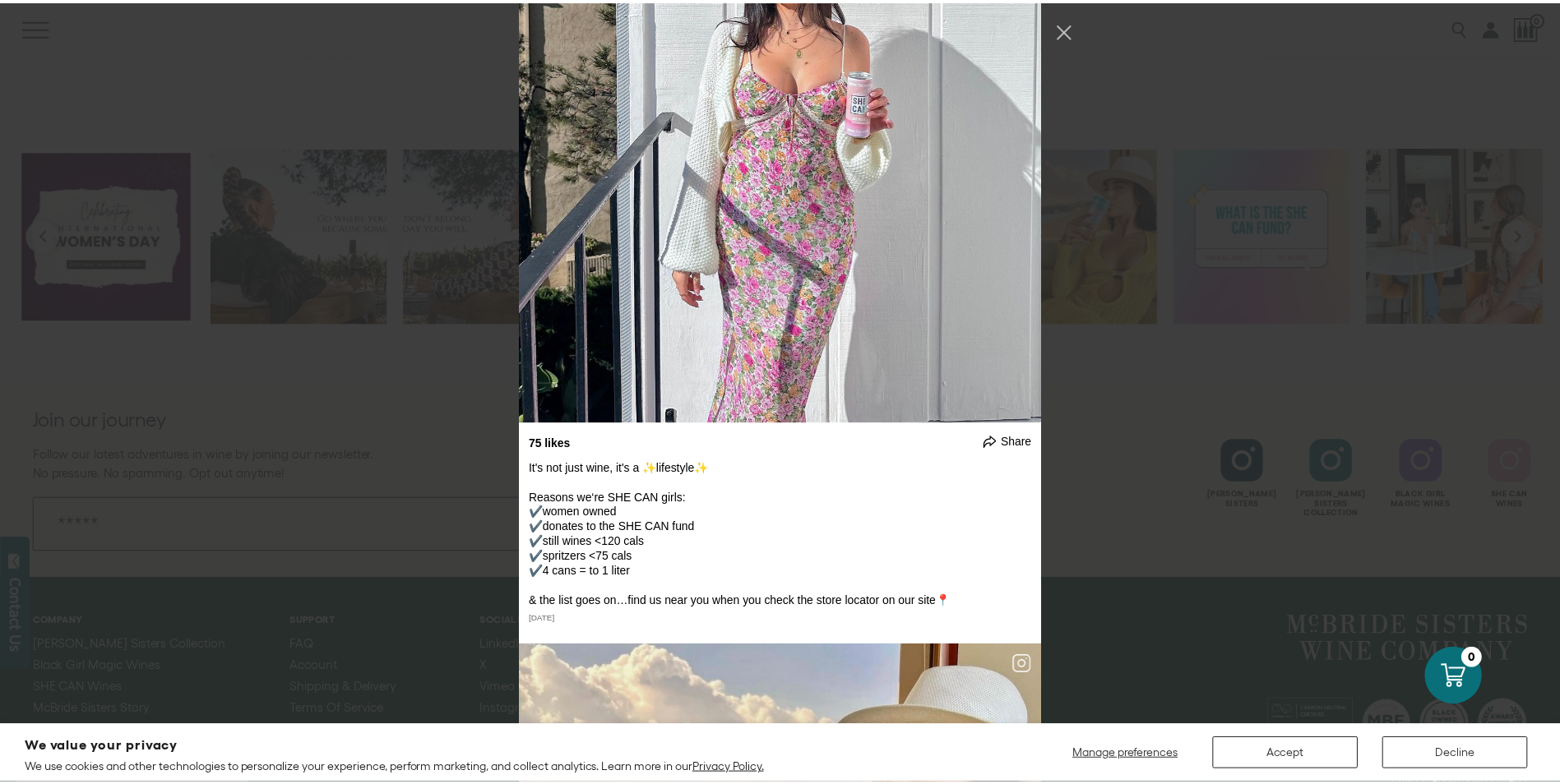
scroll to position [27726, 0]
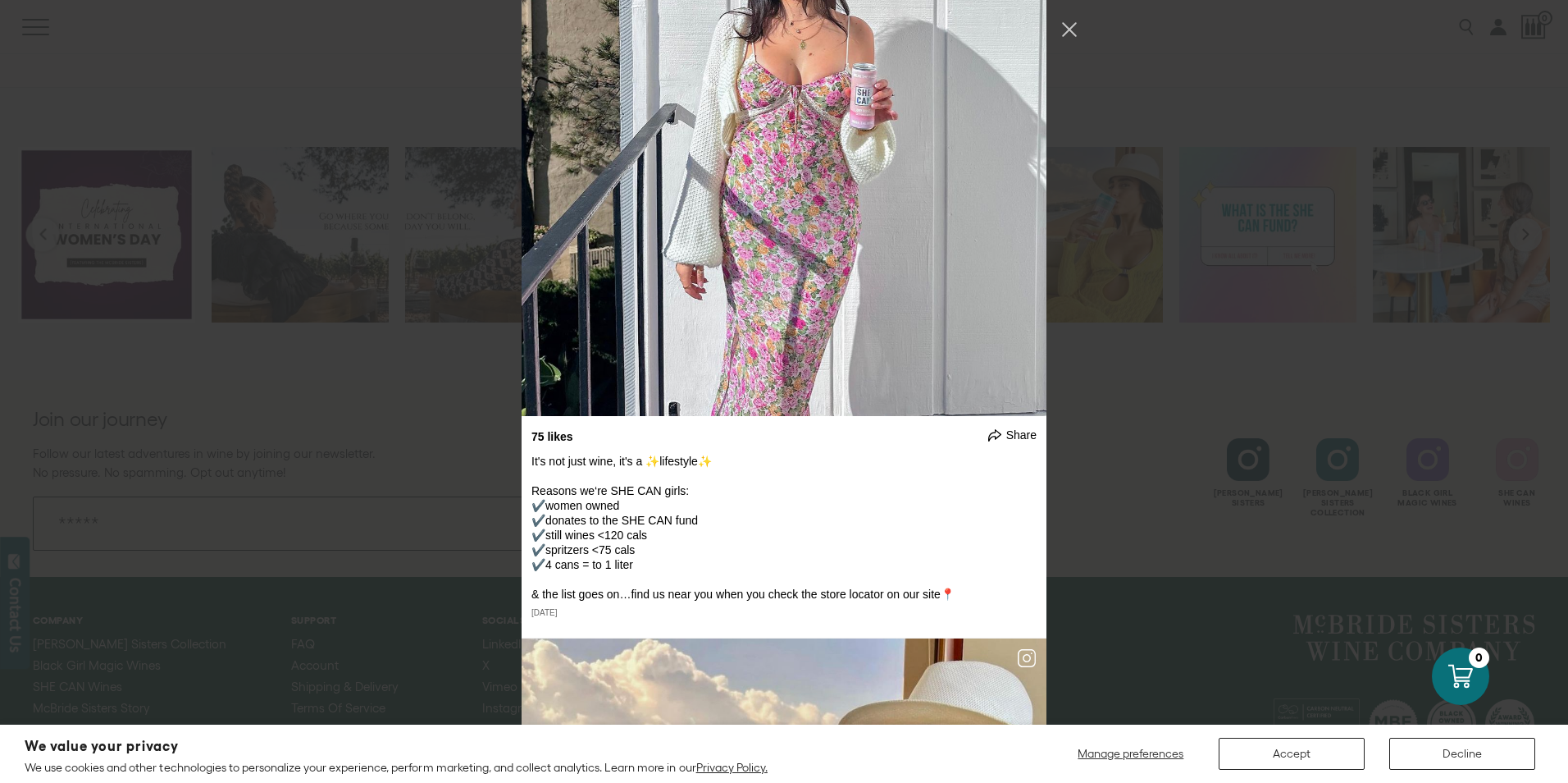
click at [316, 457] on div "undefined Share cue the tears... September 20, 2024" at bounding box center [784, 391] width 1568 height 783
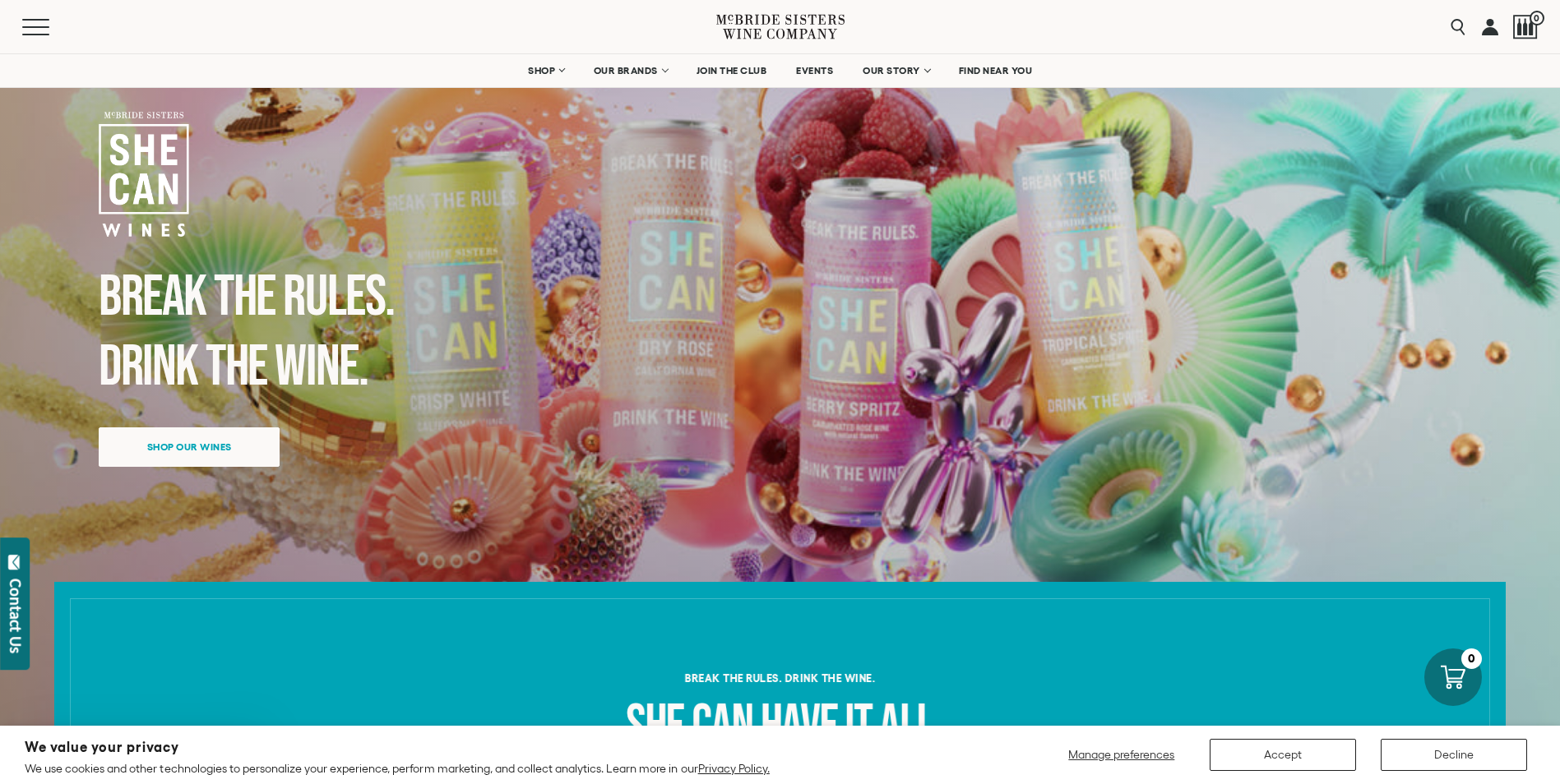
scroll to position [0, 0]
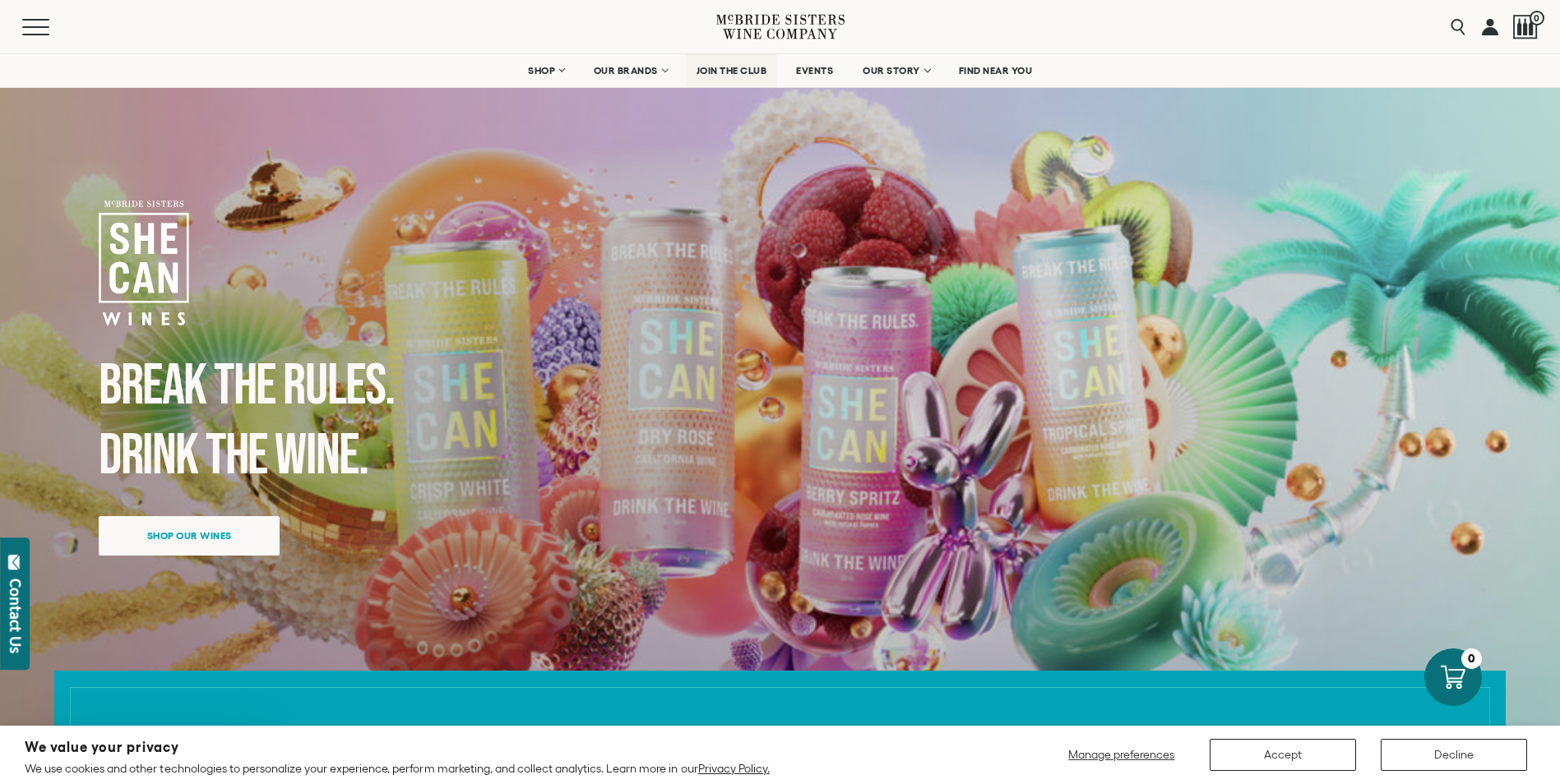
click at [758, 65] on span "JOIN THE CLUB" at bounding box center [731, 71] width 71 height 12
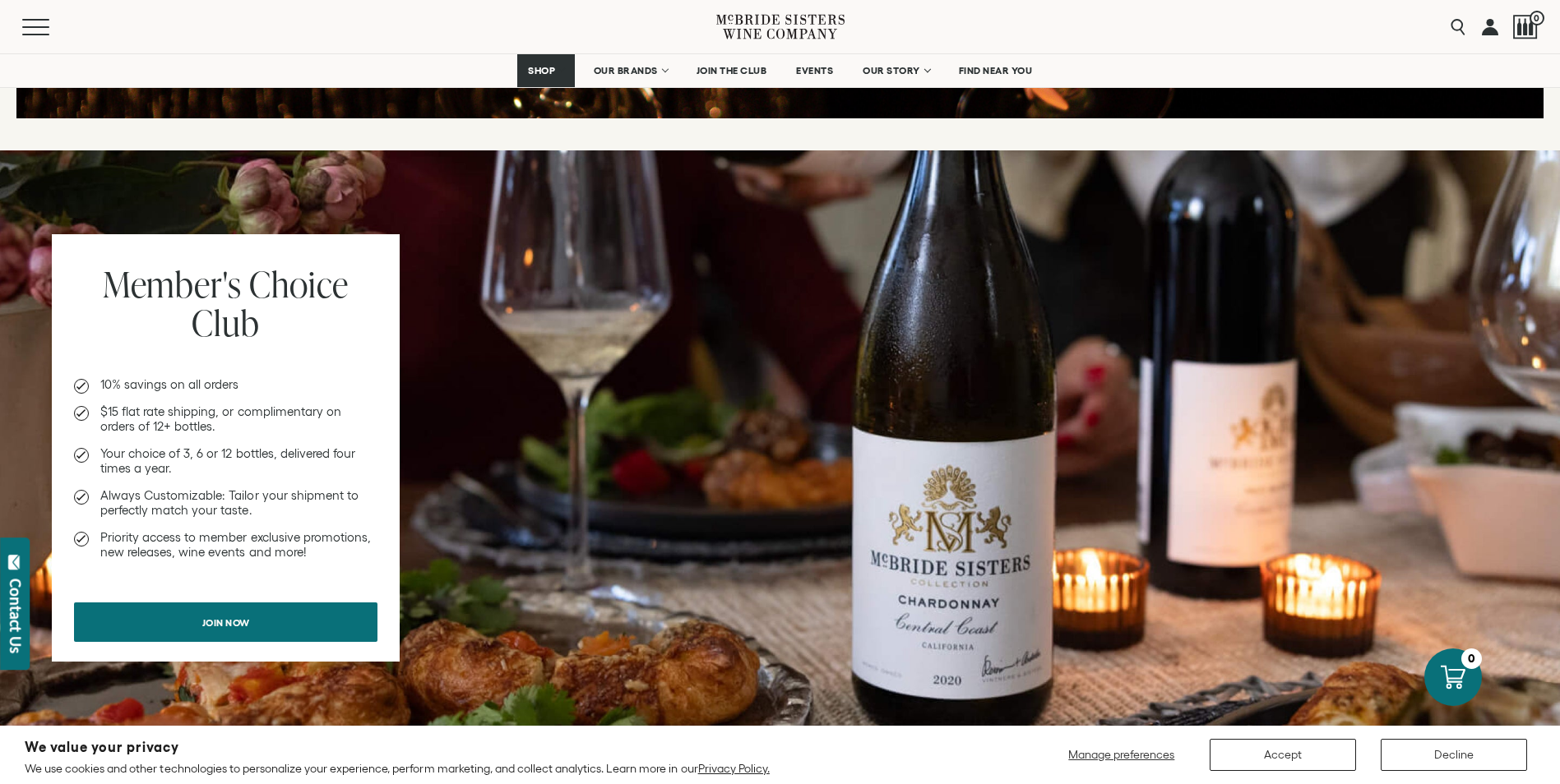
scroll to position [657, 0]
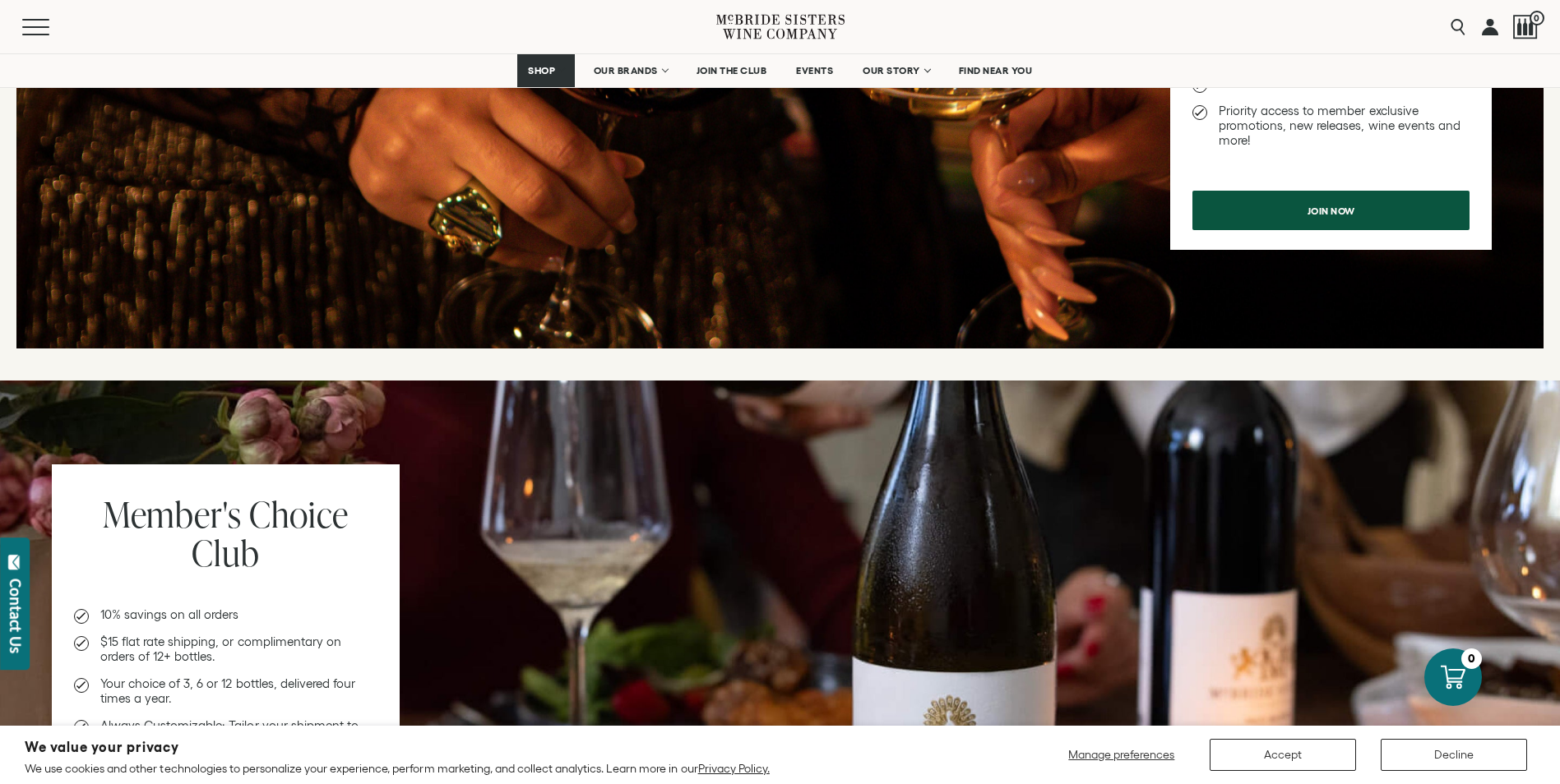
click at [1397, 238] on div "Sisters' Choice Club Choose Your Price: $45, $75, or $110 per month - flexibili…" at bounding box center [1330, 29] width 321 height 442
click at [1405, 220] on link "Join now" at bounding box center [1330, 207] width 277 height 40
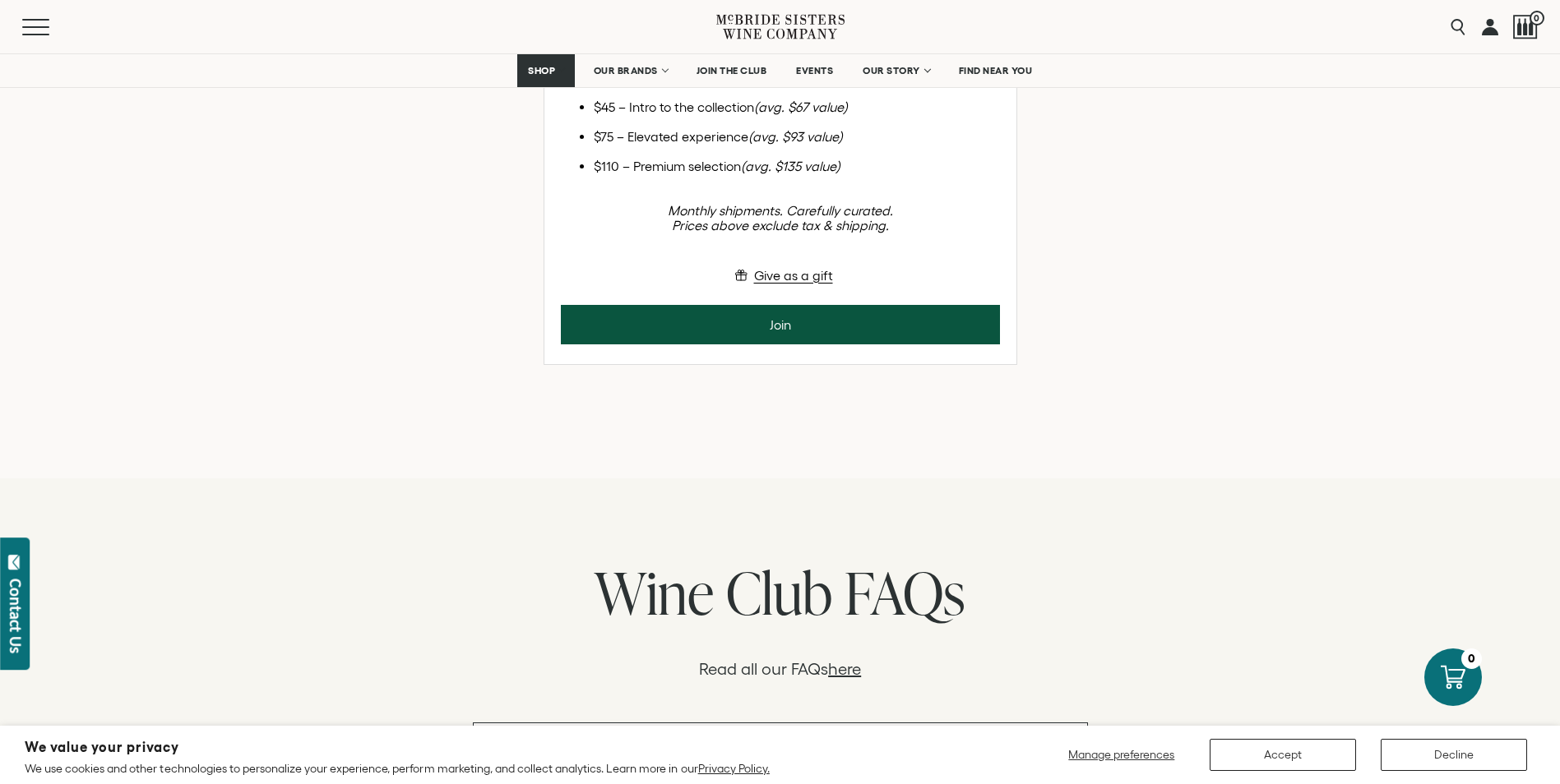
scroll to position [739, 0]
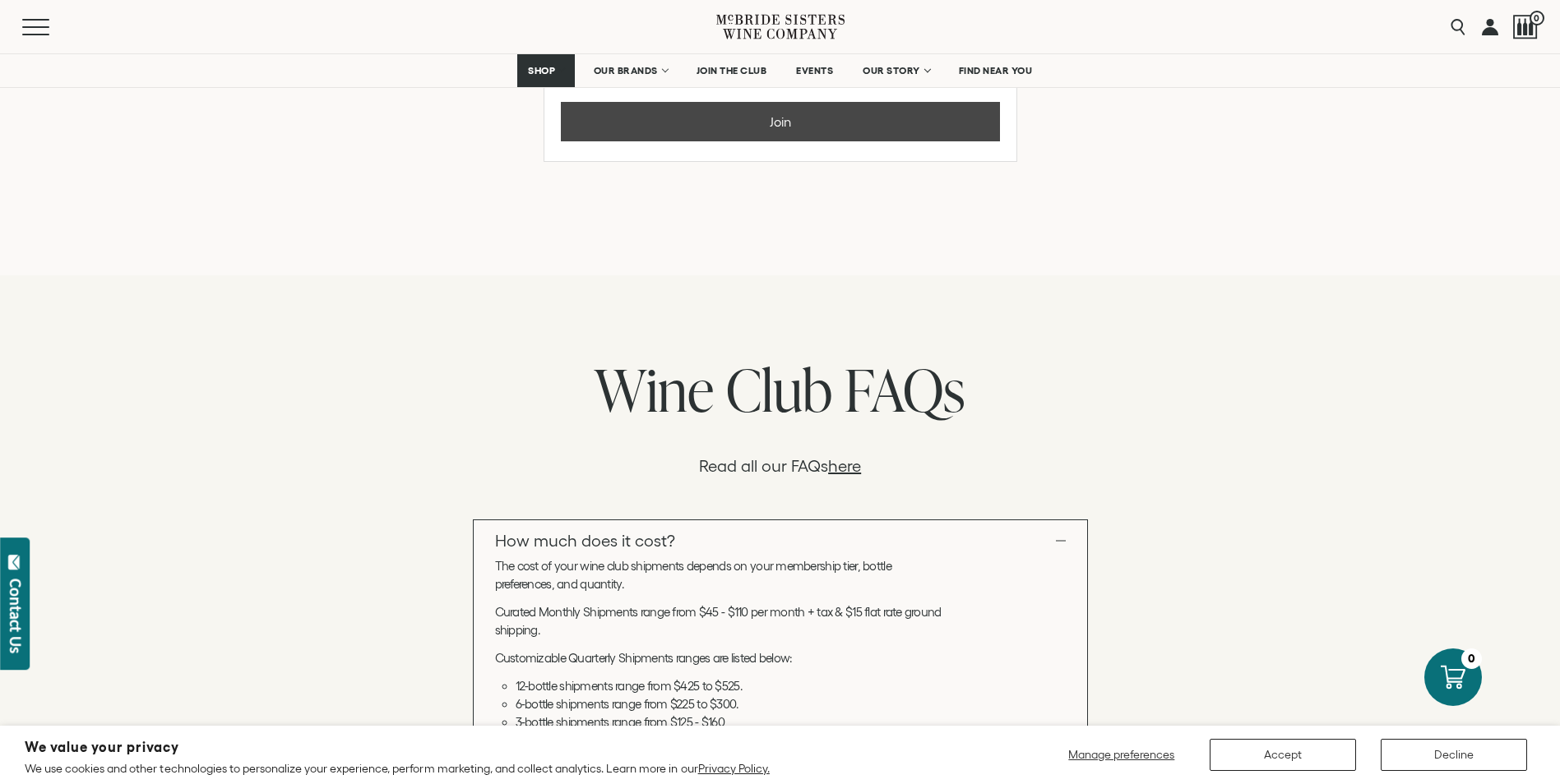
click at [874, 141] on button "Join" at bounding box center [780, 122] width 439 height 40
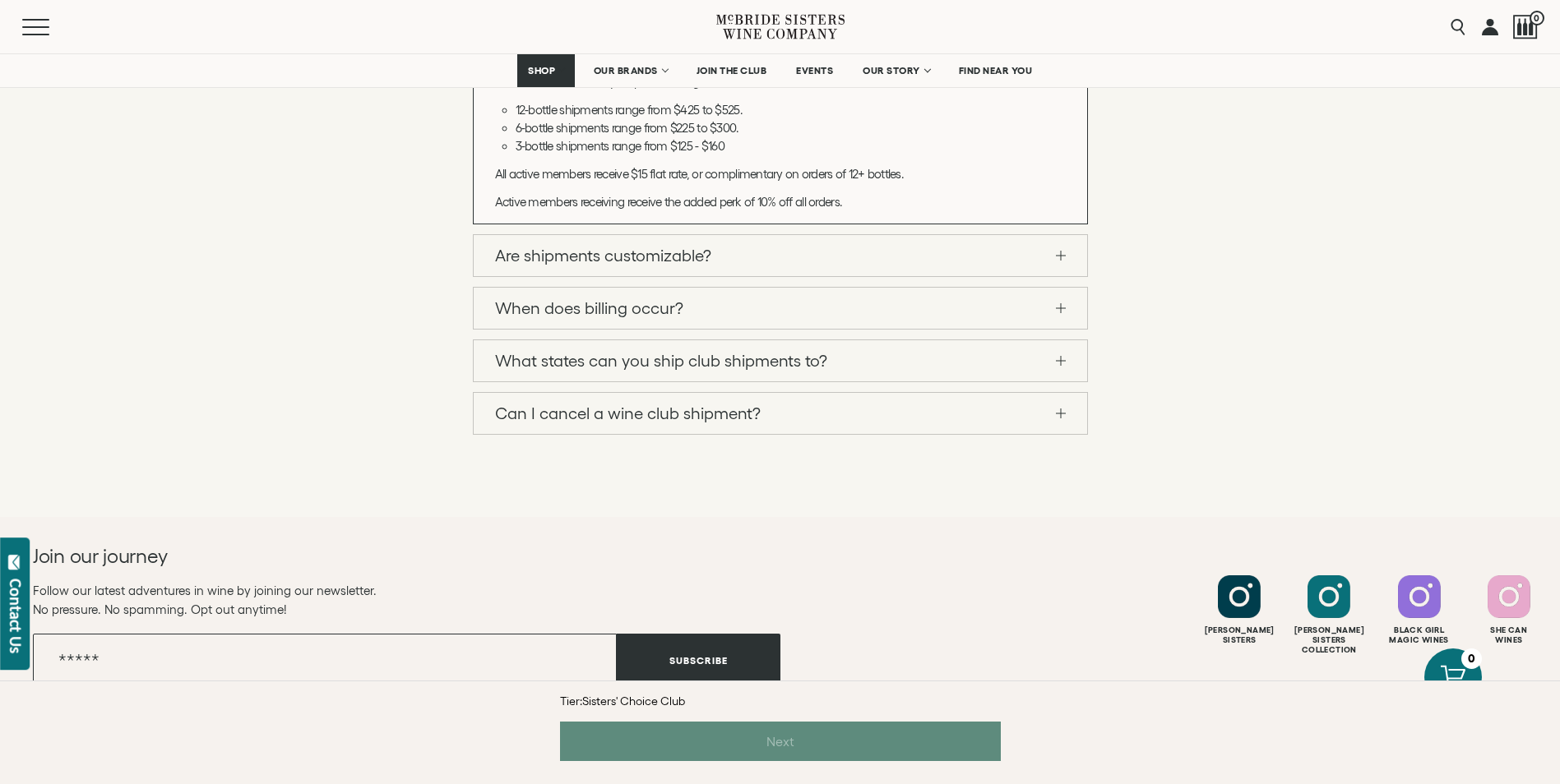
scroll to position [1479, 0]
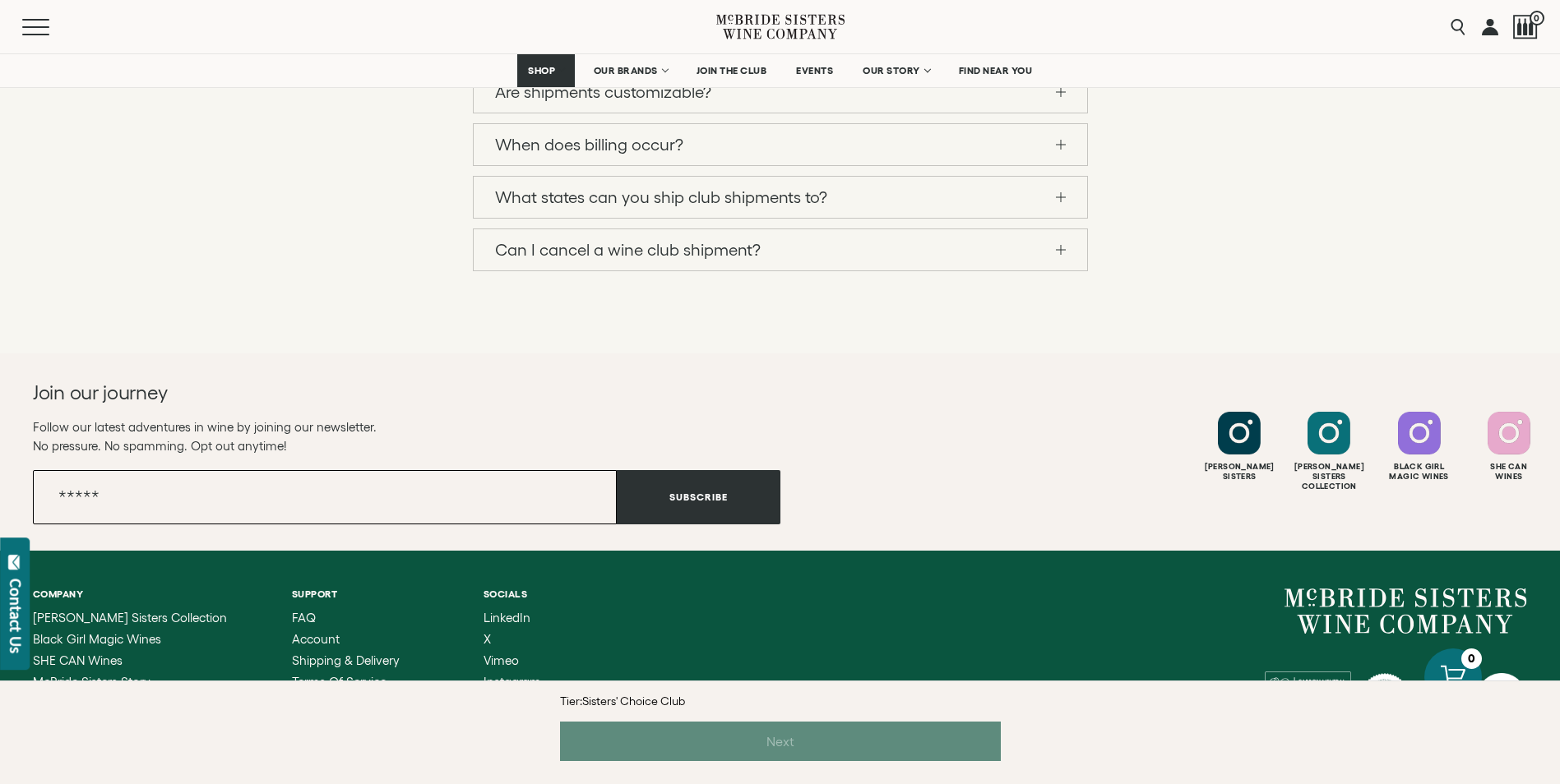
click at [292, 498] on input "Email" at bounding box center [324, 497] width 584 height 55
click at [421, 400] on h2 "Join our journey" at bounding box center [369, 392] width 672 height 26
click at [198, 539] on div "Join our journey Follow our latest adventures in wine by joining our newsletter…" at bounding box center [780, 452] width 1560 height 197
click at [198, 501] on input "Email" at bounding box center [324, 497] width 584 height 55
type input "**********"
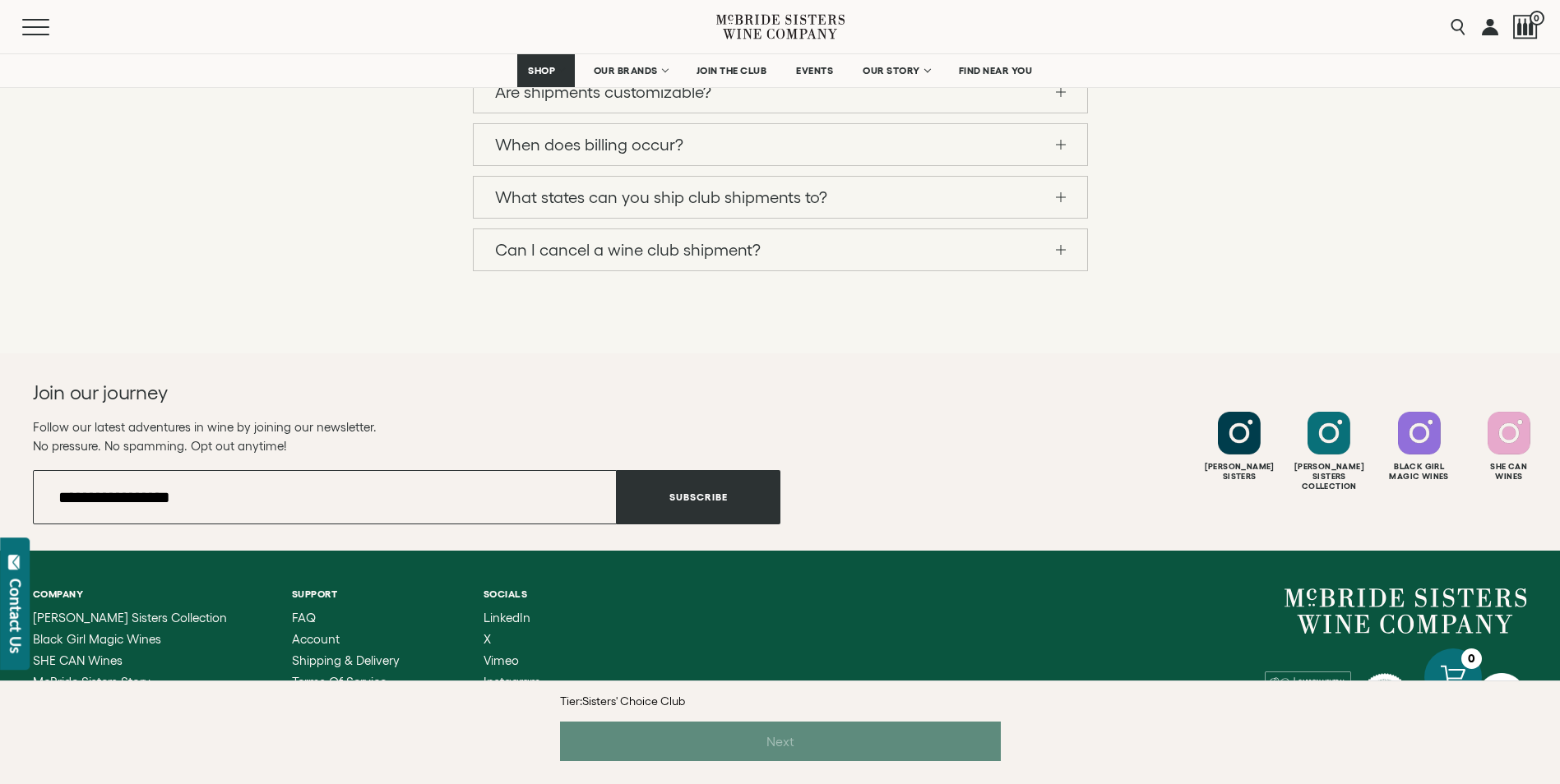
click at [268, 413] on div "**********" at bounding box center [407, 452] width 748 height 145
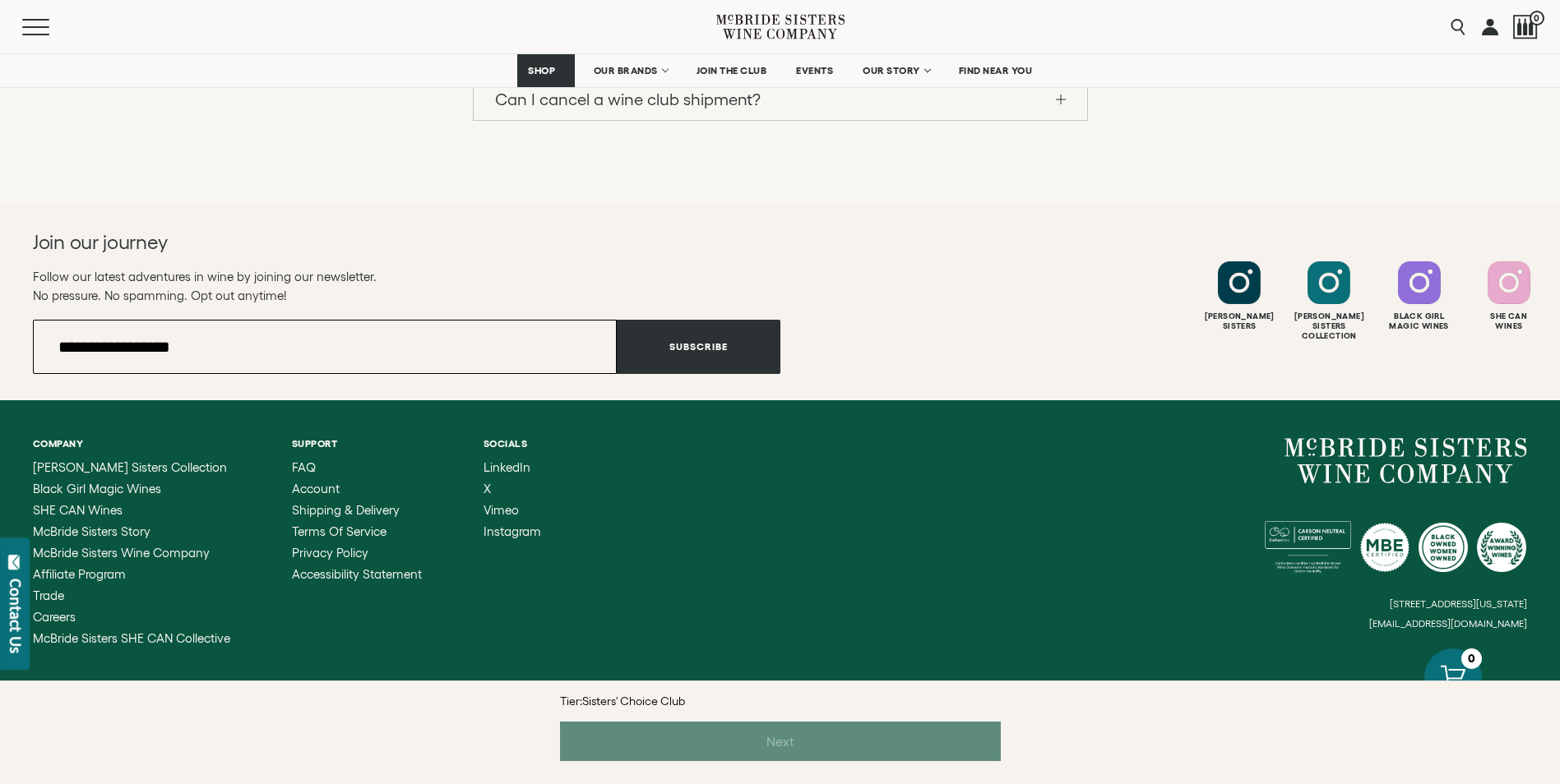
scroll to position [1644, 0]
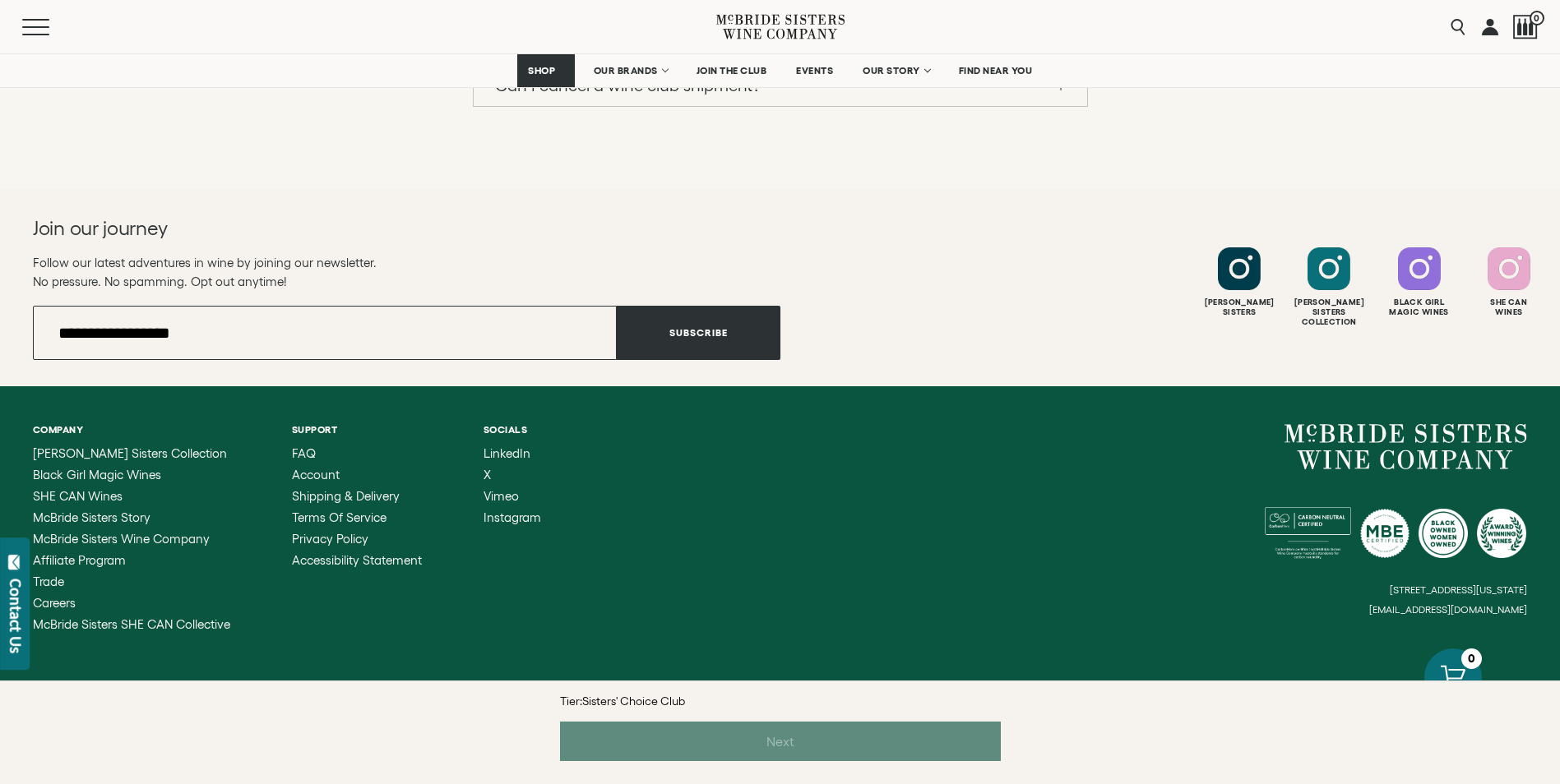
drag, startPoint x: 351, startPoint y: 328, endPoint x: -3, endPoint y: 327, distance: 354.0
click at [317, 220] on h2 "Join our journey" at bounding box center [369, 229] width 672 height 26
click at [735, 321] on button "Subscribe" at bounding box center [698, 333] width 164 height 55
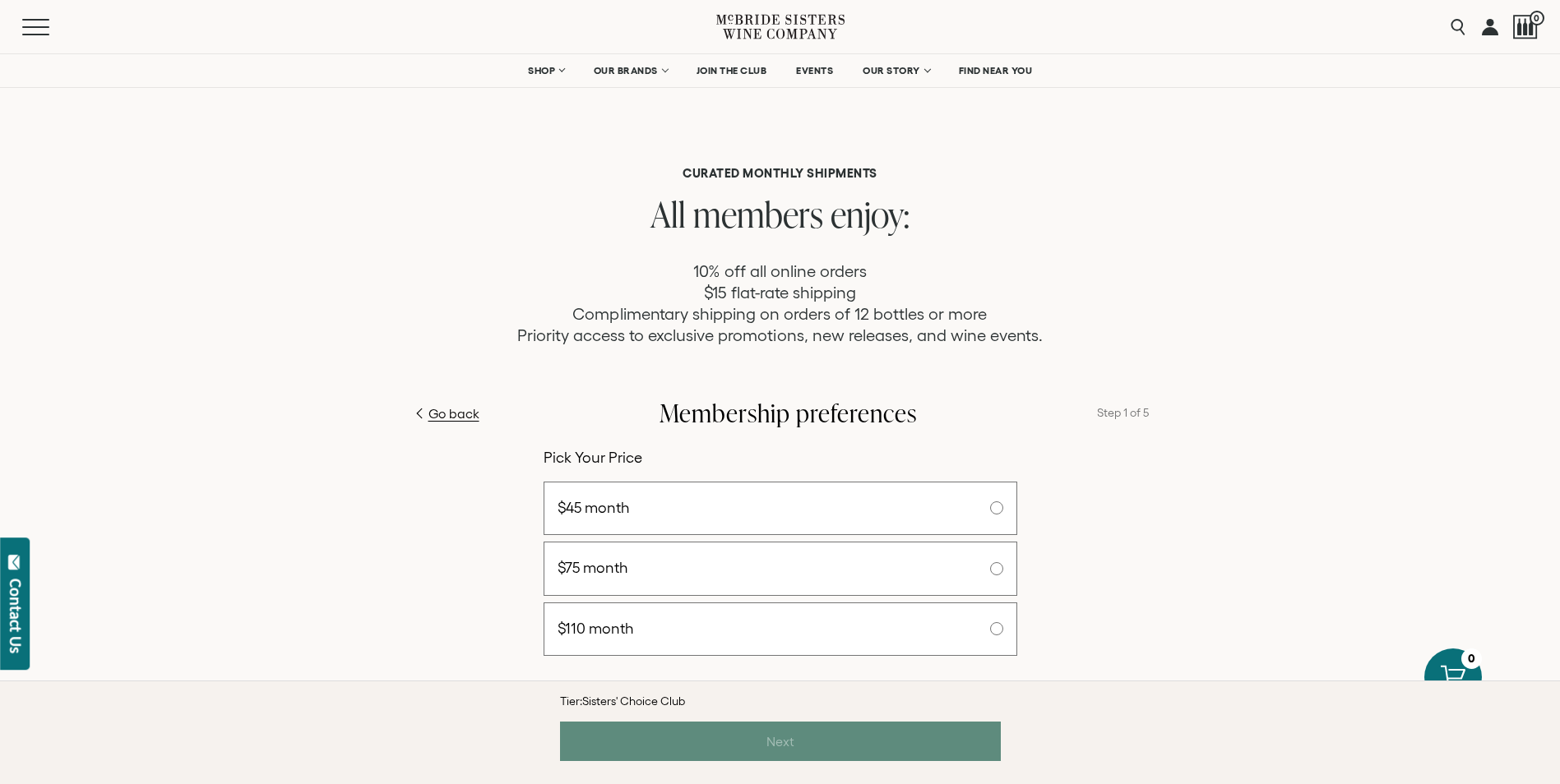
scroll to position [0, 0]
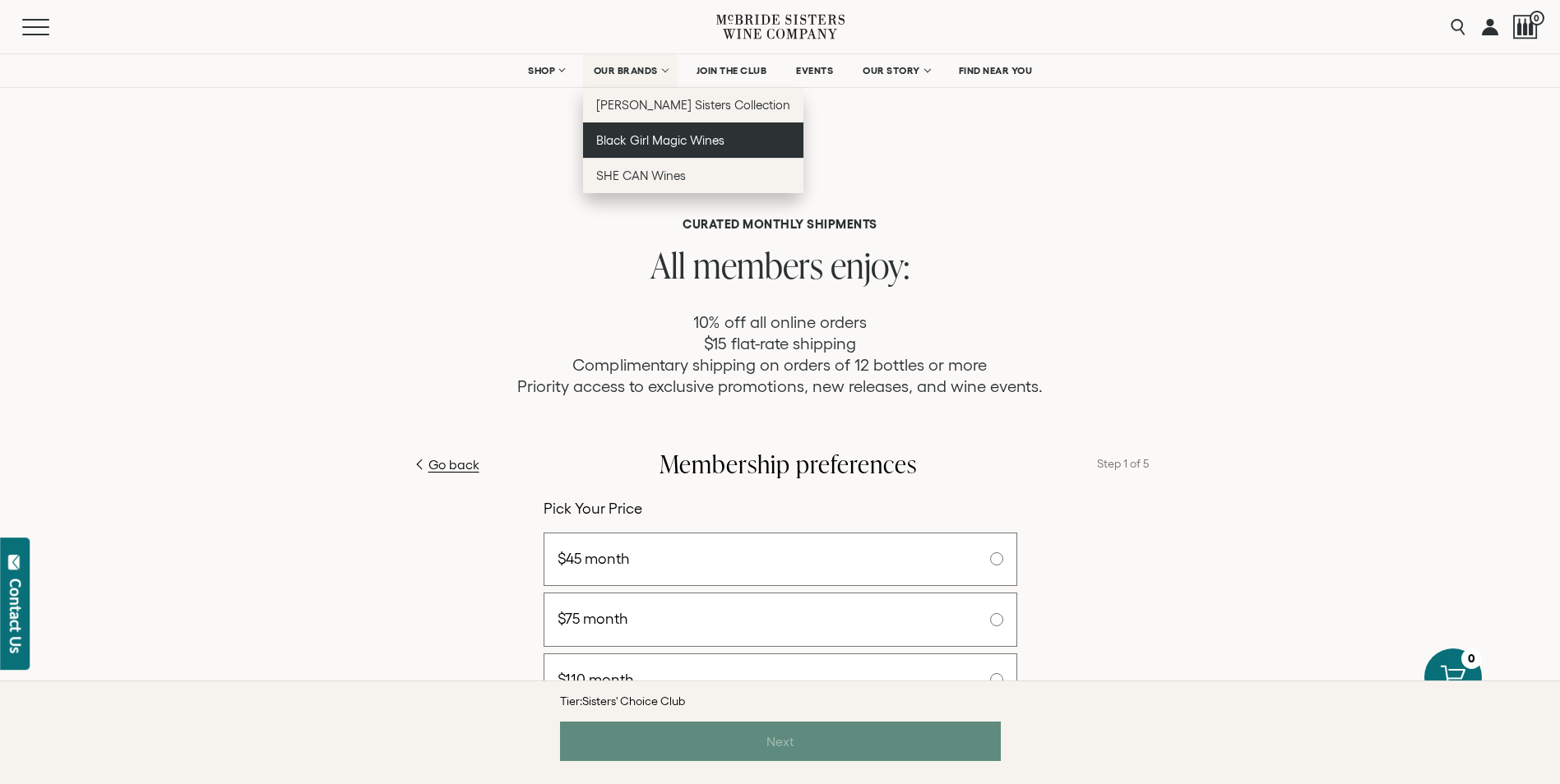
click at [636, 147] on link "Black Girl Magic Wines" at bounding box center [693, 140] width 221 height 36
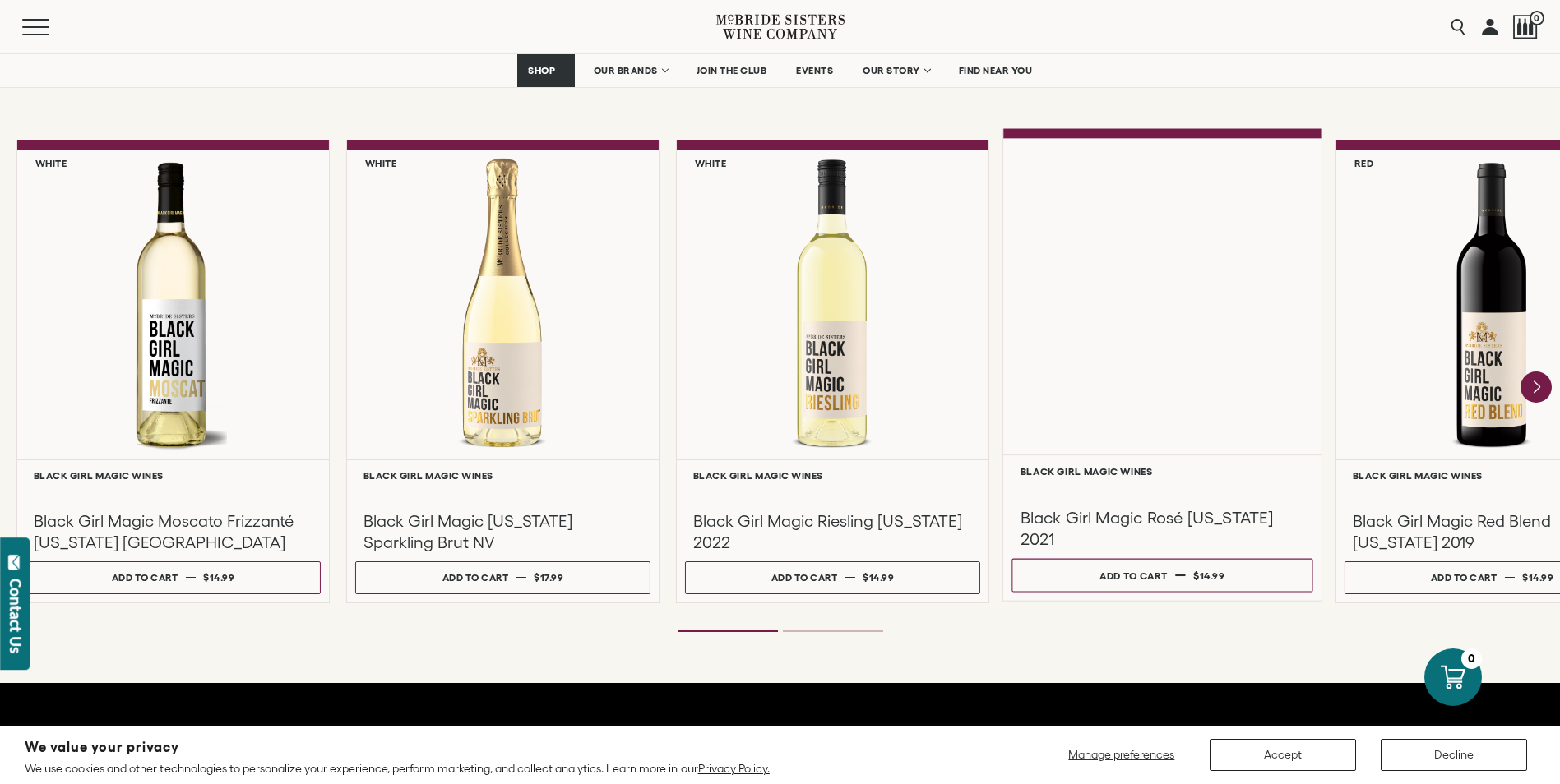
scroll to position [1397, 0]
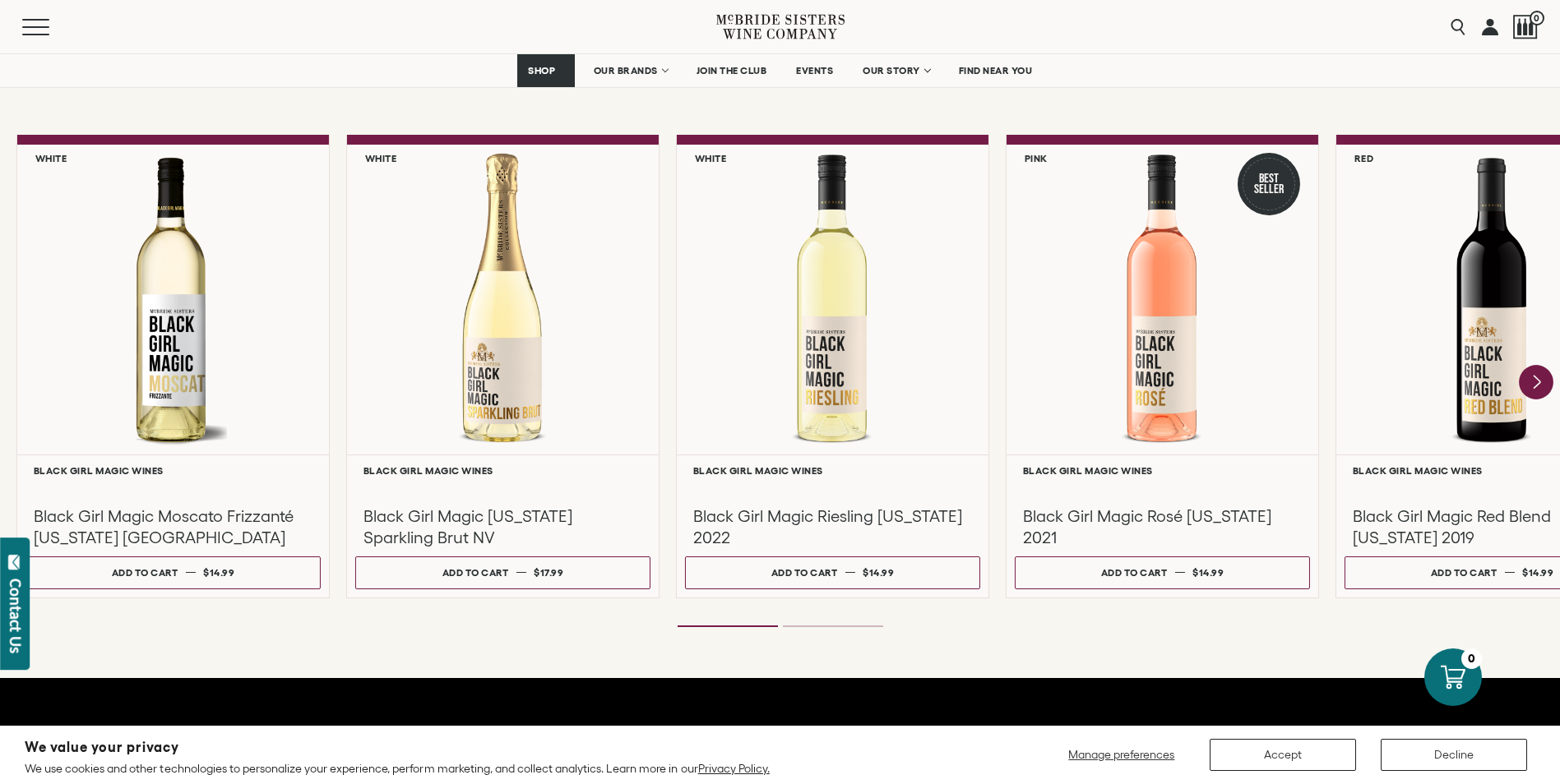
click at [1541, 383] on icon "Next" at bounding box center [1535, 382] width 35 height 35
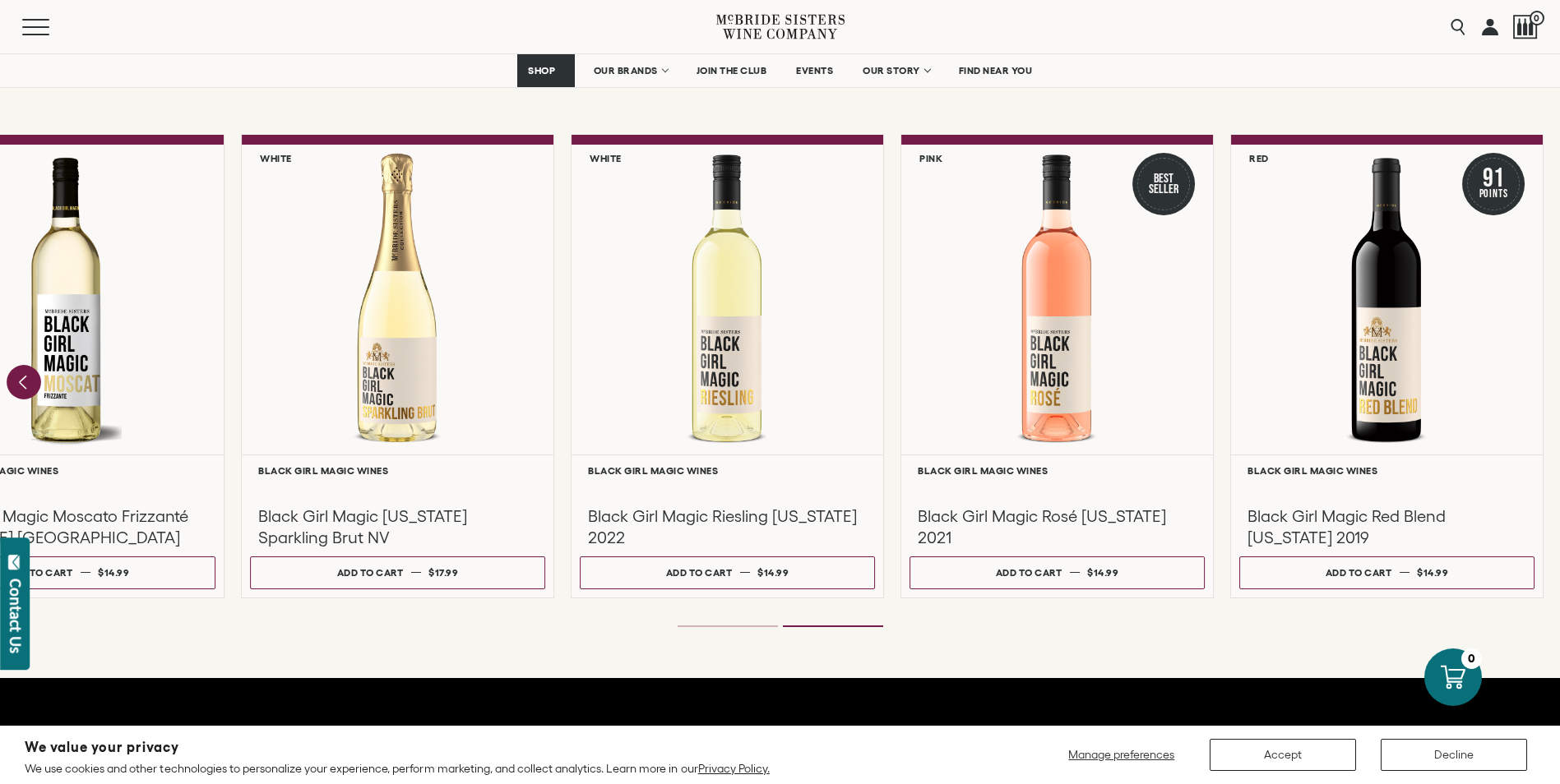
click at [27, 379] on icon "Previous" at bounding box center [24, 382] width 35 height 35
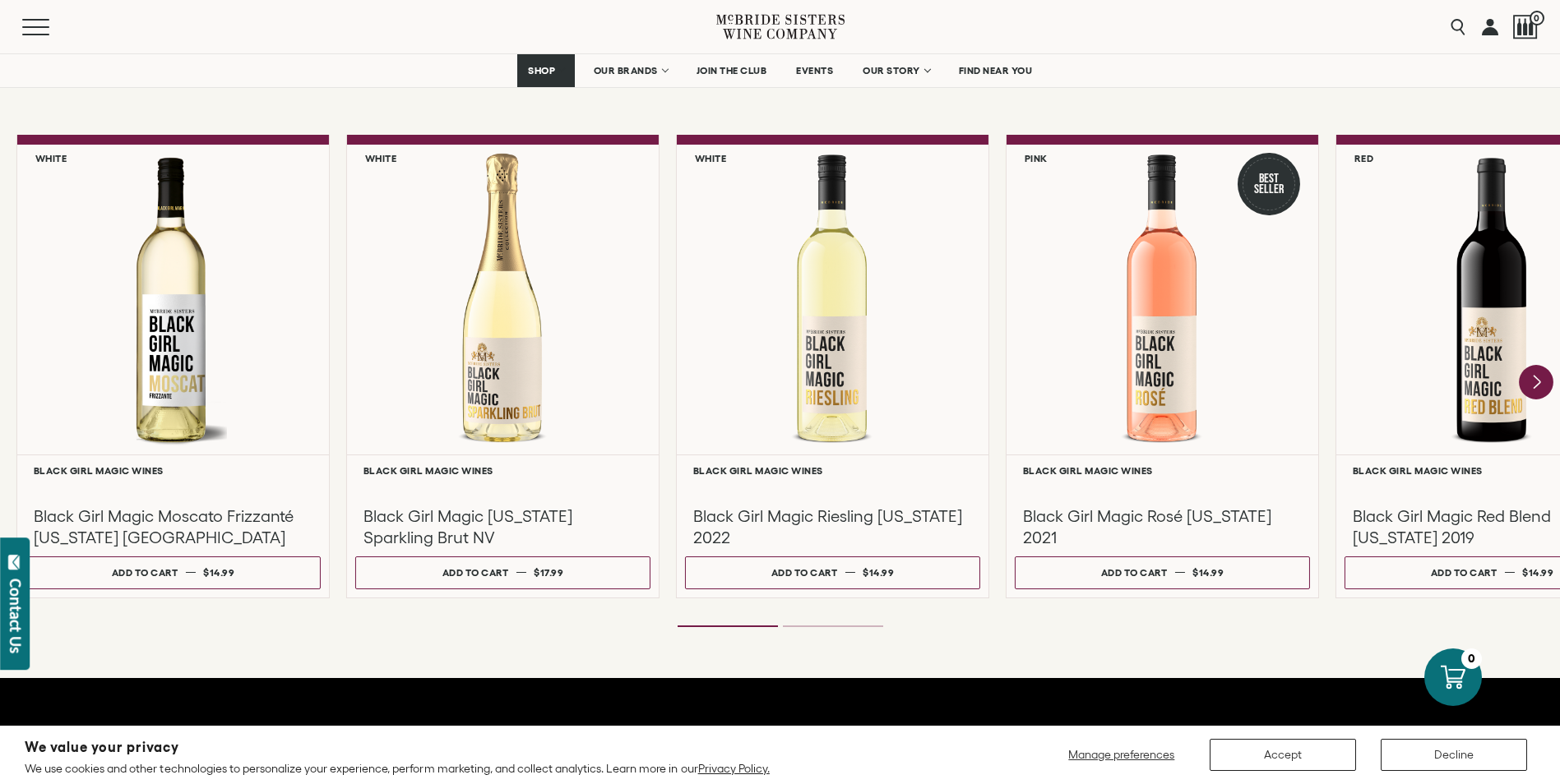
click at [1543, 389] on icon "Next" at bounding box center [1535, 382] width 35 height 35
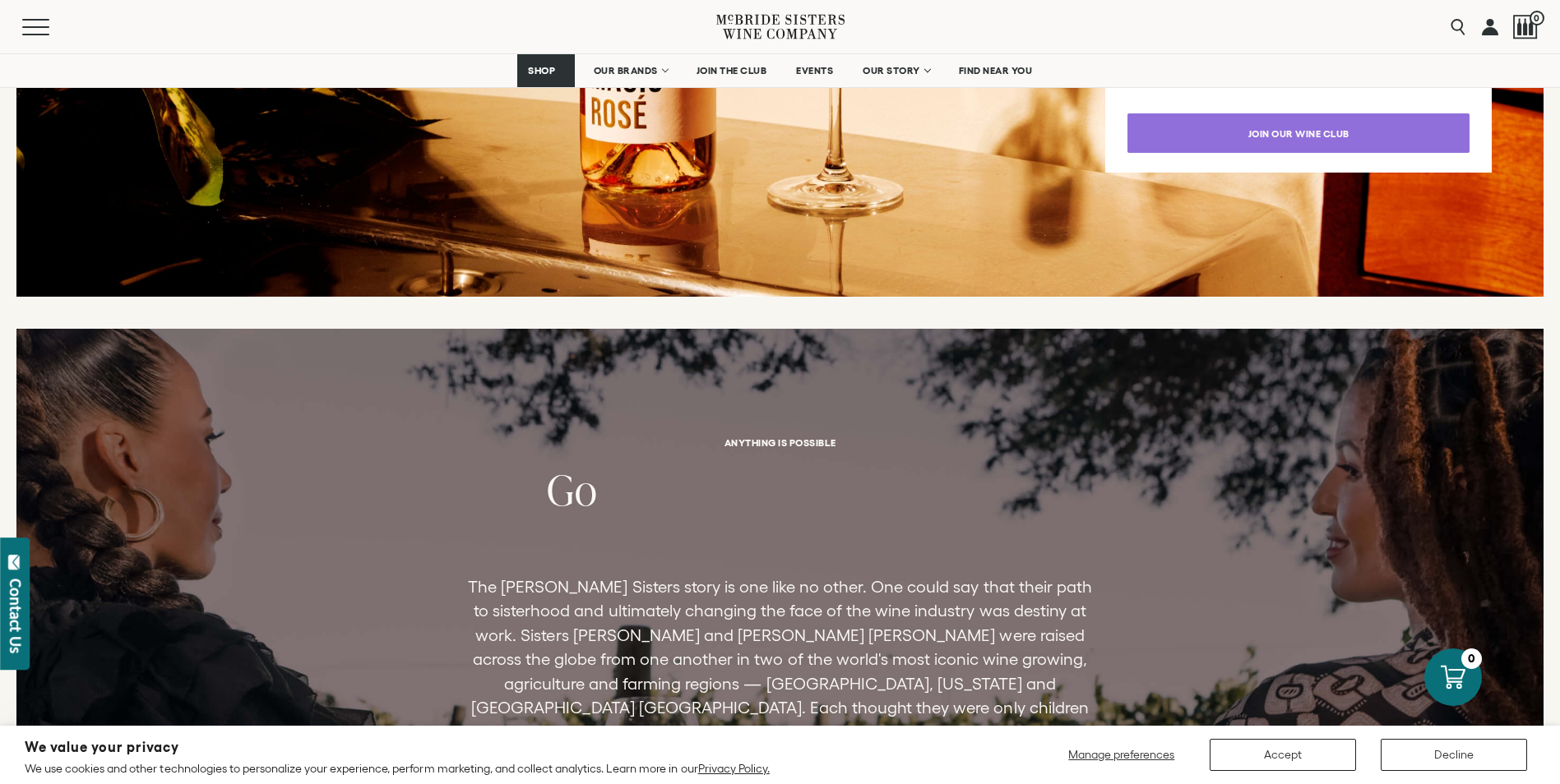
scroll to position [2793, 0]
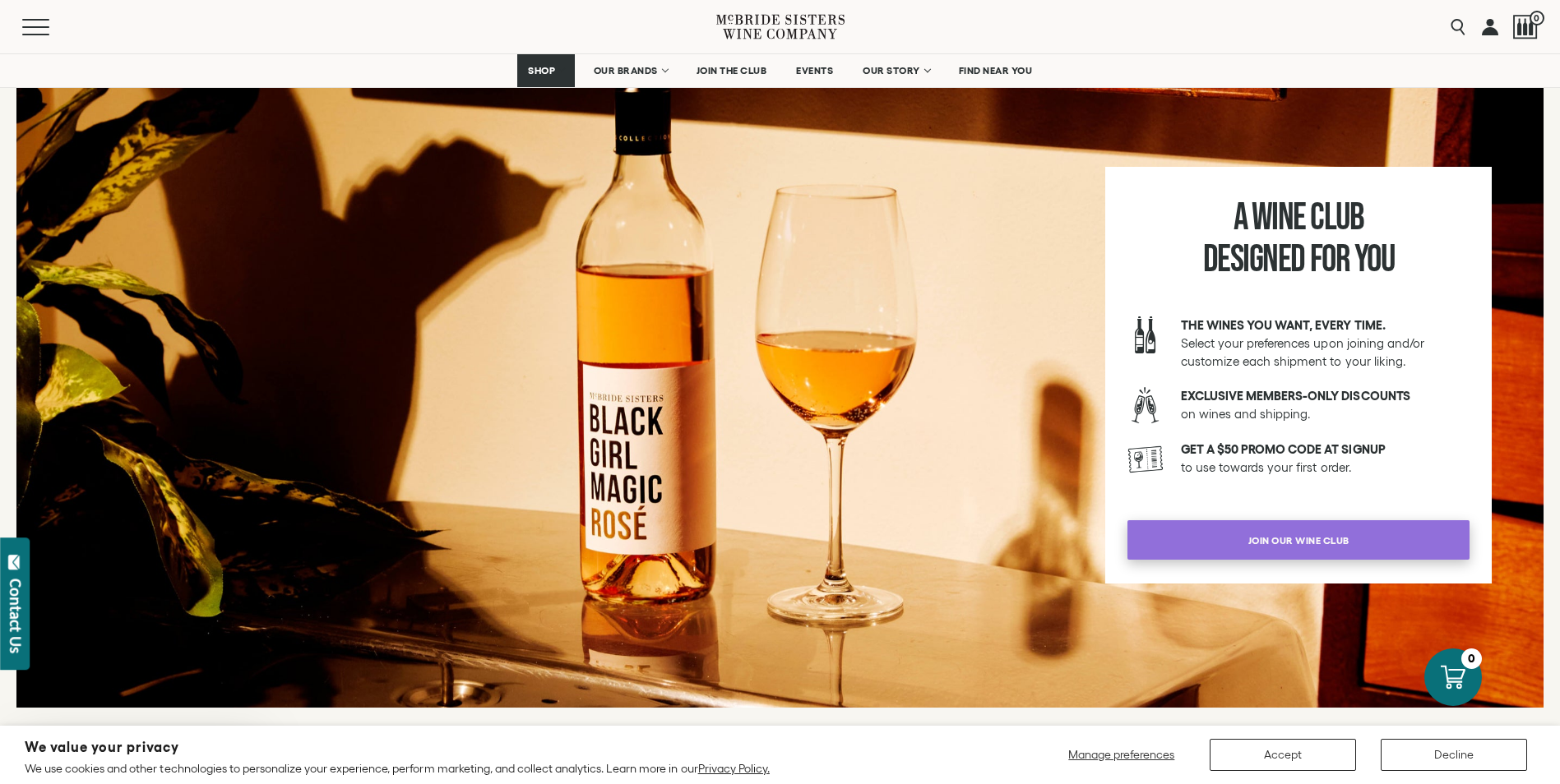
click at [1263, 542] on span "join our wine club" at bounding box center [1299, 541] width 159 height 32
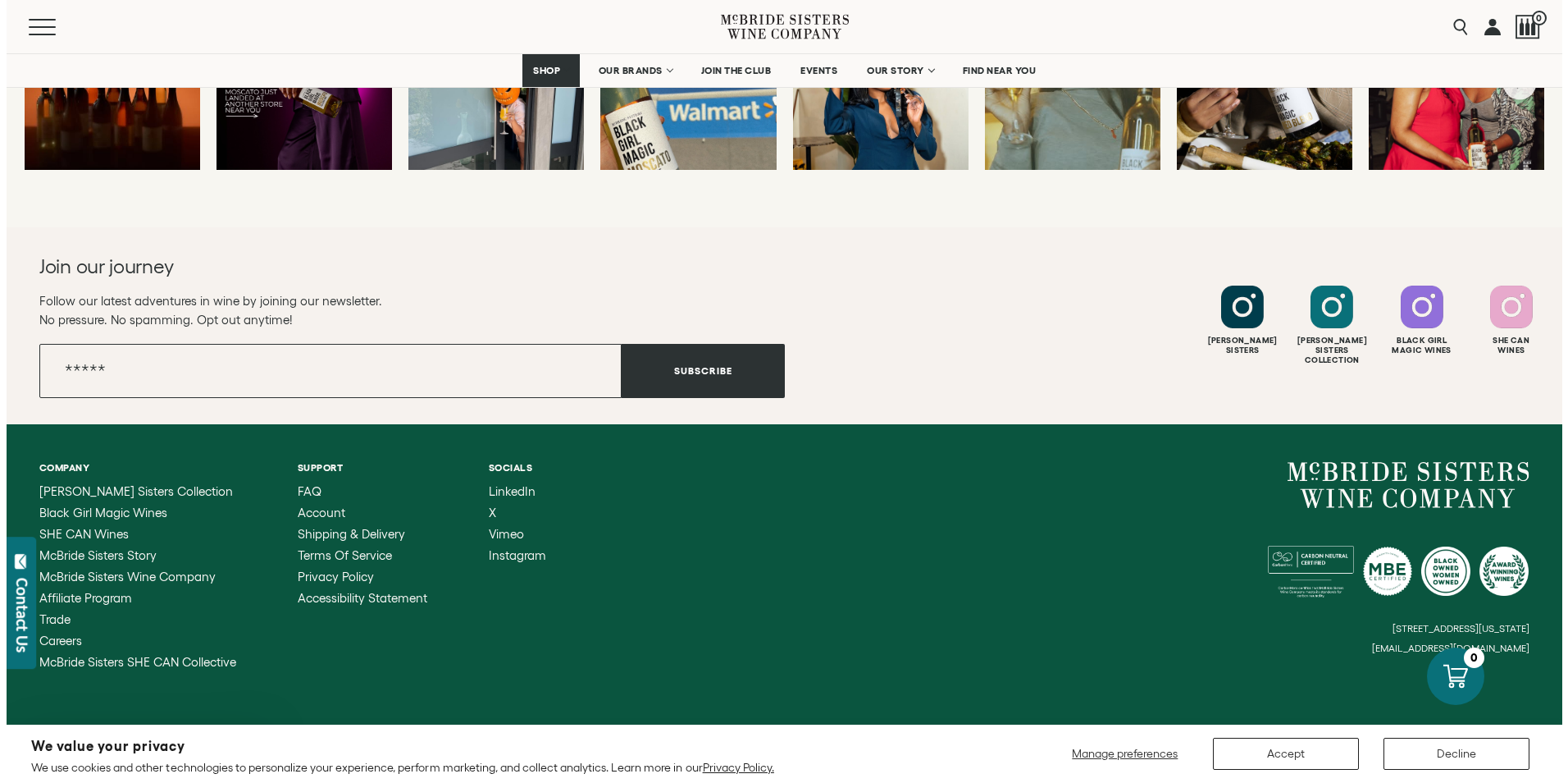
scroll to position [3989, 0]
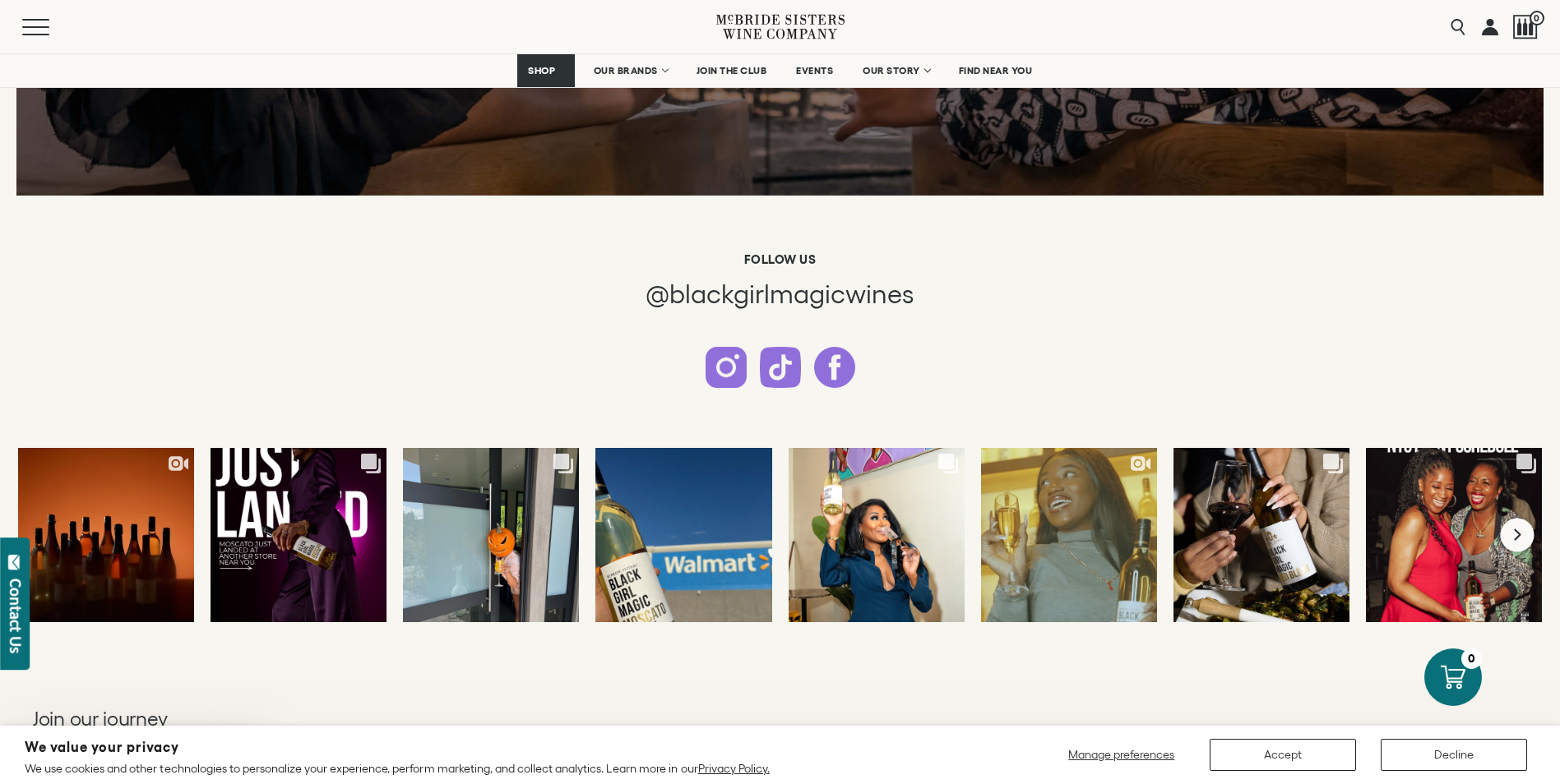
click at [1528, 537] on button "Next slide" at bounding box center [1517, 535] width 34 height 34
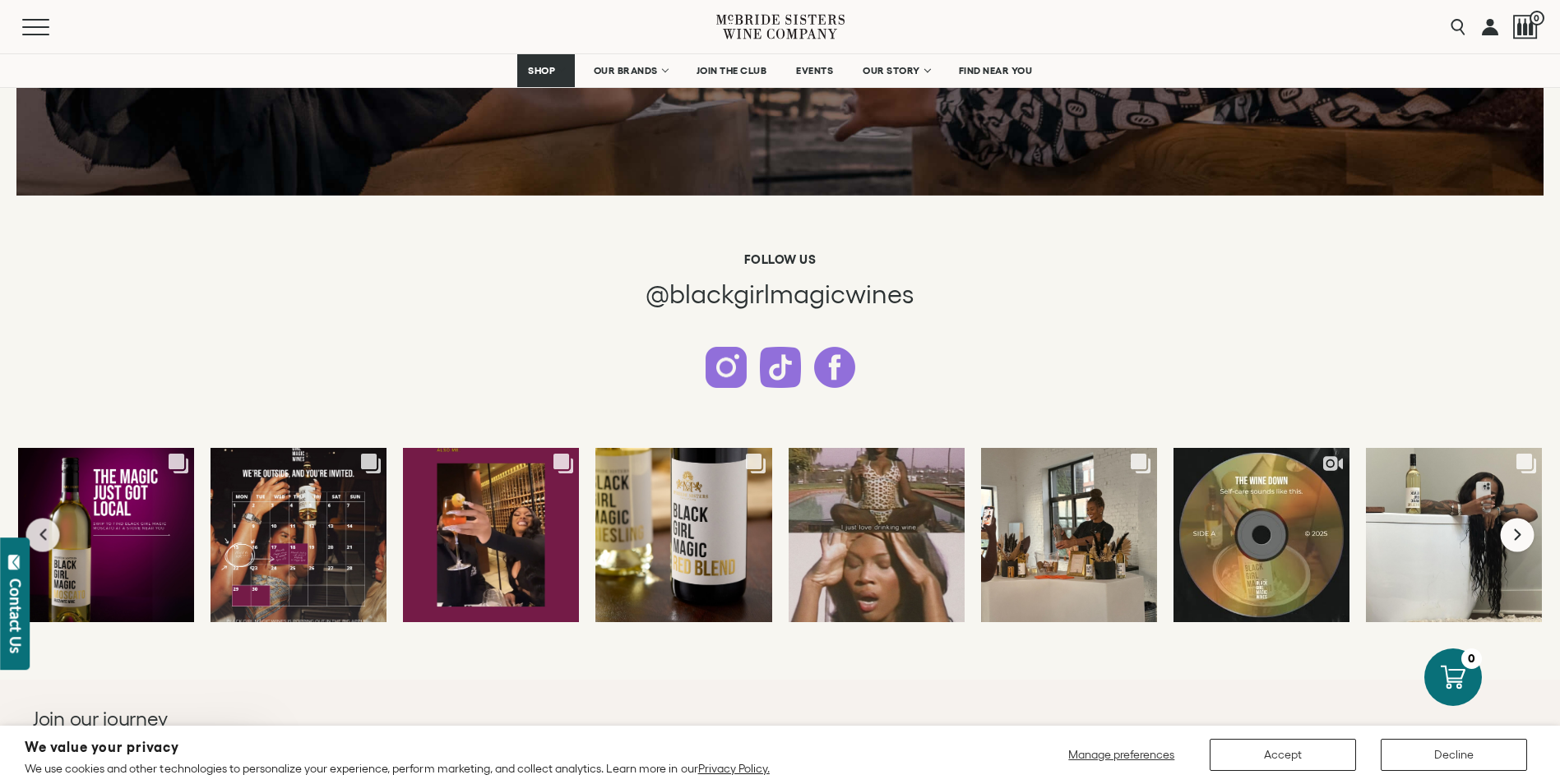
click at [1528, 537] on button "Next slide" at bounding box center [1517, 535] width 34 height 34
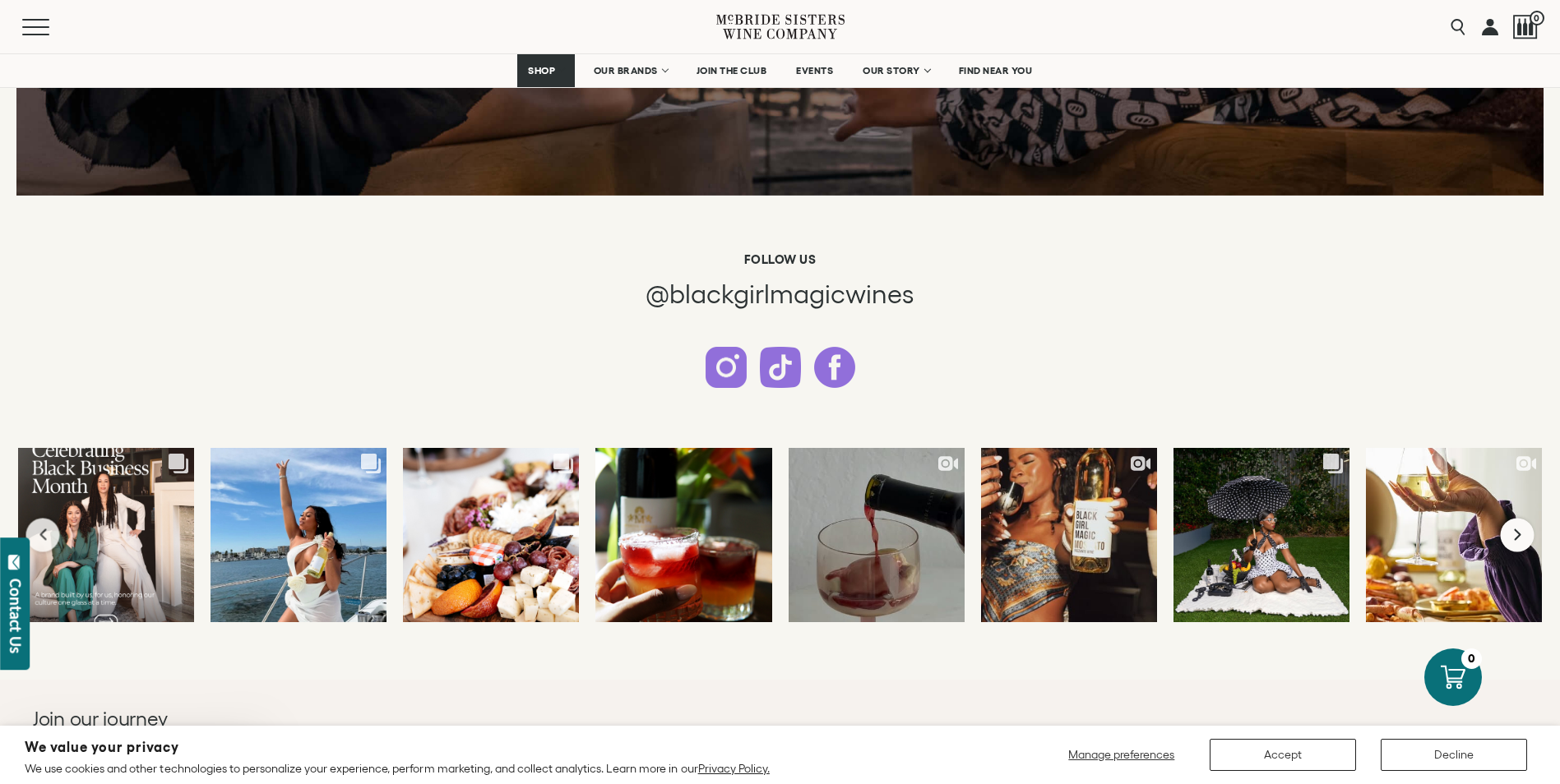
click at [1528, 537] on button "Next slide" at bounding box center [1517, 535] width 34 height 34
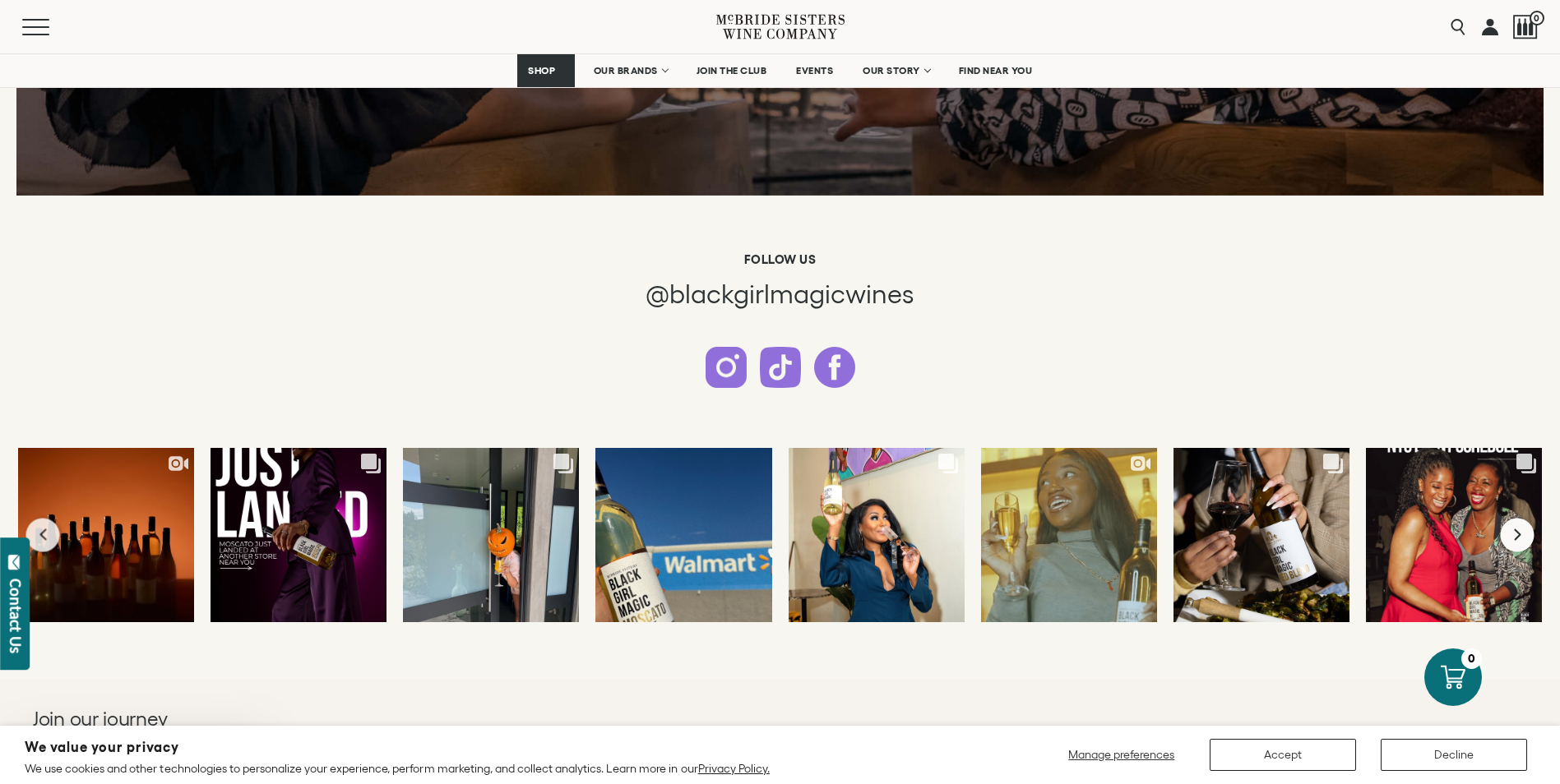
click at [1528, 537] on button "Next slide" at bounding box center [1517, 535] width 34 height 34
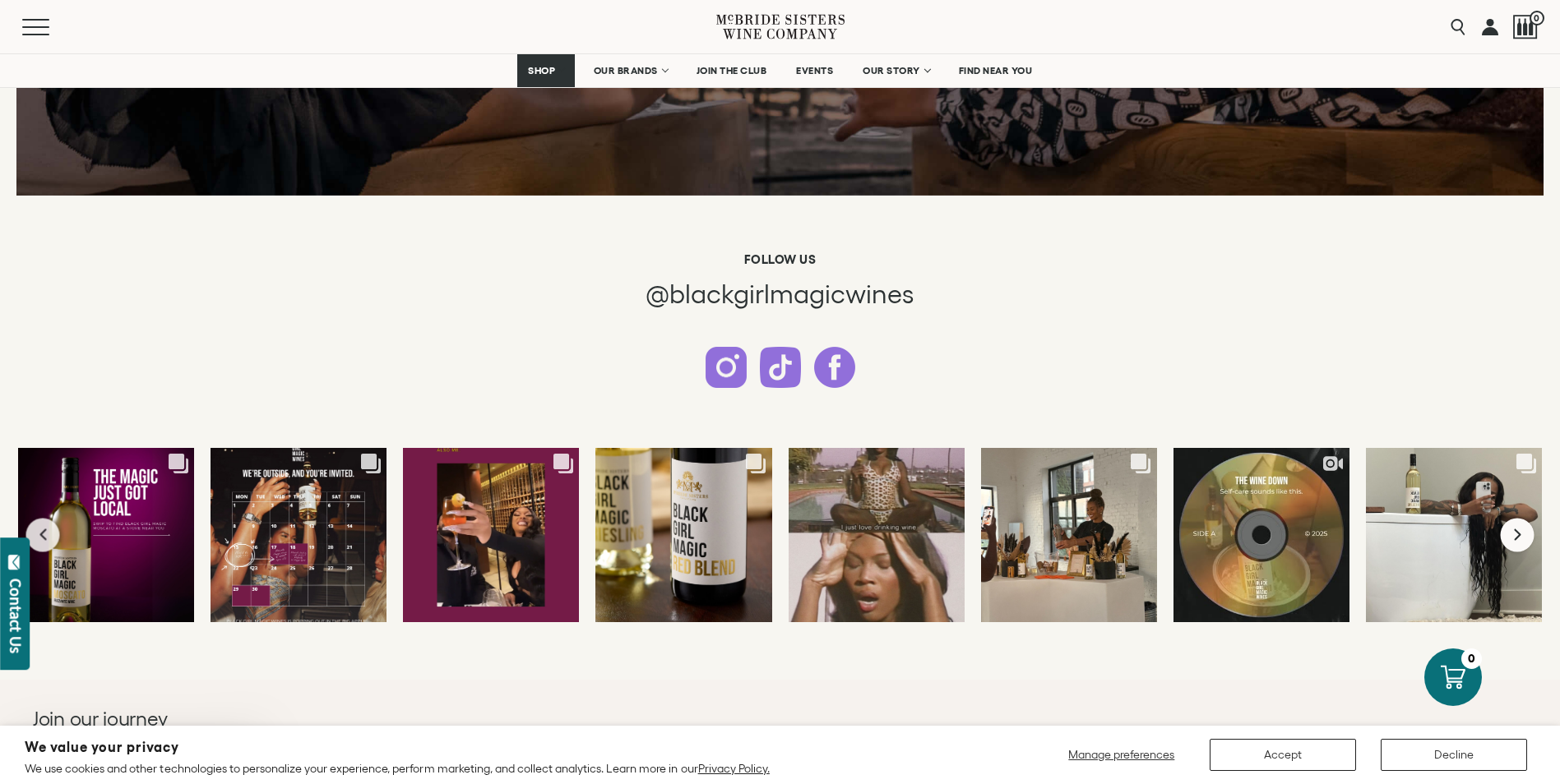
click at [1528, 537] on button "Next slide" at bounding box center [1517, 535] width 34 height 34
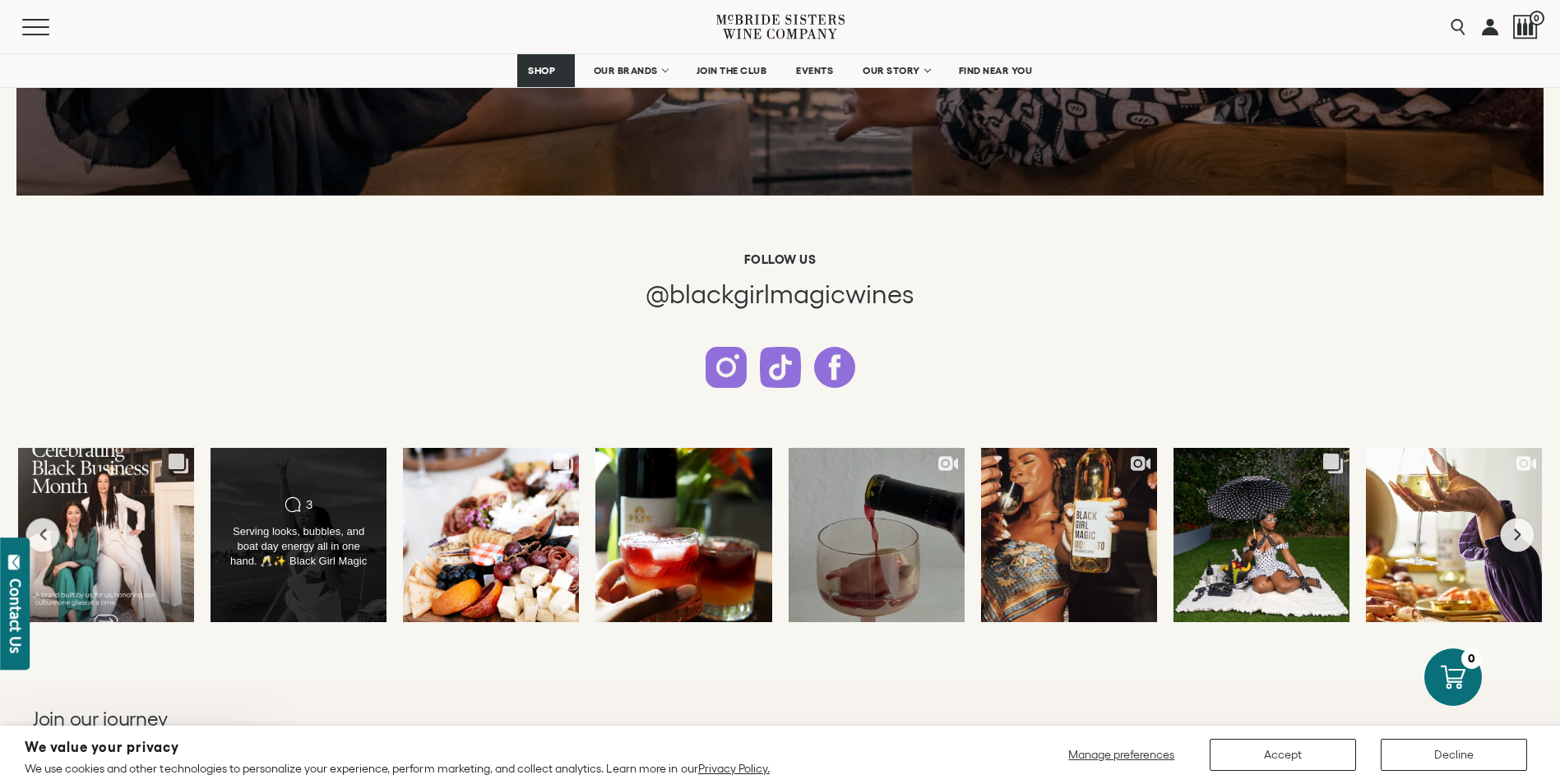
click at [281, 603] on div "Comments Count 3 Serving looks, bubbles, and boat day energy all in one hand. 🥂…" at bounding box center [298, 535] width 178 height 176
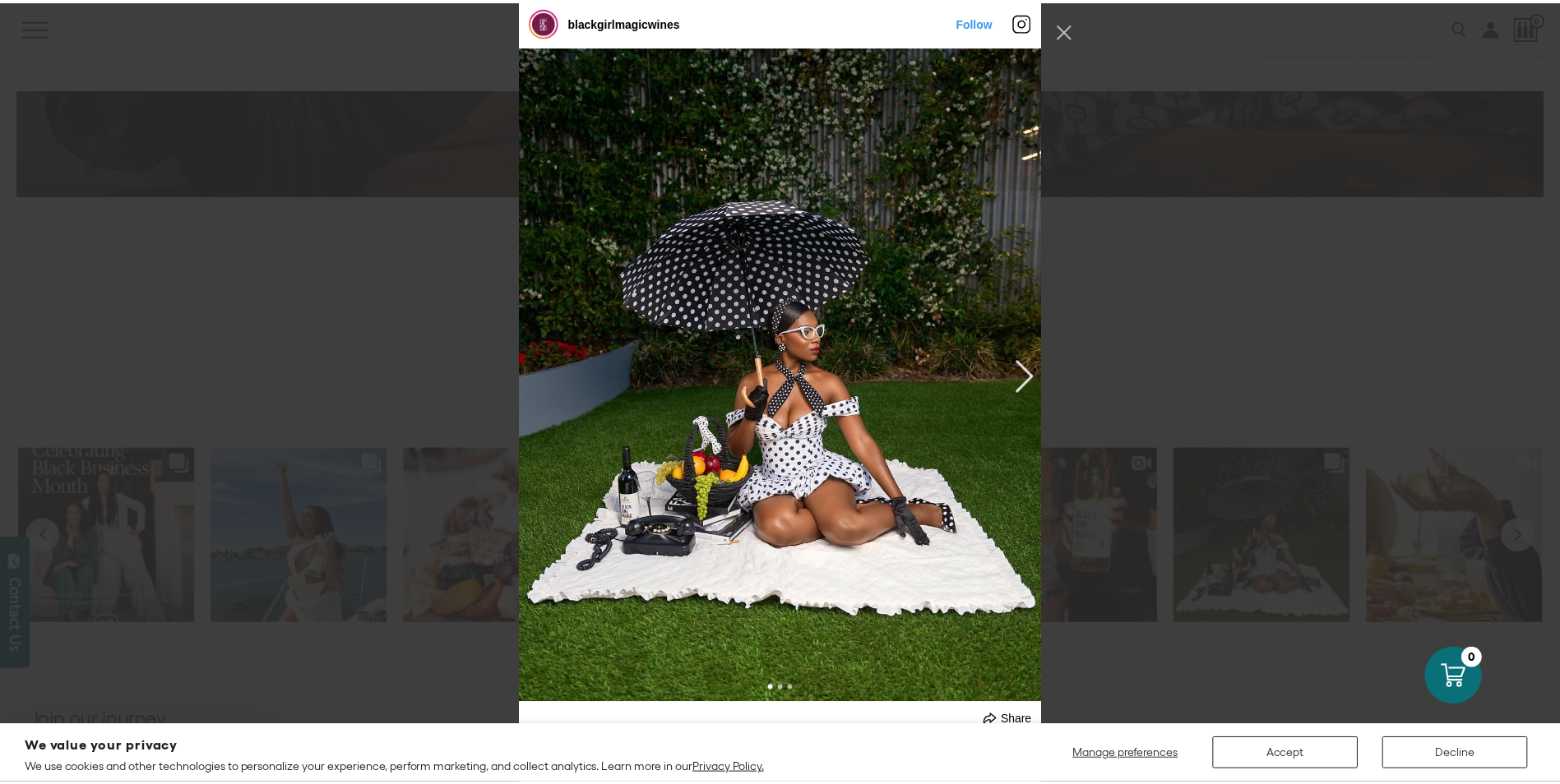
scroll to position [7945, 0]
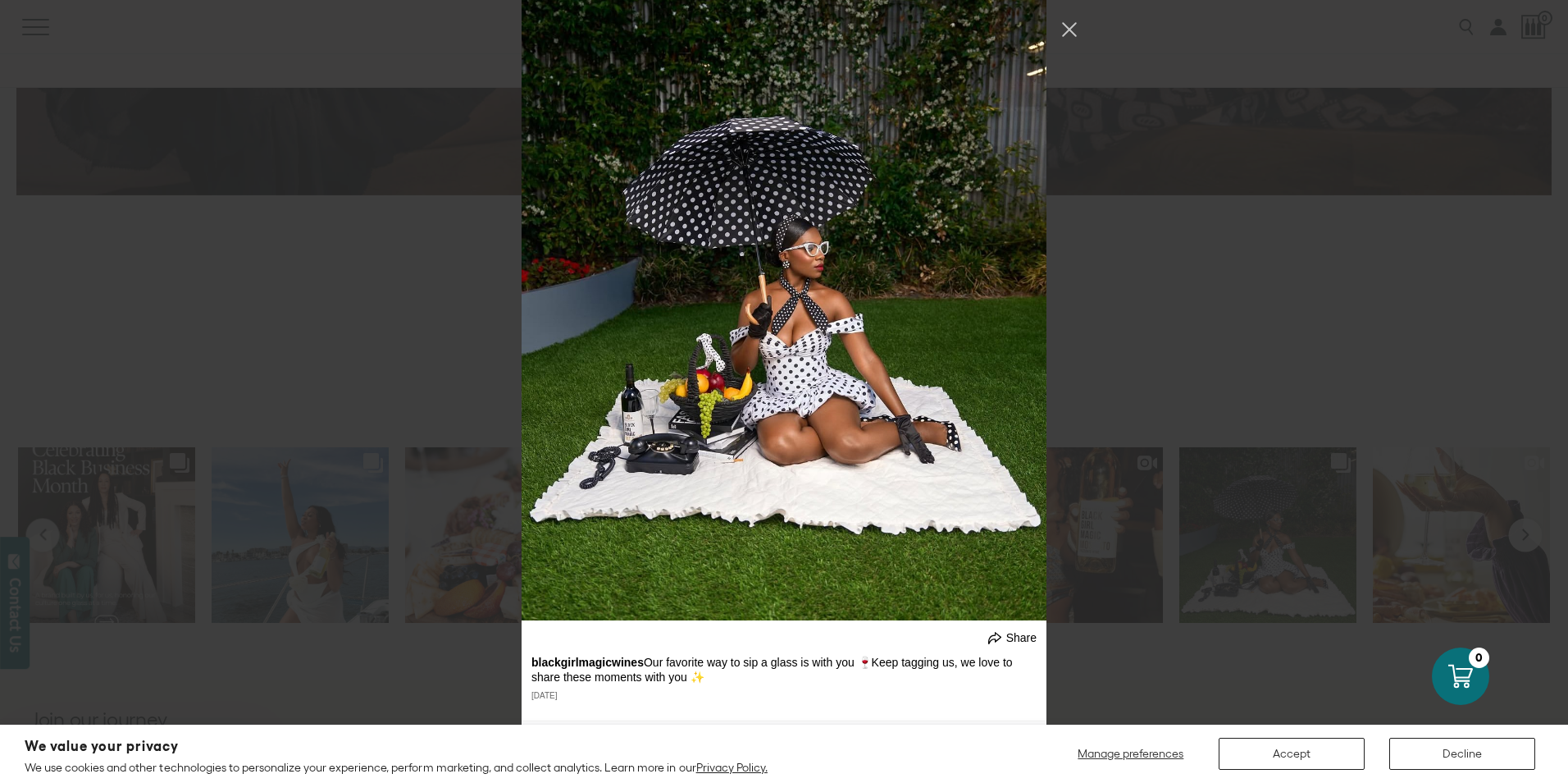
click at [1047, 287] on div "blackgirlmagicwines Follow" at bounding box center [784, 391] width 1568 height 783
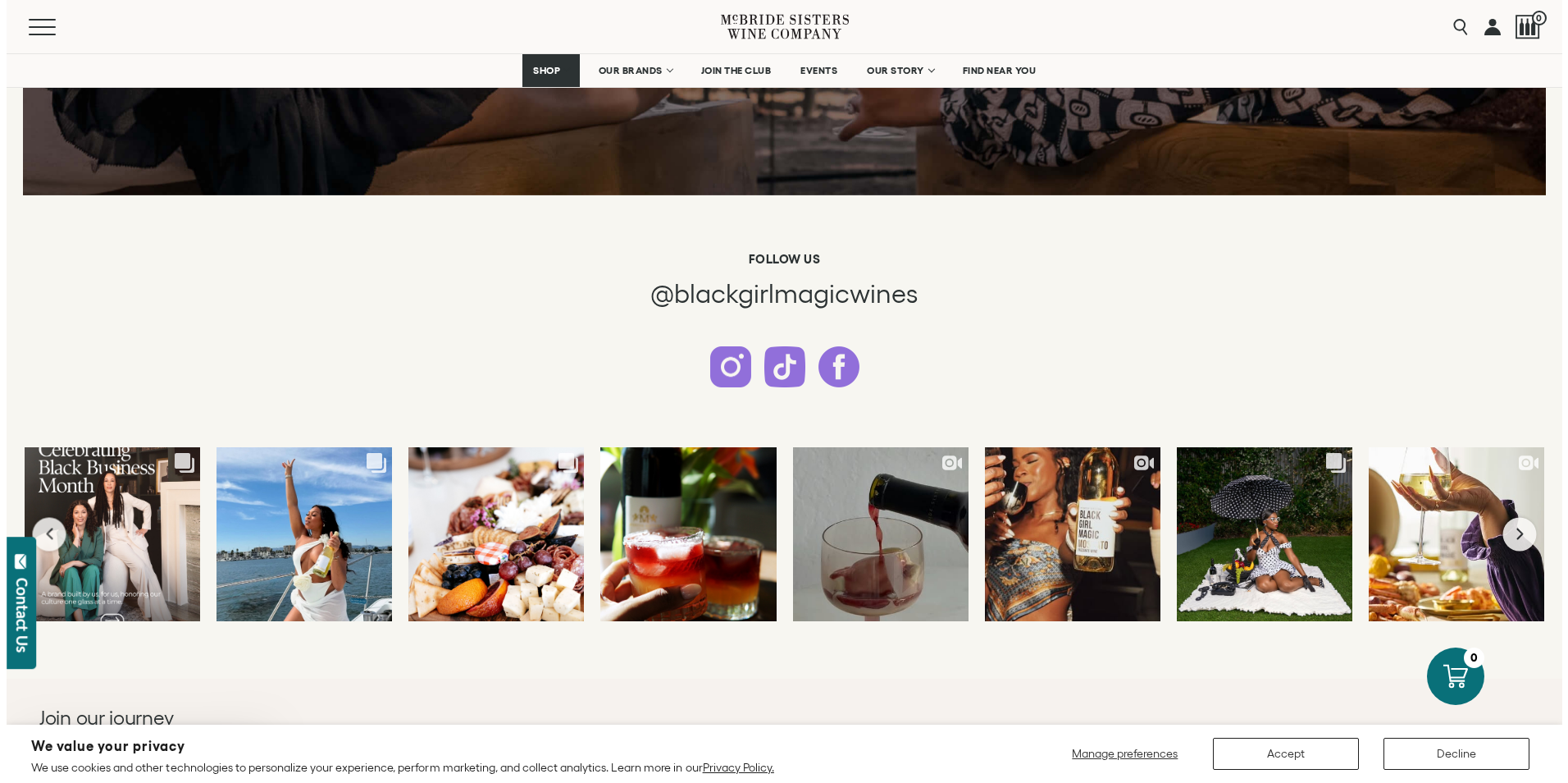
scroll to position [4318, 0]
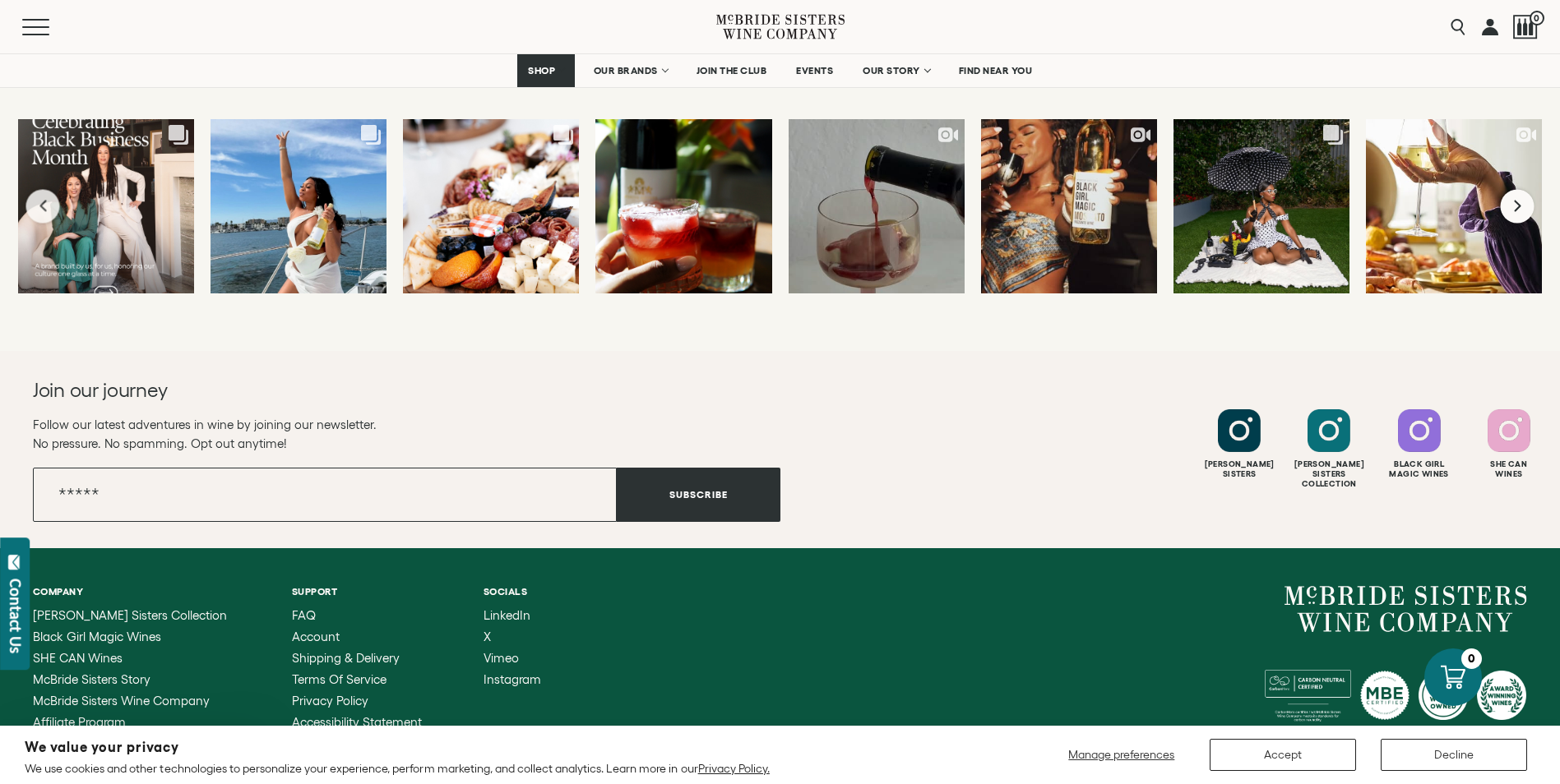
click at [1519, 194] on button "Next slide" at bounding box center [1517, 206] width 34 height 34
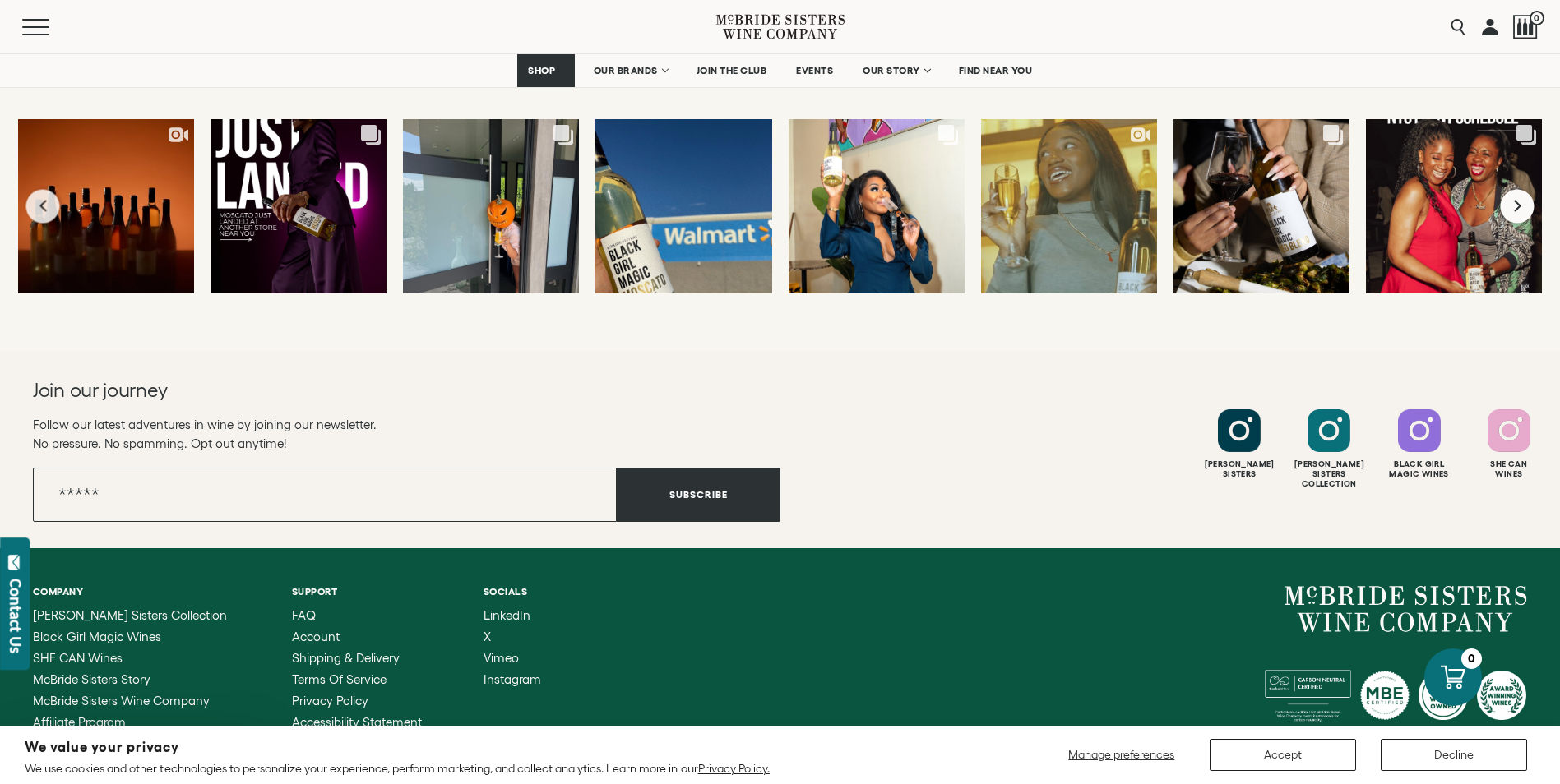
click at [1518, 194] on button "Next slide" at bounding box center [1517, 206] width 34 height 34
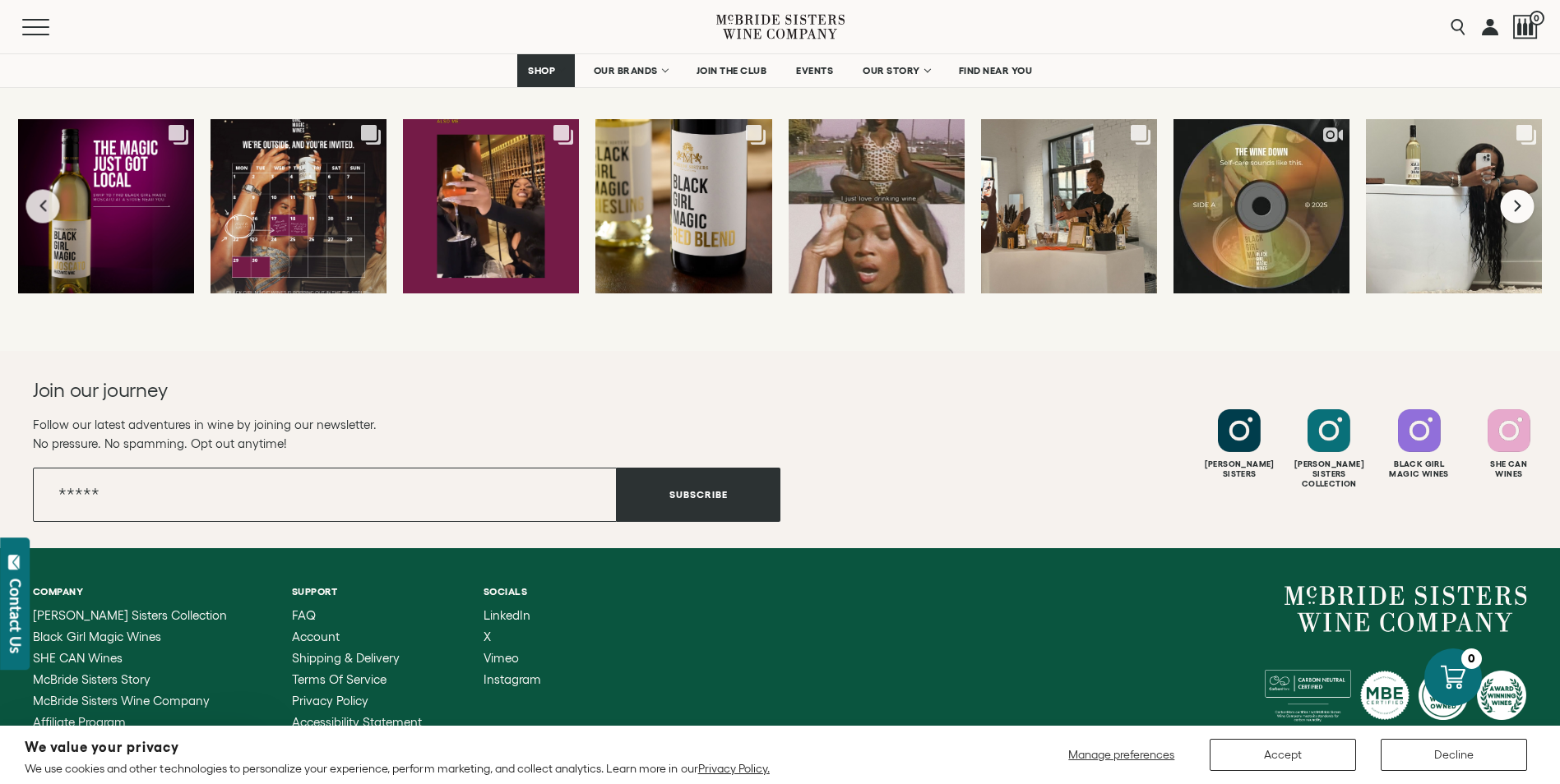
click at [1518, 194] on button "Next slide" at bounding box center [1517, 206] width 34 height 34
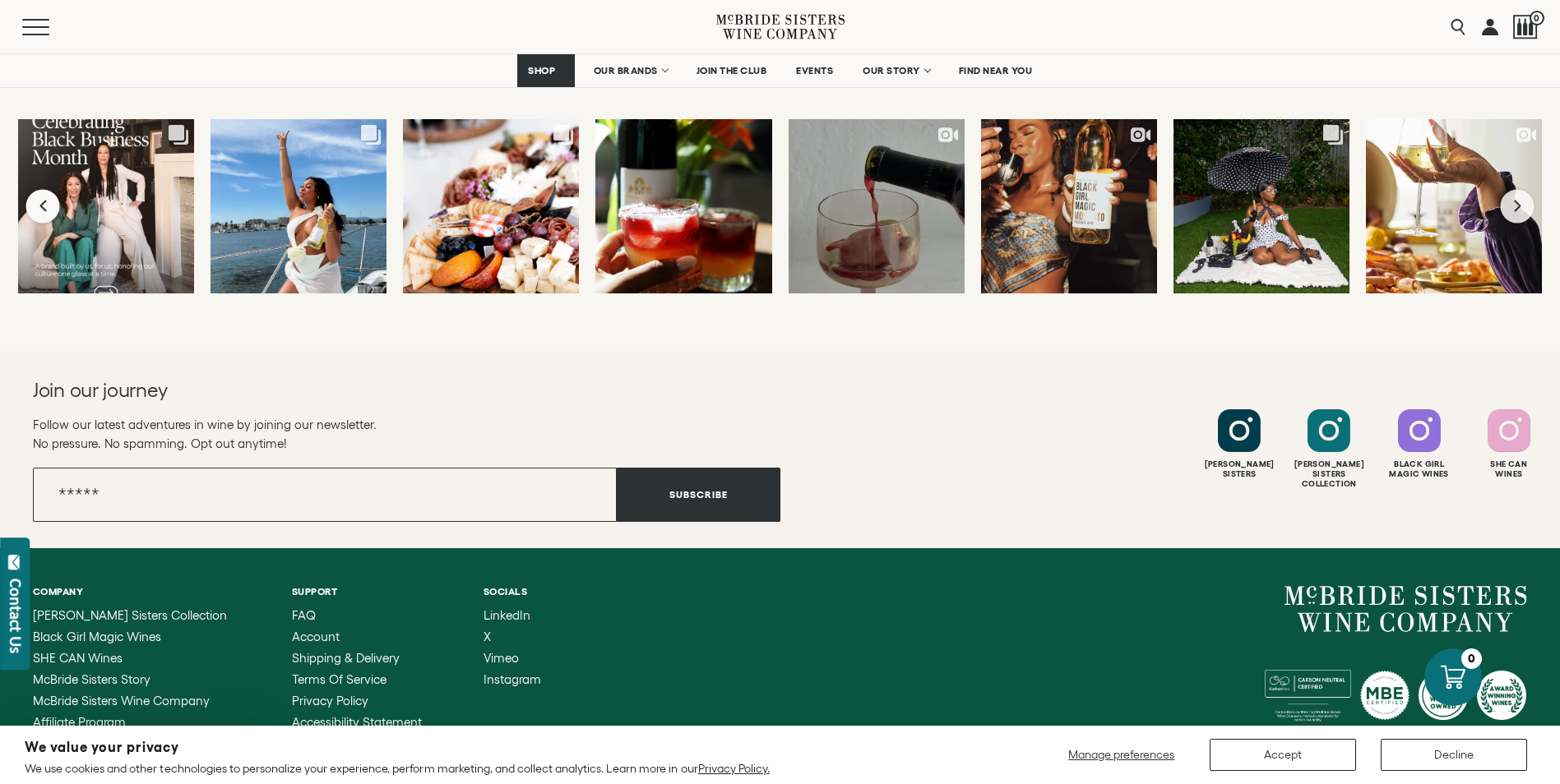
click at [30, 211] on button "Previous slide" at bounding box center [43, 206] width 34 height 34
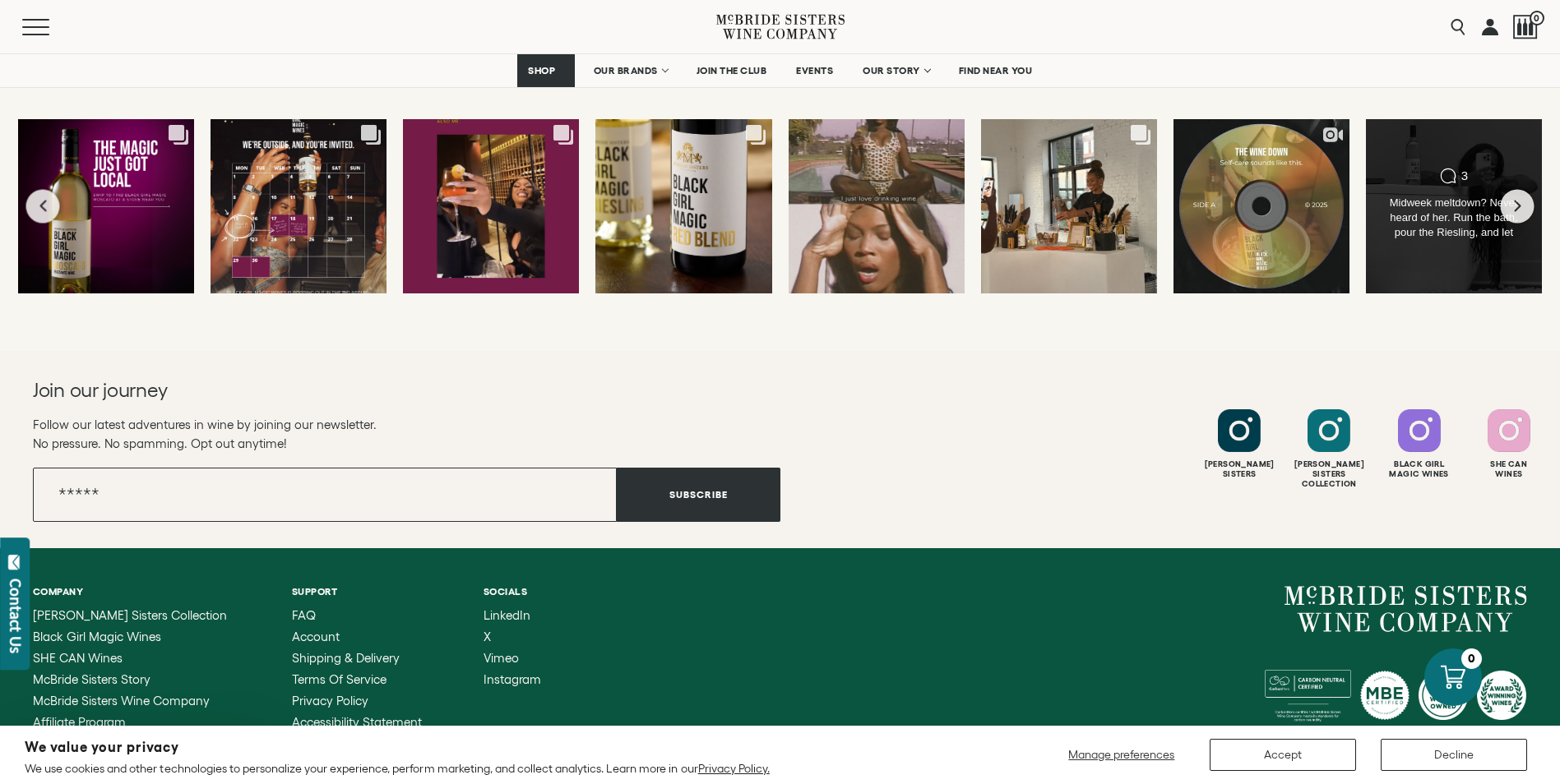
click at [1432, 245] on div "Comments Count 3 Midweek meltdown? Never heard of her. Run the bath, pour the R…" at bounding box center [1454, 206] width 178 height 176
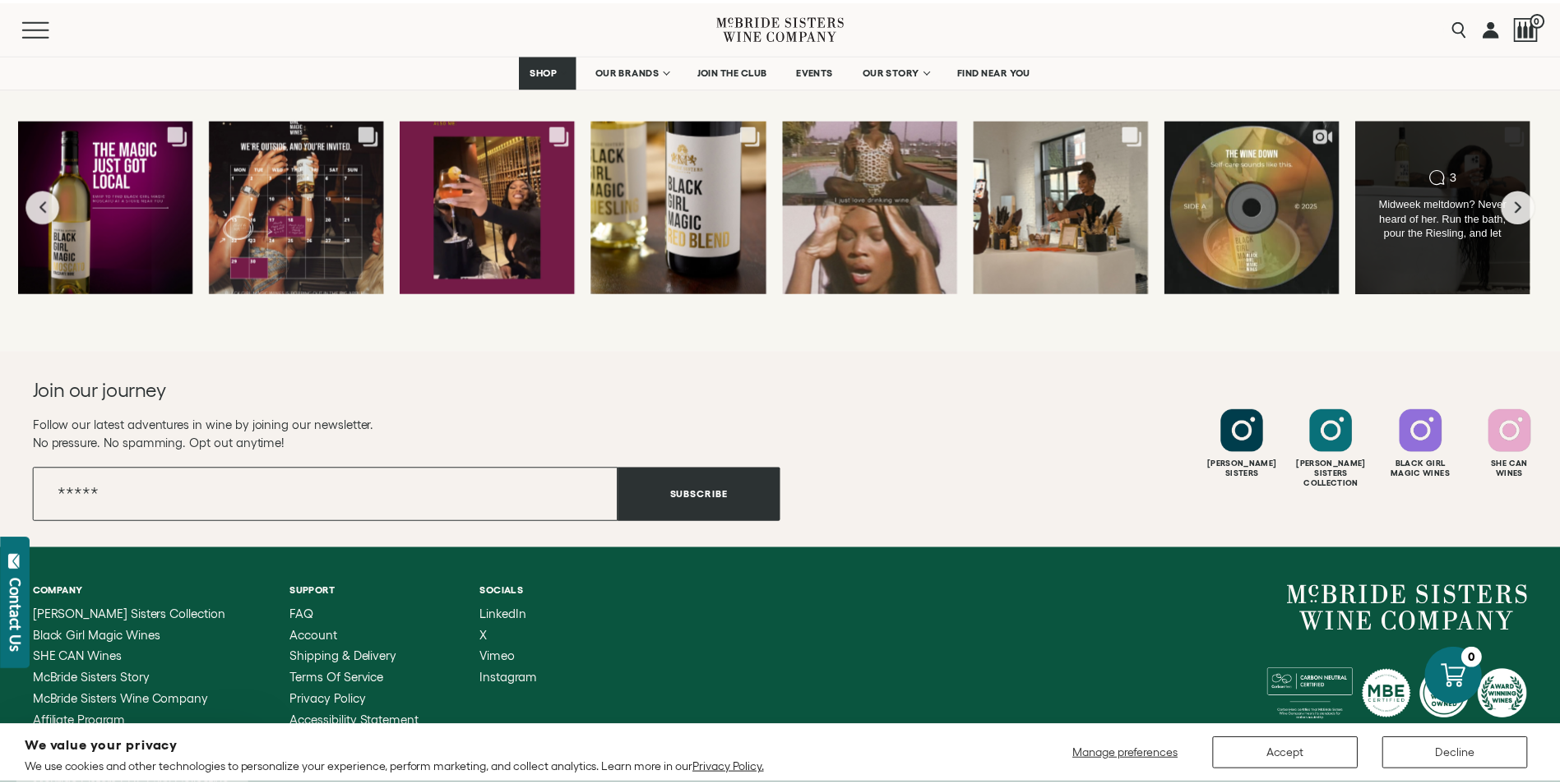
scroll to position [3756, 0]
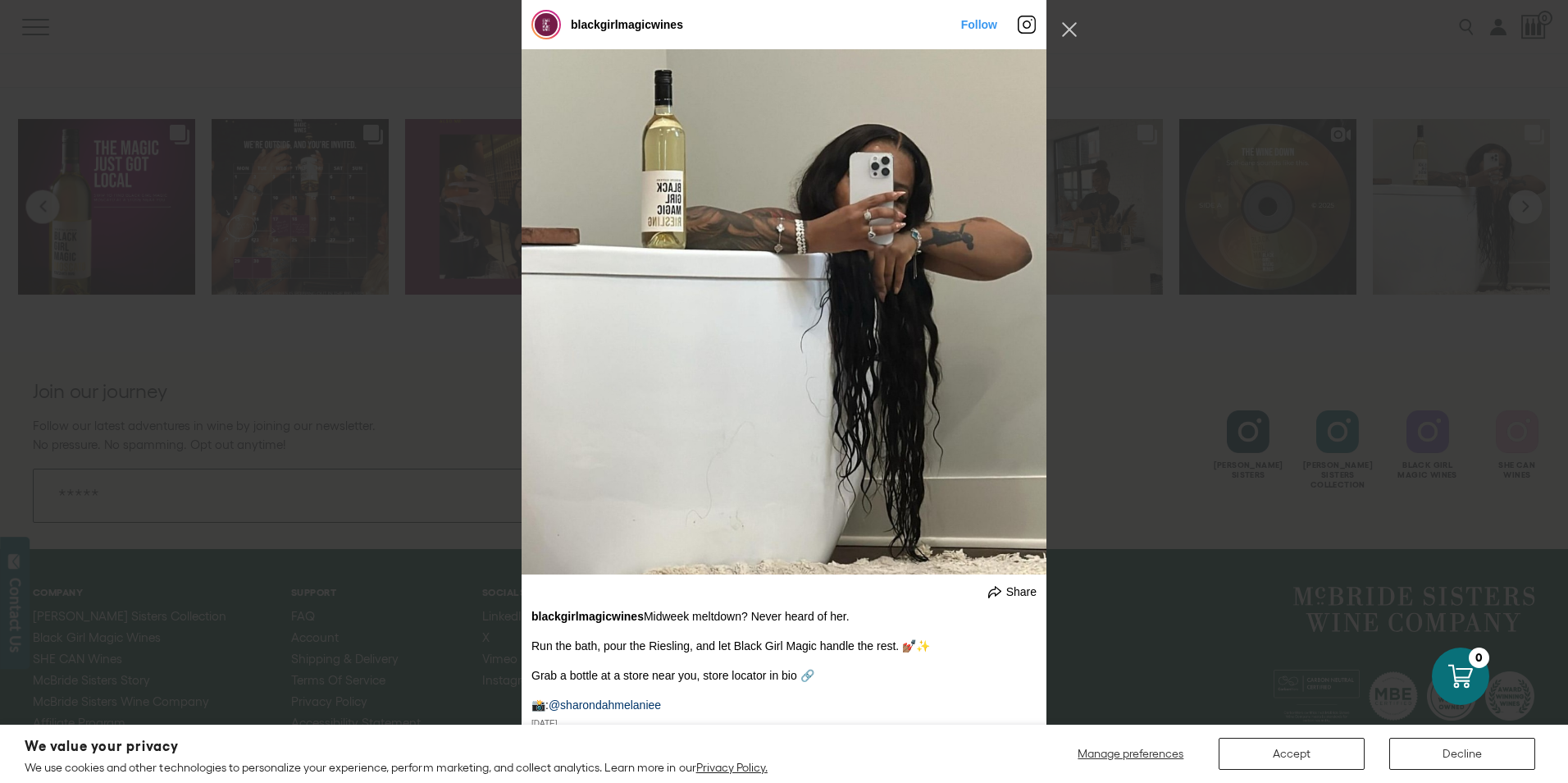
click at [1235, 473] on div "blackgirlmagicwines Follow" at bounding box center [784, 391] width 1568 height 783
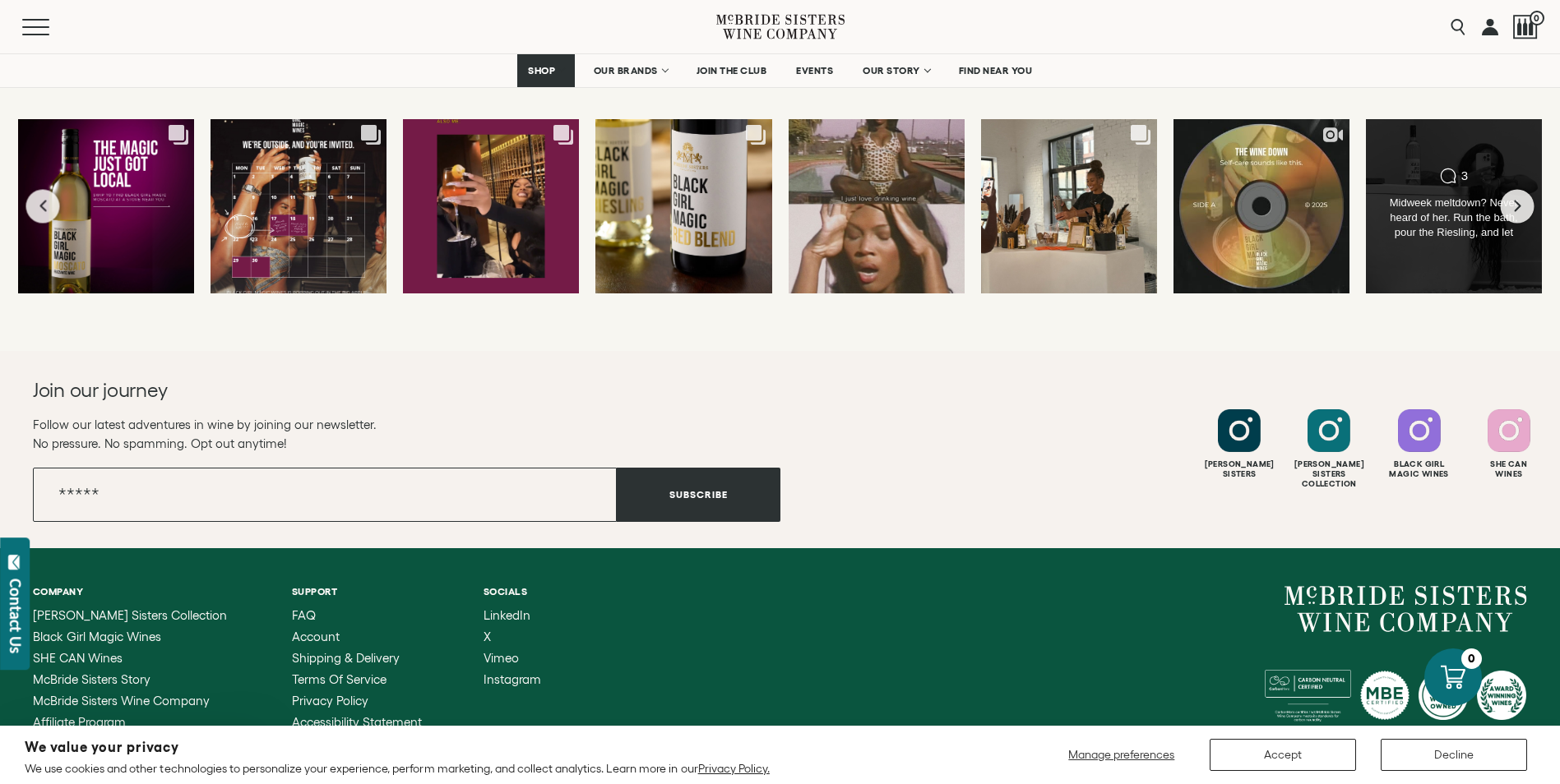
click at [1505, 247] on div "Comments Count 3 Midweek meltdown? Never heard of her. Run the bath, pour the R…" at bounding box center [1454, 206] width 178 height 176
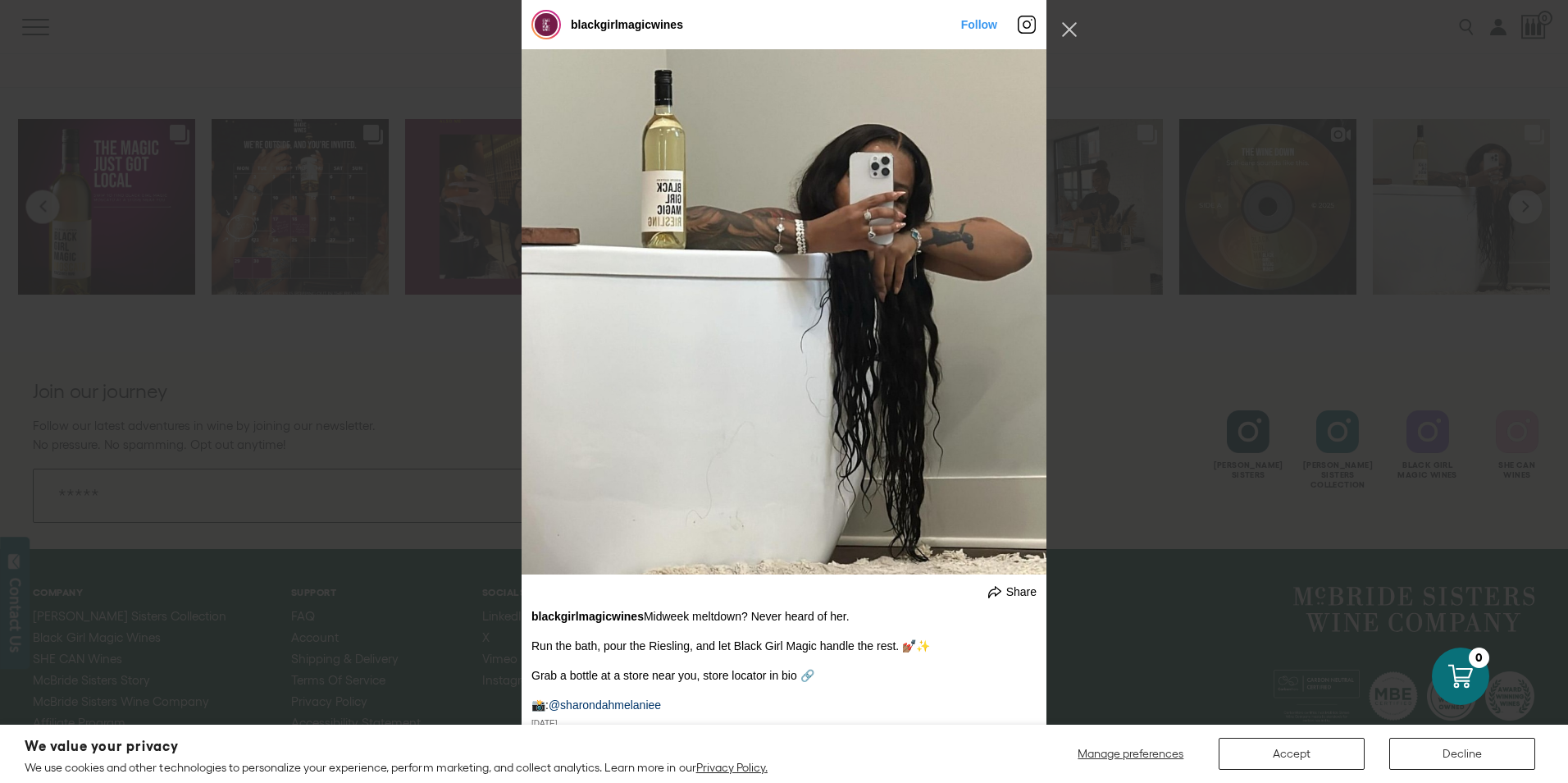
click at [1319, 415] on div "blackgirlmagicwines Follow" at bounding box center [784, 391] width 1568 height 783
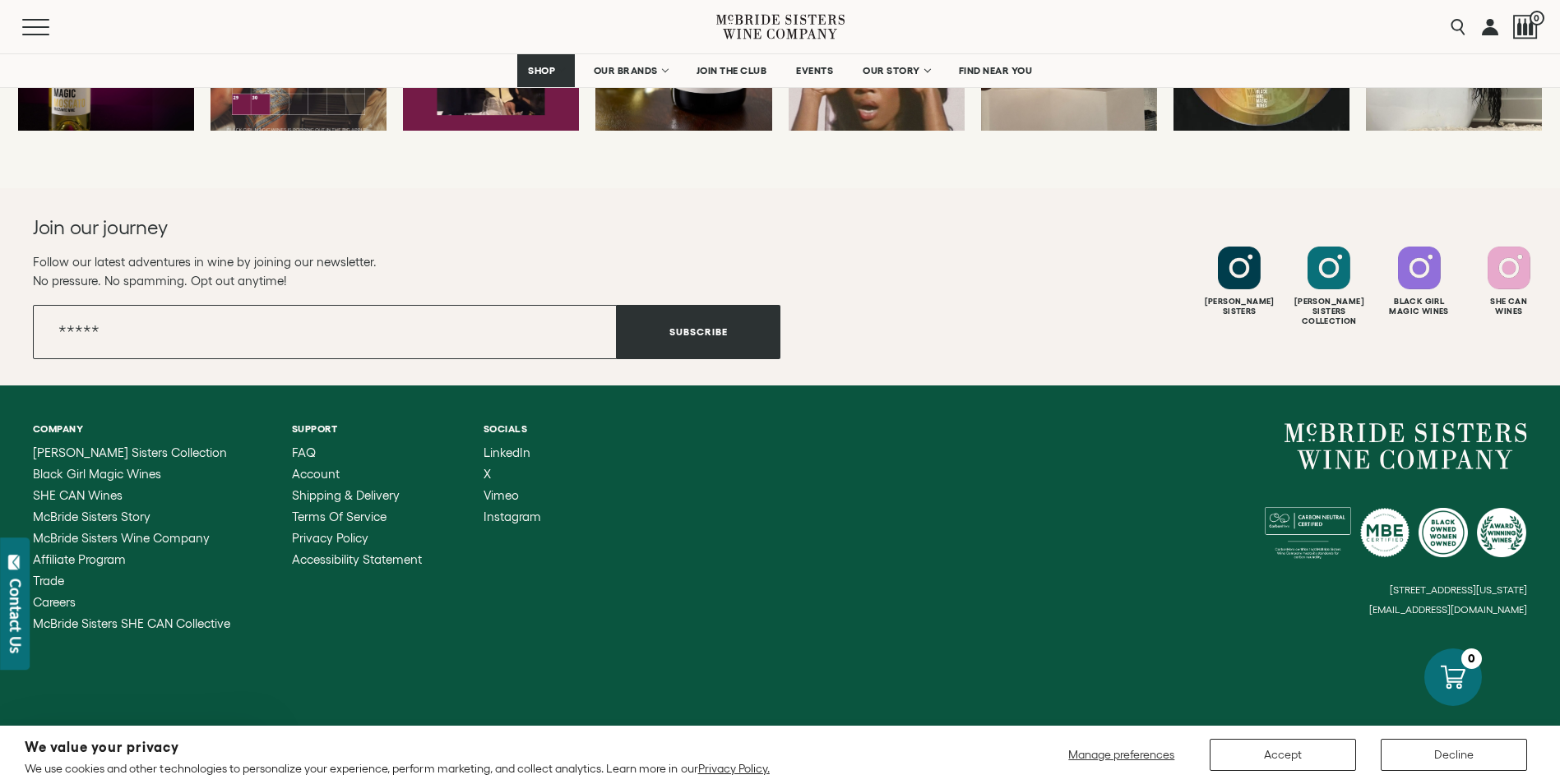
scroll to position [4487, 0]
